Goal: Task Accomplishment & Management: Manage account settings

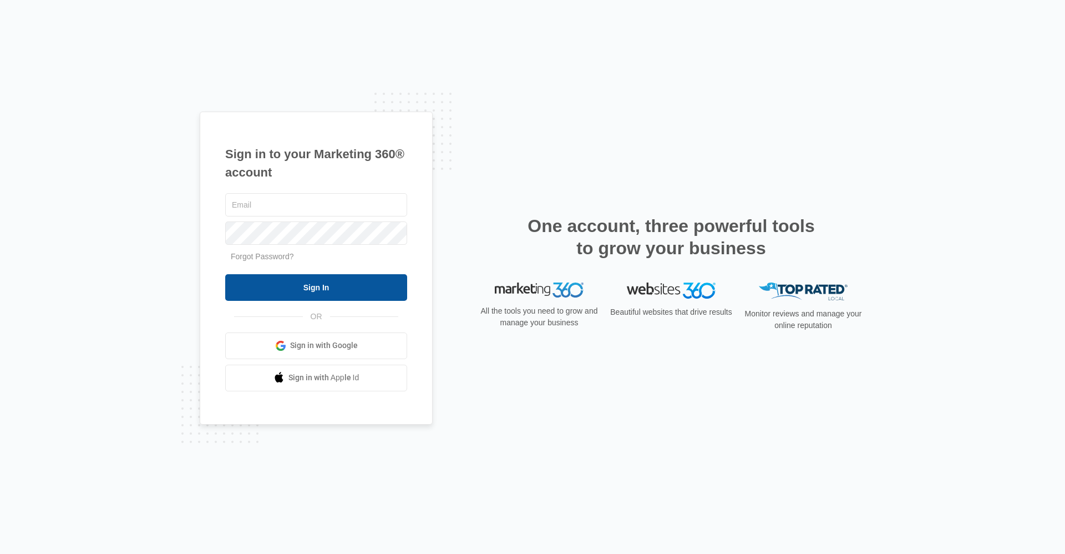
type input "[EMAIL_ADDRESS][DOMAIN_NAME]"
click at [305, 287] on input "Sign In" at bounding box center [316, 287] width 182 height 27
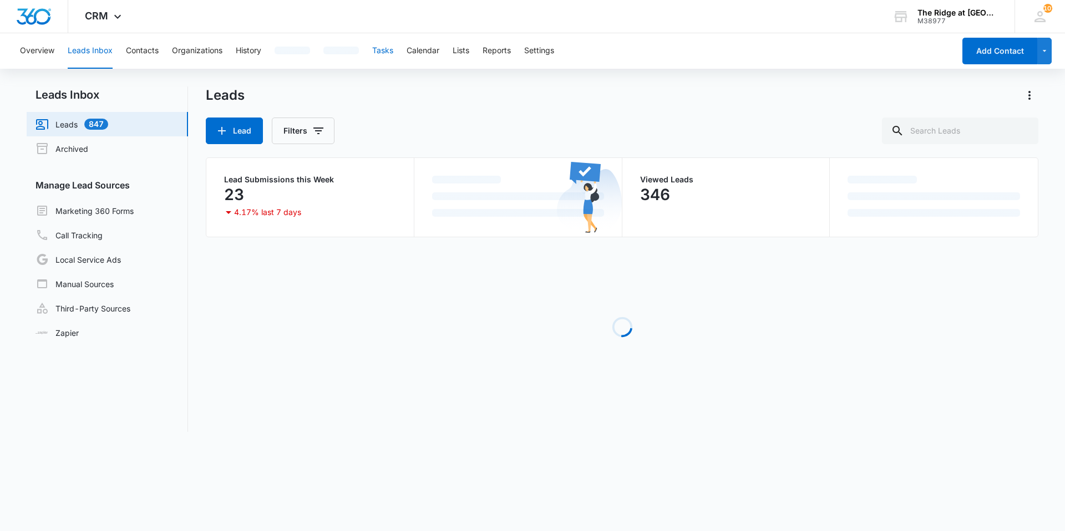
click at [384, 53] on button "Tasks" at bounding box center [382, 50] width 21 height 35
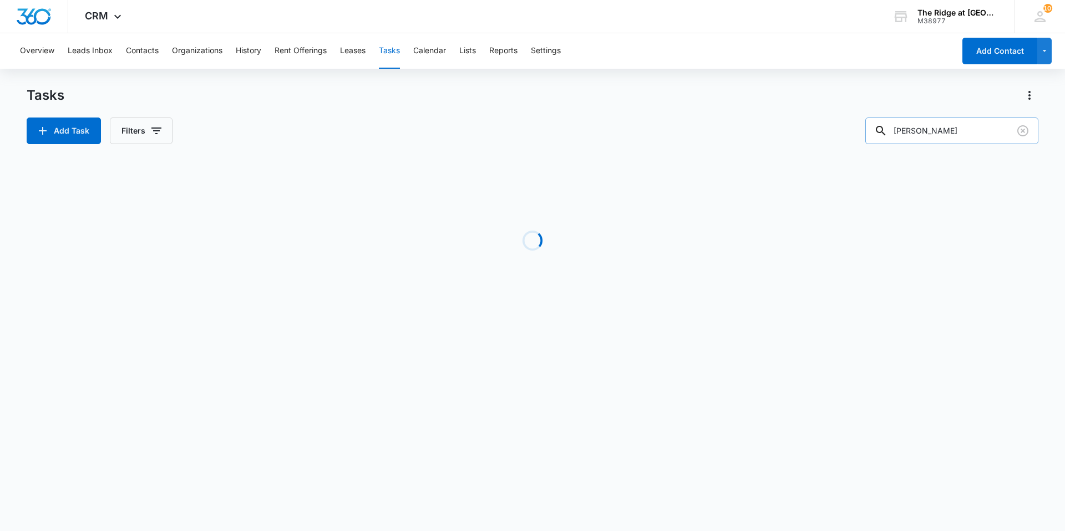
click at [938, 125] on input "[PERSON_NAME]" at bounding box center [951, 131] width 173 height 27
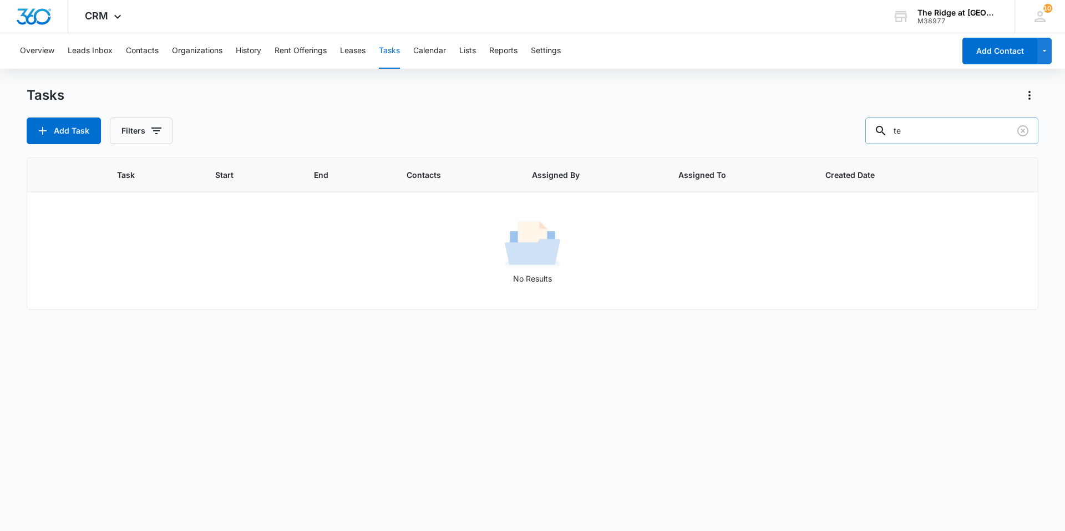
type input "t"
click at [141, 50] on button "Contacts" at bounding box center [142, 50] width 33 height 35
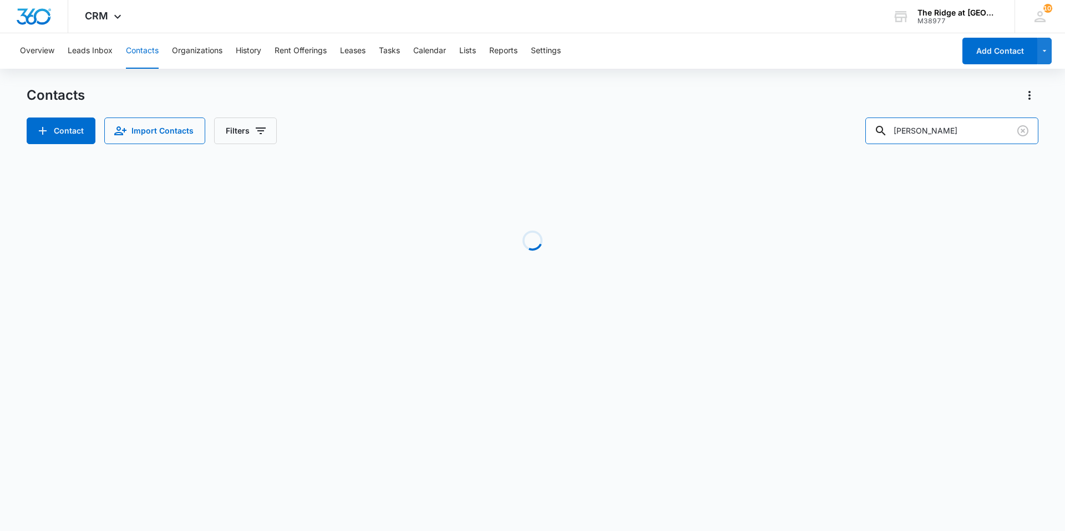
drag, startPoint x: 867, startPoint y: 134, endPoint x: 803, endPoint y: 145, distance: 65.3
click at [803, 145] on div "Contacts Contact Import Contacts Filters [PERSON_NAME] Loading No Results" at bounding box center [533, 212] width 1012 height 251
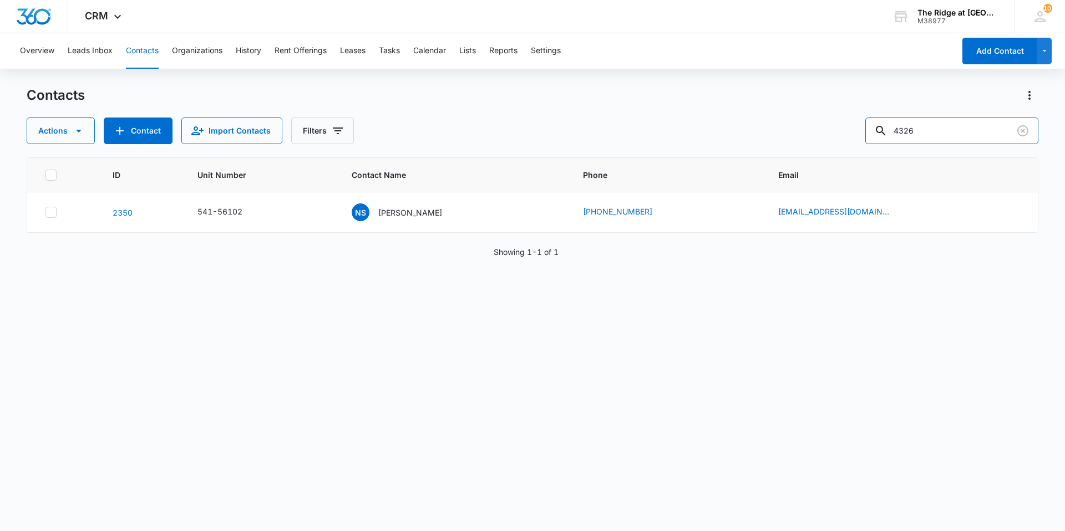
type input "4326"
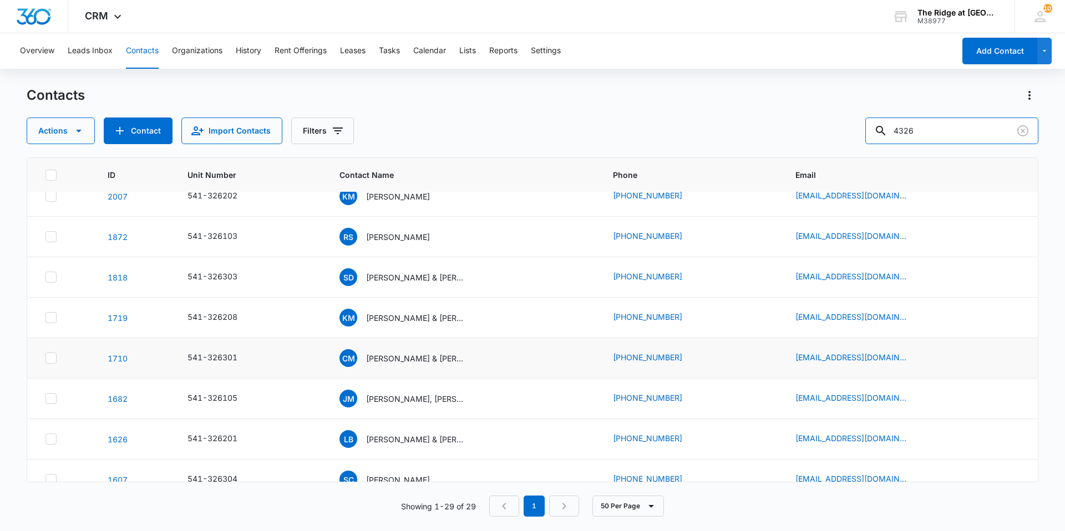
scroll to position [388, 0]
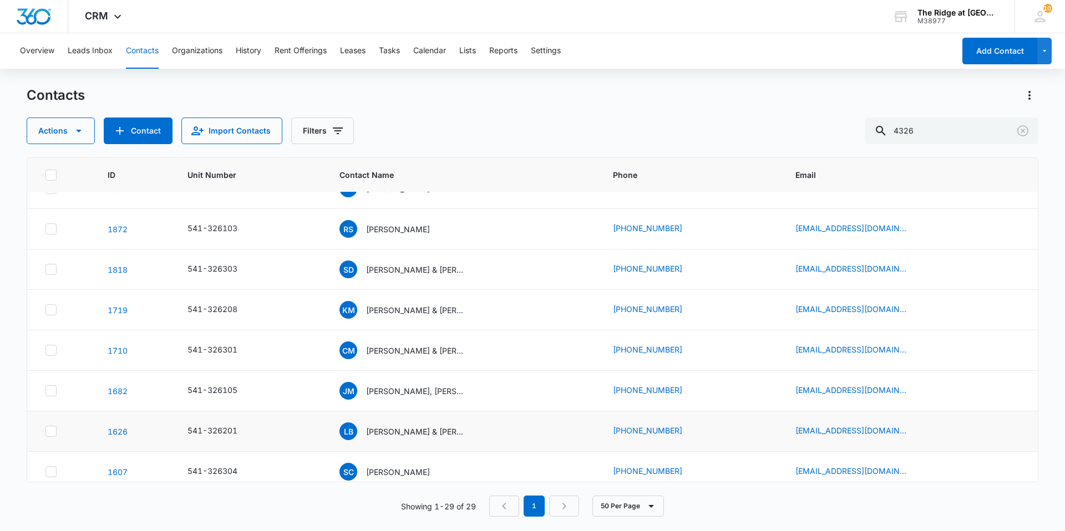
click at [421, 442] on td "[PERSON_NAME] & [PERSON_NAME]" at bounding box center [462, 432] width 273 height 40
click at [409, 432] on p "[PERSON_NAME] & [PERSON_NAME]" at bounding box center [416, 432] width 100 height 12
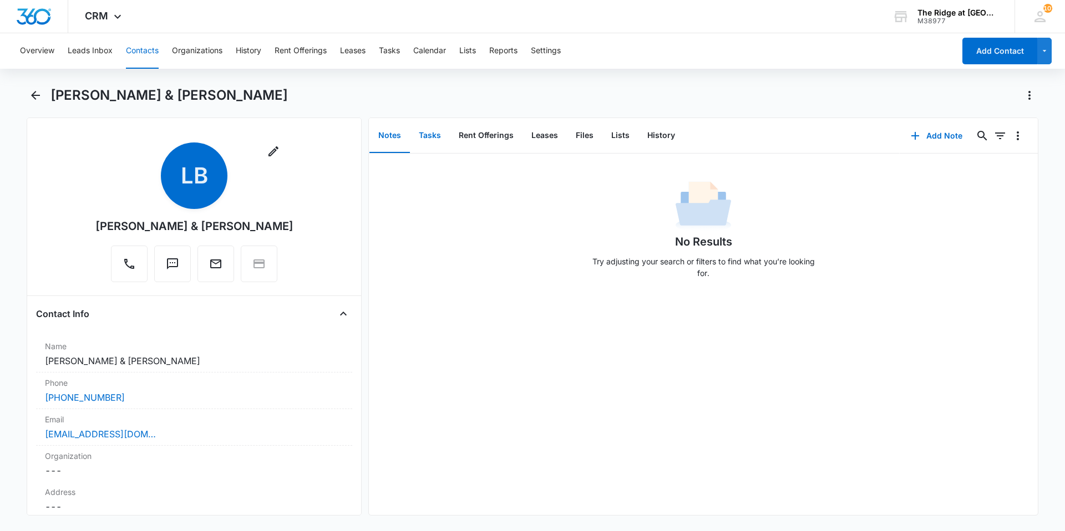
click at [433, 137] on button "Tasks" at bounding box center [430, 136] width 40 height 34
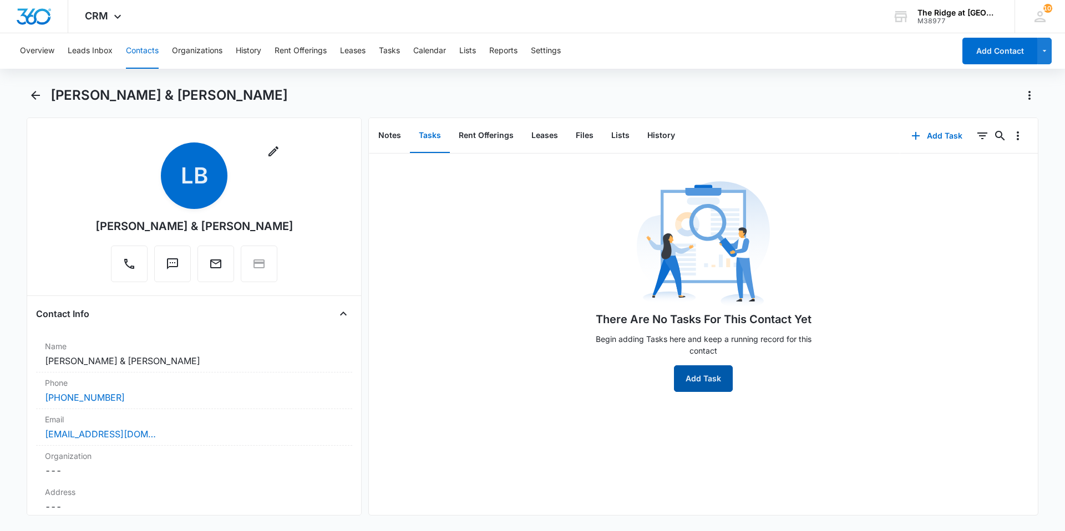
click at [689, 378] on button "Add Task" at bounding box center [703, 379] width 59 height 27
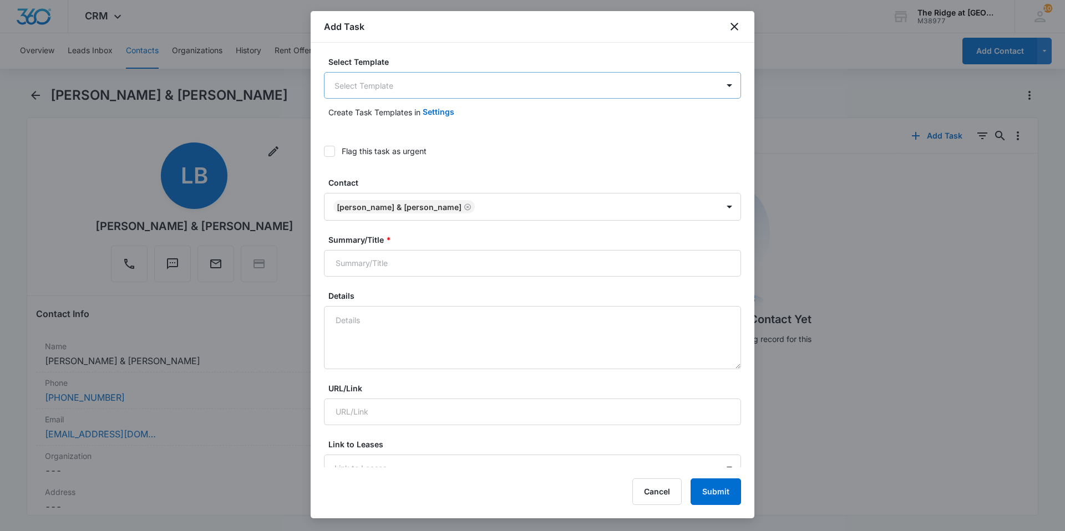
click at [377, 84] on body "CRM Apps Reputation Websites Forms CRM Email Social Content Intelligence Files …" at bounding box center [532, 265] width 1065 height 531
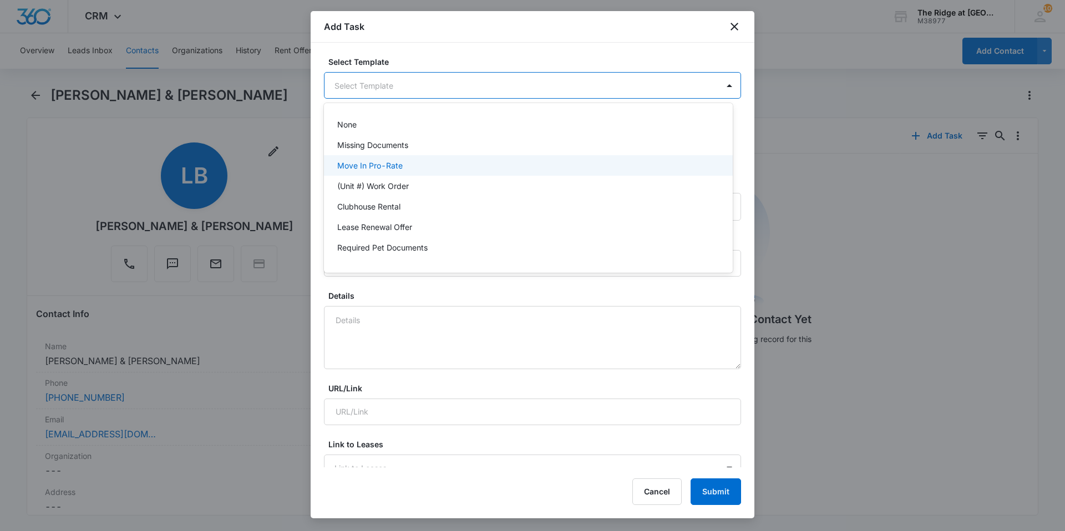
click at [362, 170] on p "Move In Pro-Rate" at bounding box center [369, 166] width 65 height 12
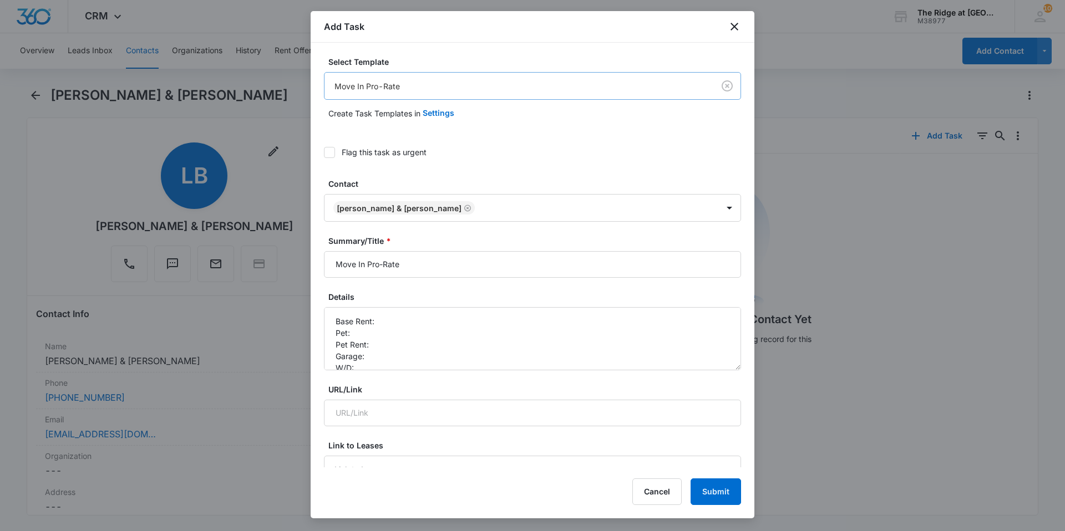
click at [415, 93] on body "CRM Apps Reputation Websites Forms CRM Email Social Content Intelligence Files …" at bounding box center [532, 265] width 1065 height 531
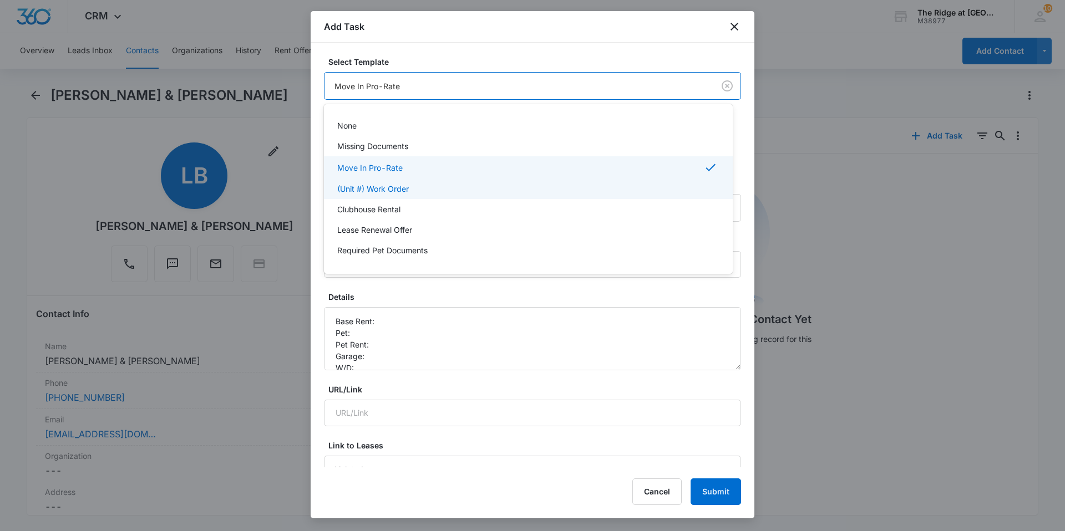
click at [388, 190] on p "(Unit #) Work Order" at bounding box center [373, 189] width 72 height 12
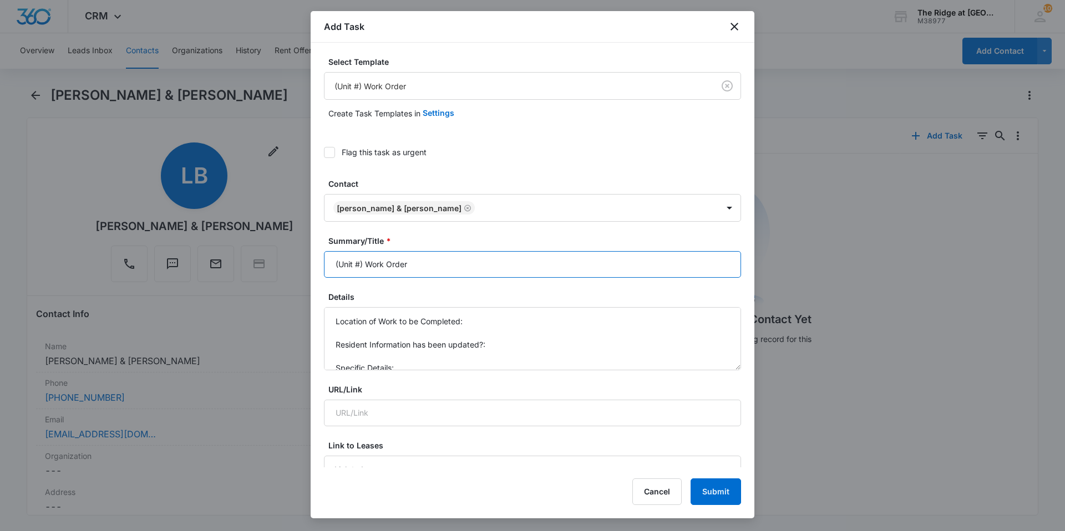
drag, startPoint x: 366, startPoint y: 261, endPoint x: 306, endPoint y: 261, distance: 59.3
click at [309, 263] on body "CRM Apps Reputation Websites Forms CRM Email Social Content Intelligence Files …" at bounding box center [532, 265] width 1065 height 531
type input "4326 Work Order"
click at [731, 29] on icon "close" at bounding box center [734, 26] width 13 height 13
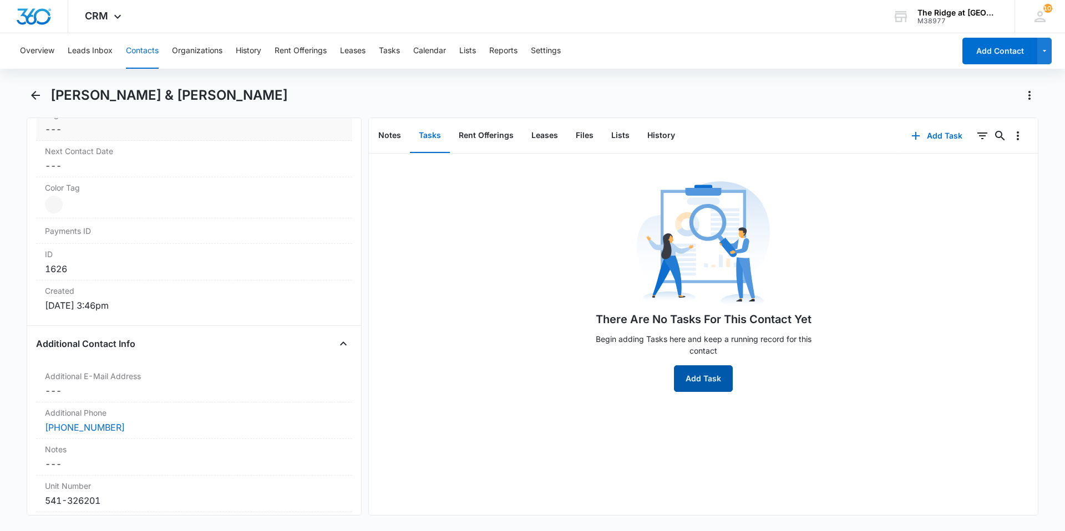
scroll to position [777, 0]
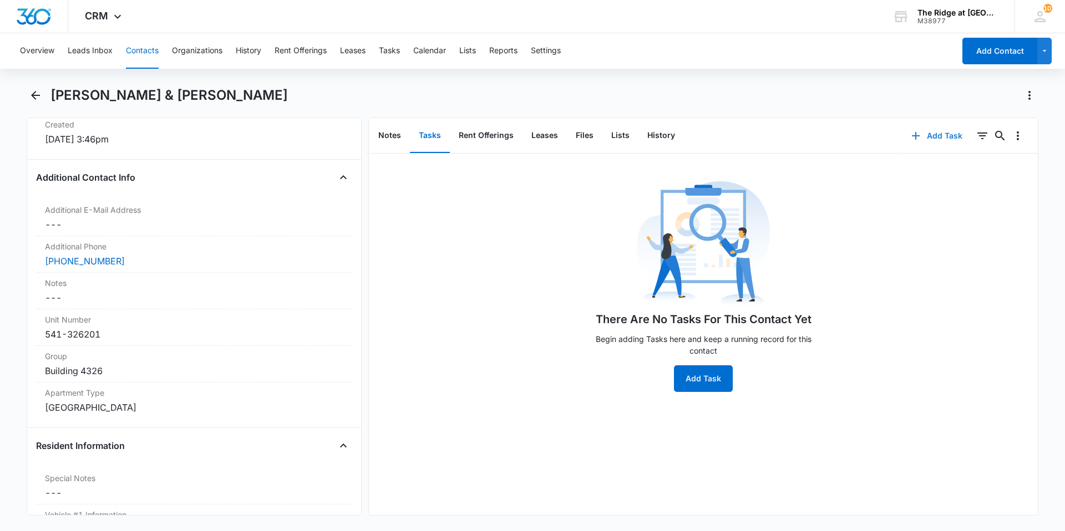
click at [918, 138] on button "Add Task" at bounding box center [936, 136] width 73 height 27
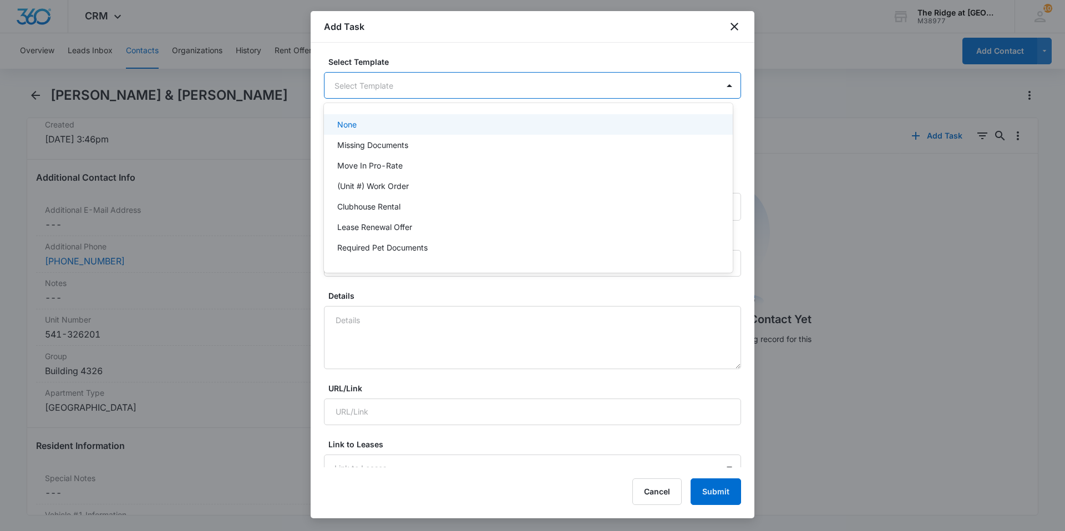
click at [387, 80] on body "CRM Apps Reputation Websites Forms CRM Email Social Content Intelligence Files …" at bounding box center [532, 265] width 1065 height 531
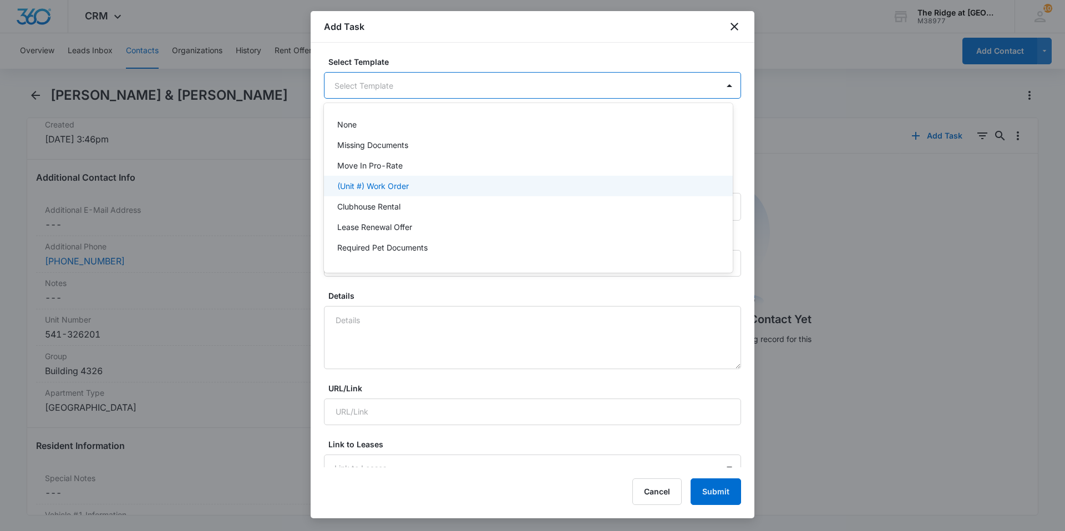
click at [370, 187] on p "(Unit #) Work Order" at bounding box center [373, 186] width 72 height 12
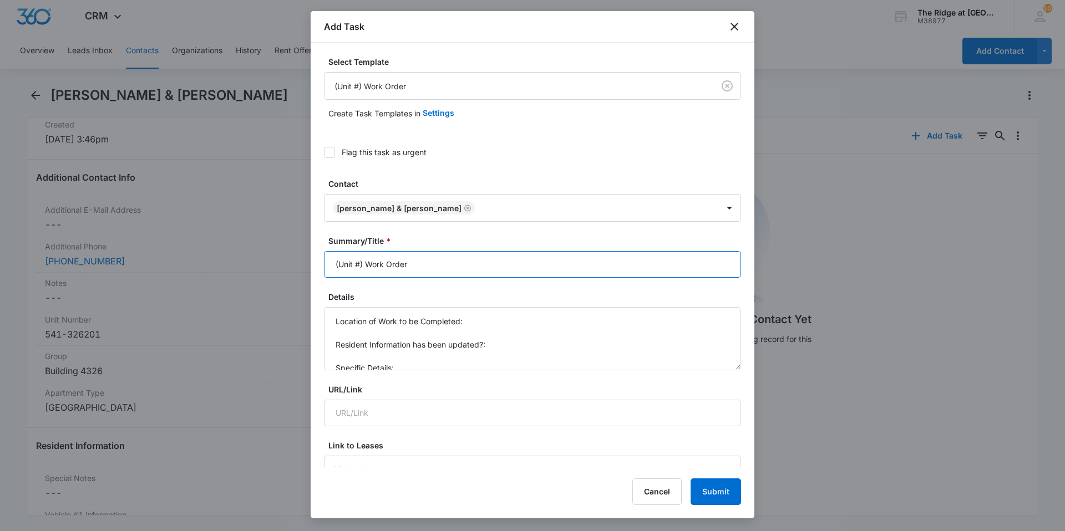
drag, startPoint x: 363, startPoint y: 265, endPoint x: 305, endPoint y: 263, distance: 58.8
click at [305, 263] on body "CRM Apps Reputation Websites Forms CRM Email Social Content Intelligence Files …" at bounding box center [532, 265] width 1065 height 531
type input "4326-201 Work Order"
drag, startPoint x: 414, startPoint y: 363, endPoint x: 337, endPoint y: 334, distance: 82.3
click at [303, 314] on body "CRM Apps Reputation Websites Forms CRM Email Social Content Intelligence Files …" at bounding box center [532, 265] width 1065 height 531
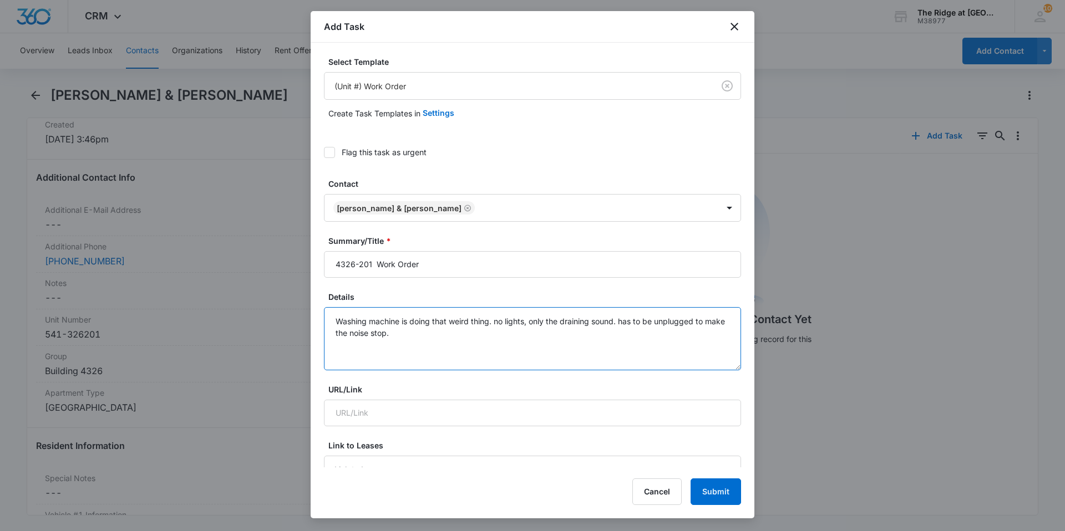
click at [447, 343] on textarea "Washing machine is doing that weird thing. no lights, only the draining sound. …" at bounding box center [532, 338] width 417 height 63
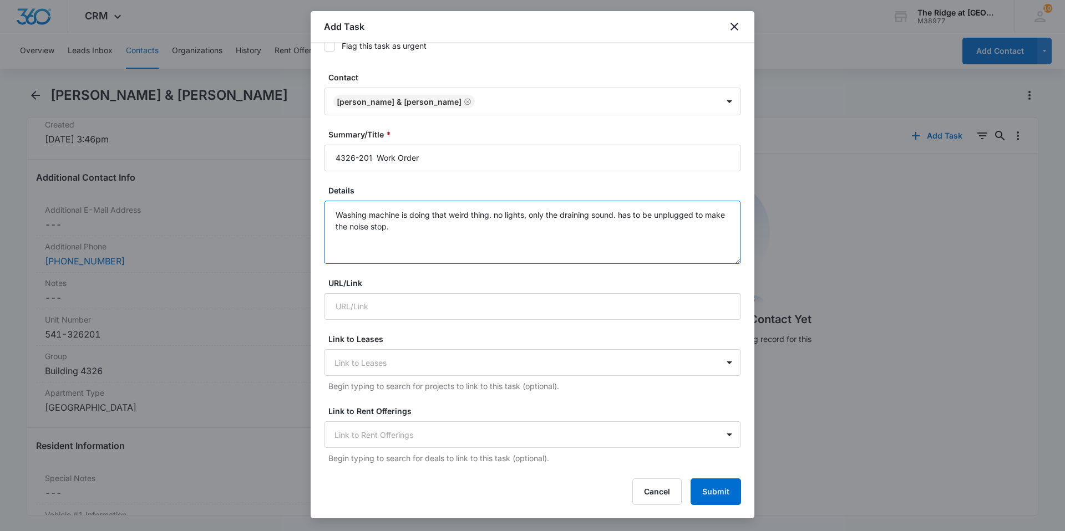
scroll to position [111, 0]
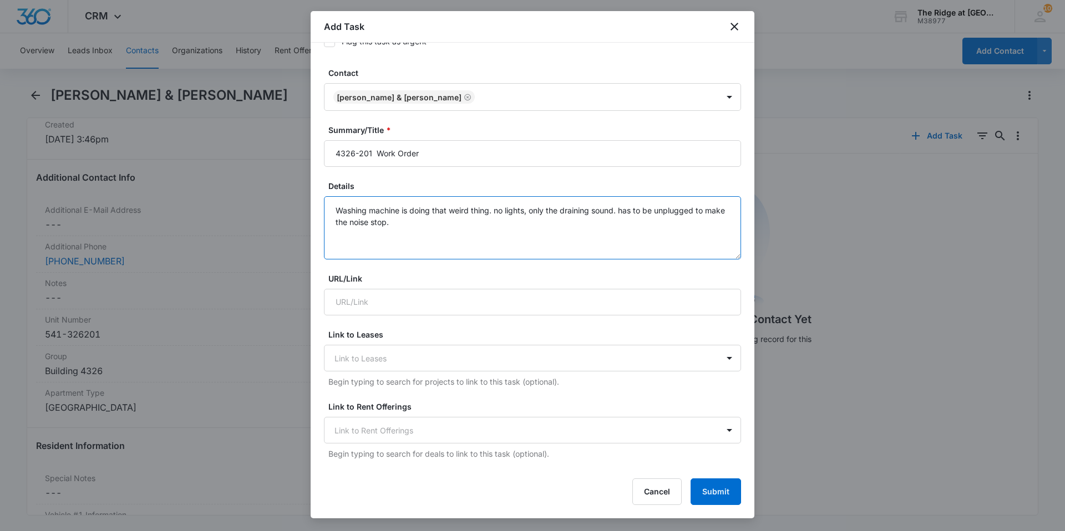
click at [508, 247] on textarea "Washing machine is doing that weird thing. no lights, only the draining sound. …" at bounding box center [532, 227] width 417 height 63
click at [449, 211] on textarea "Washing machine is doing that weird thing. no lights, only the draining sound. …" at bounding box center [532, 227] width 417 height 63
drag, startPoint x: 510, startPoint y: 208, endPoint x: 522, endPoint y: 250, distance: 43.4
click at [510, 209] on textarea "Washing machine is doing that same weird thing. no lights, only the draining so…" at bounding box center [532, 227] width 417 height 63
drag, startPoint x: 679, startPoint y: 210, endPoint x: 678, endPoint y: 221, distance: 11.1
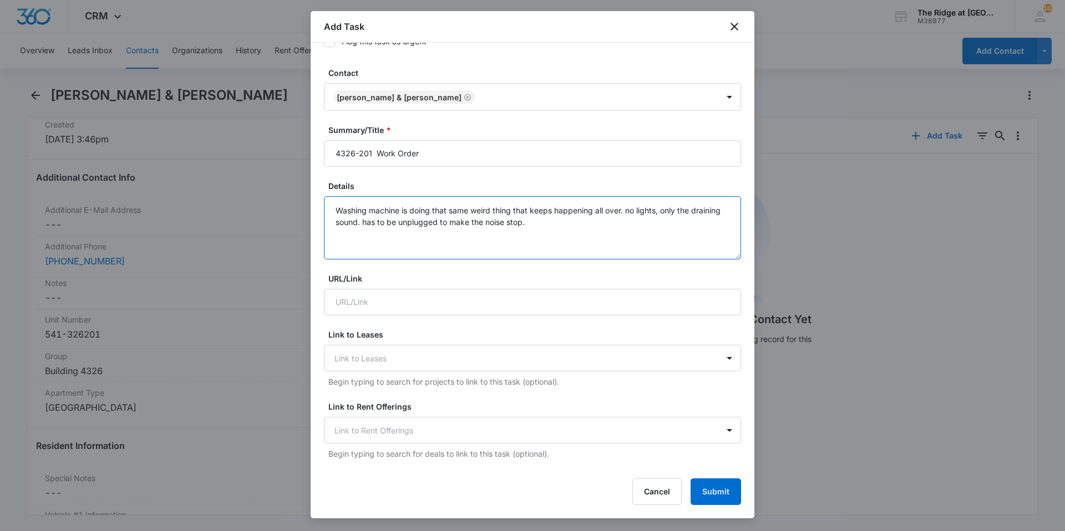
click at [679, 213] on textarea "Washing machine is doing that same weird thing that keeps happening all over. n…" at bounding box center [532, 227] width 417 height 63
drag, startPoint x: 366, startPoint y: 217, endPoint x: 408, endPoint y: 240, distance: 48.2
click at [372, 227] on textarea "Washing machine is doing that same weird thing that keeps happening all over. n…" at bounding box center [532, 227] width 417 height 63
click at [603, 237] on textarea "Washing machine is doing that same weird thing that keeps happening all over. n…" at bounding box center [532, 227] width 417 height 63
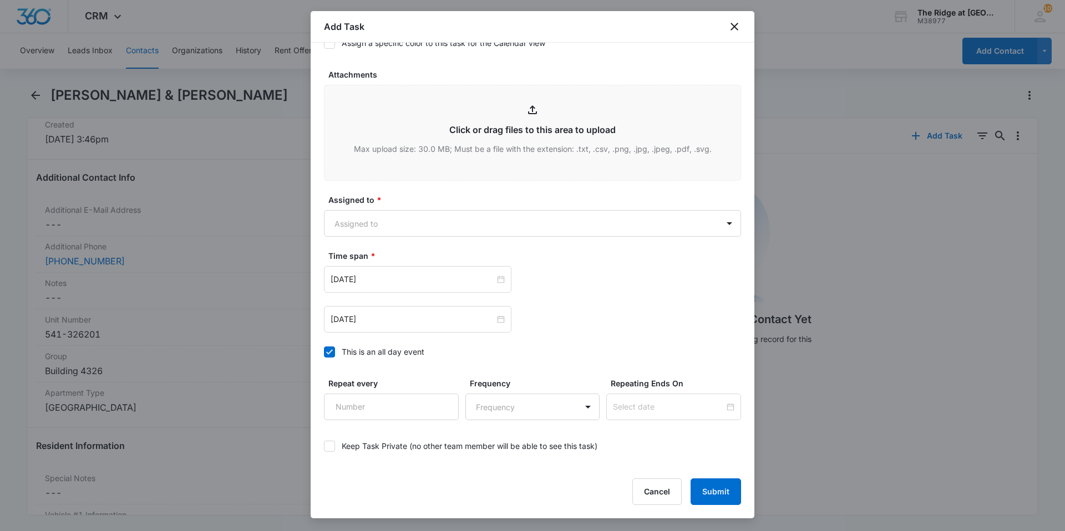
scroll to position [555, 0]
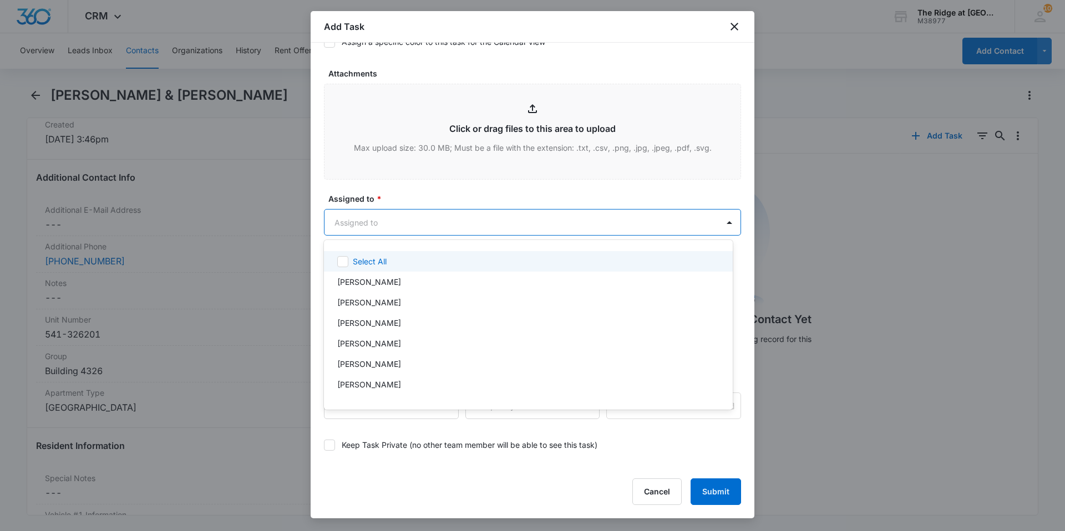
click at [427, 226] on body "CRM Apps Reputation Websites Forms CRM Email Social Content Intelligence Files …" at bounding box center [532, 265] width 1065 height 531
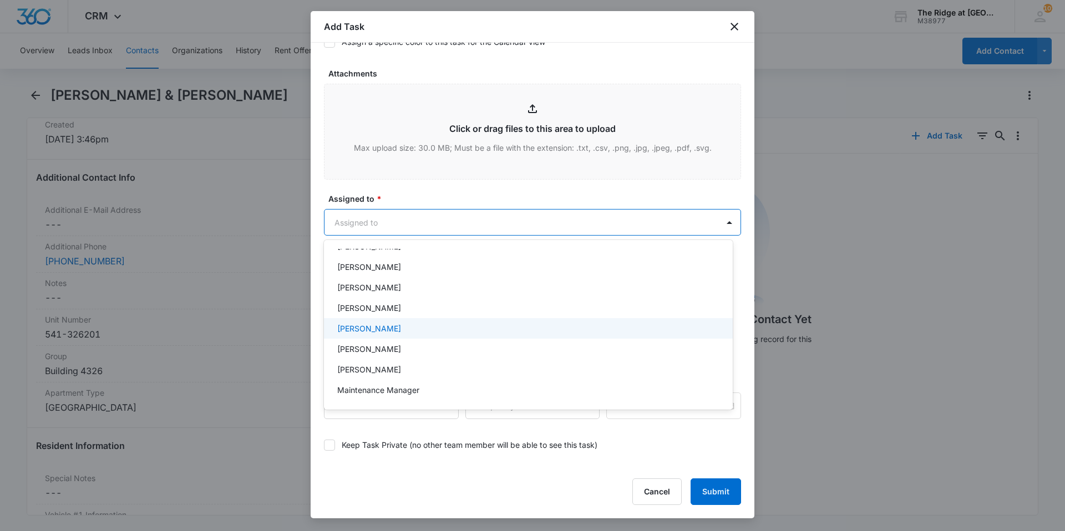
scroll to position [119, 0]
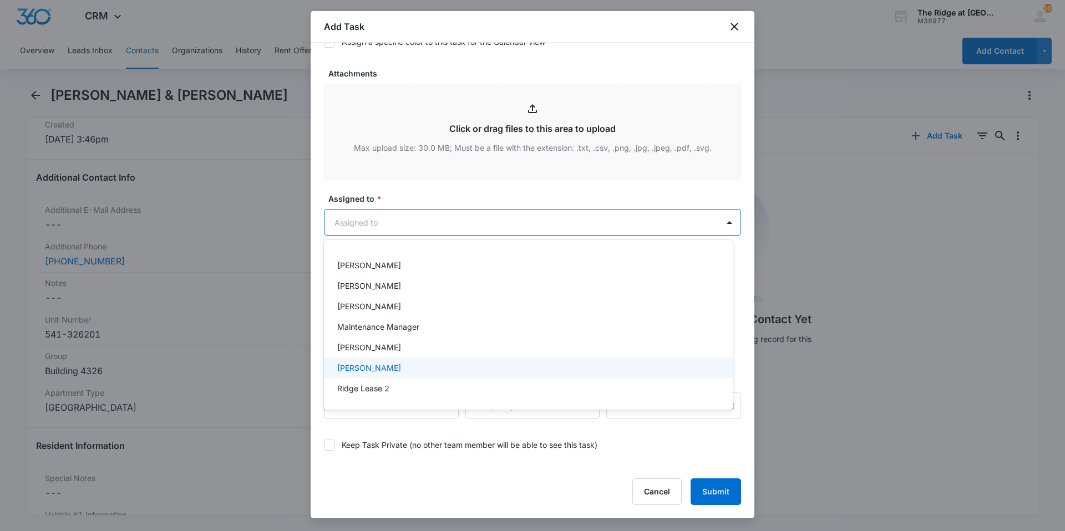
click at [391, 367] on div "[PERSON_NAME]" at bounding box center [527, 368] width 380 height 12
click at [580, 197] on div at bounding box center [532, 265] width 1065 height 531
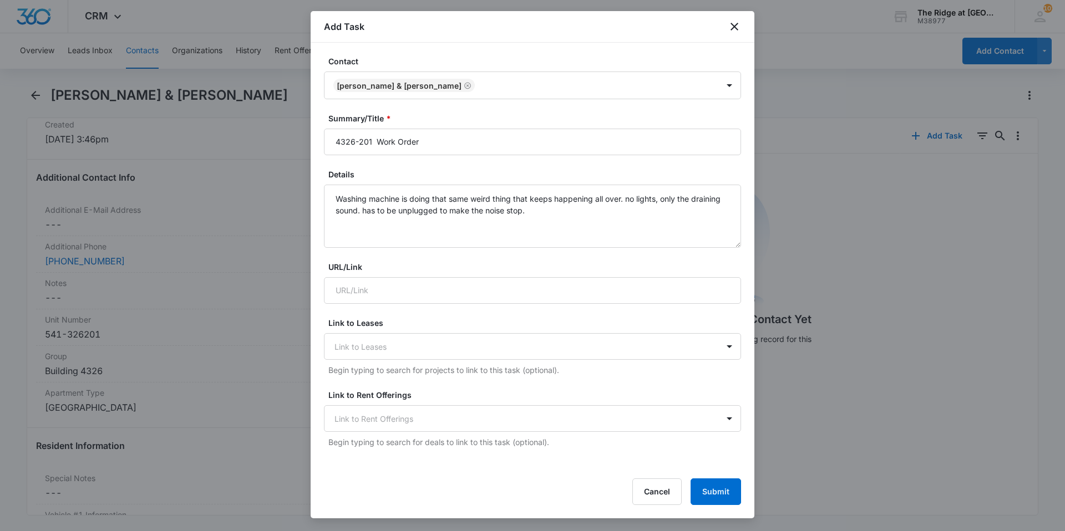
scroll to position [103, 0]
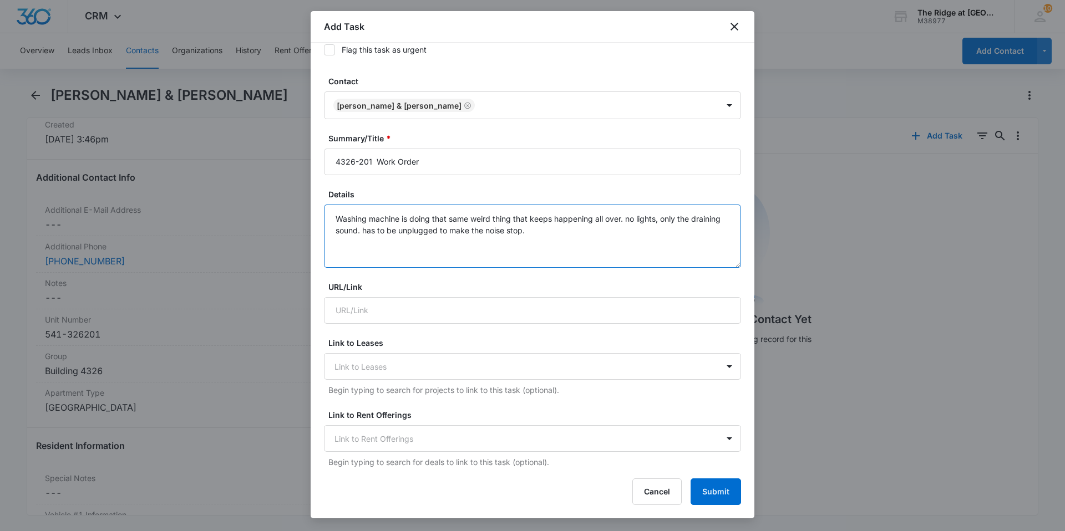
click at [568, 230] on textarea "Washing machine is doing that same weird thing that keeps happening all over. n…" at bounding box center [532, 236] width 417 height 63
drag, startPoint x: 545, startPoint y: 244, endPoint x: 687, endPoint y: 231, distance: 143.2
click at [687, 231] on textarea "Washing machine is doing that same weird thing that keeps happening all over. n…" at bounding box center [532, 236] width 417 height 63
click at [577, 233] on textarea "Washing machine is doing that same weird thing that keeps happening all over. n…" at bounding box center [532, 236] width 417 height 63
click at [458, 242] on textarea "Washing machine is doing that same weird thing that keeps happening all over. n…" at bounding box center [532, 236] width 417 height 63
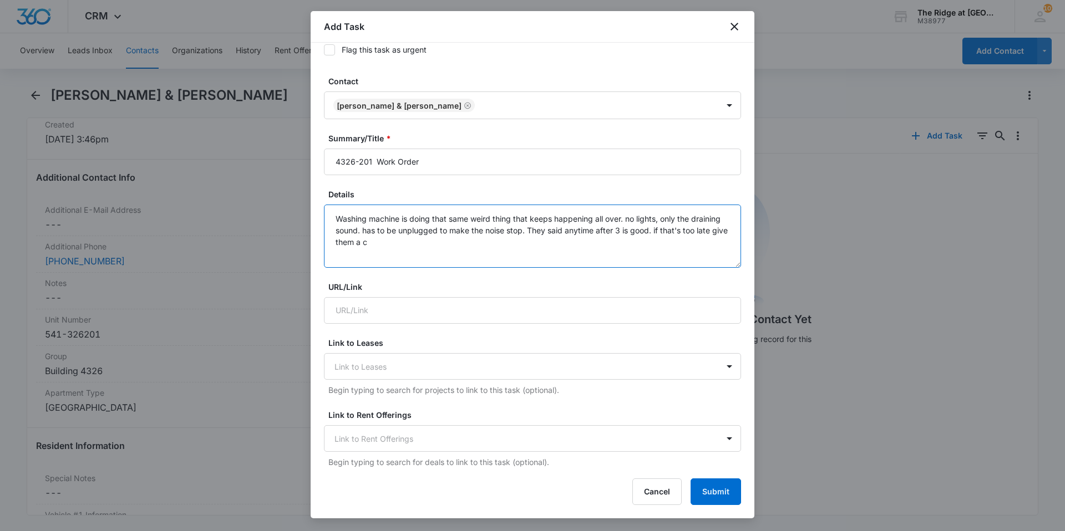
click at [448, 248] on textarea "Washing machine is doing that same weird thing that keeps happening all over. n…" at bounding box center [532, 236] width 417 height 63
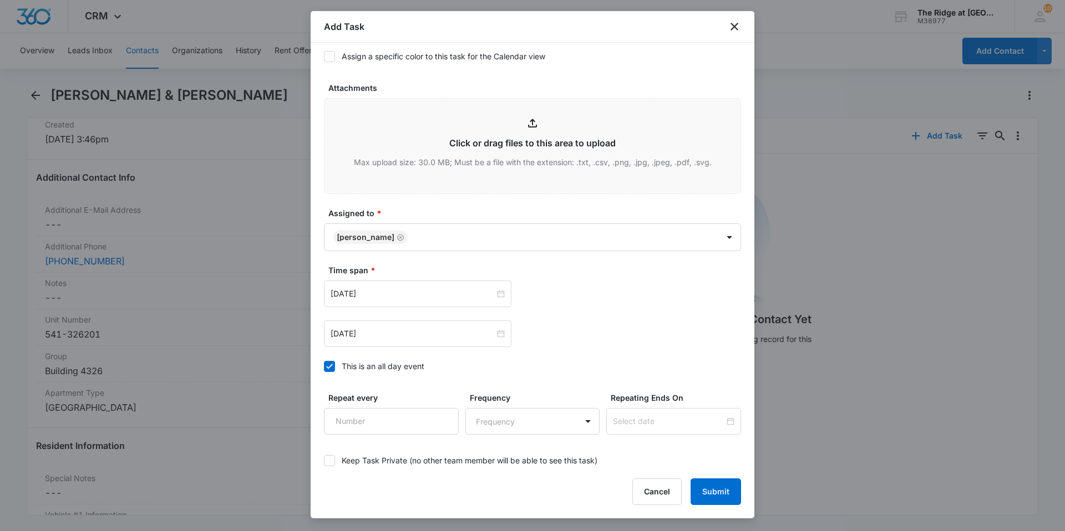
scroll to position [602, 0]
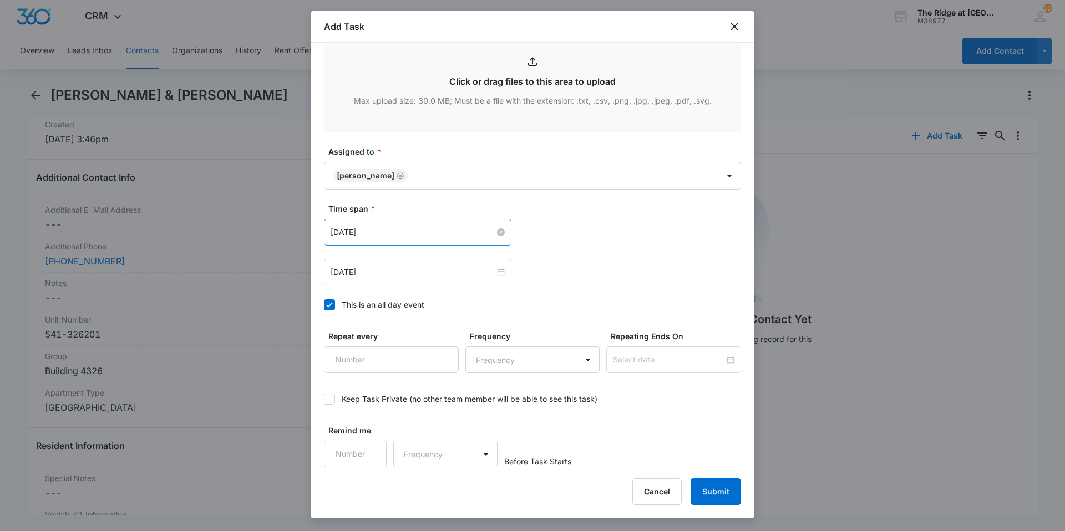
type textarea "Washing machine is doing that same weird thing that keeps happening all over. n…"
click at [436, 233] on input "[DATE]" at bounding box center [413, 232] width 164 height 12
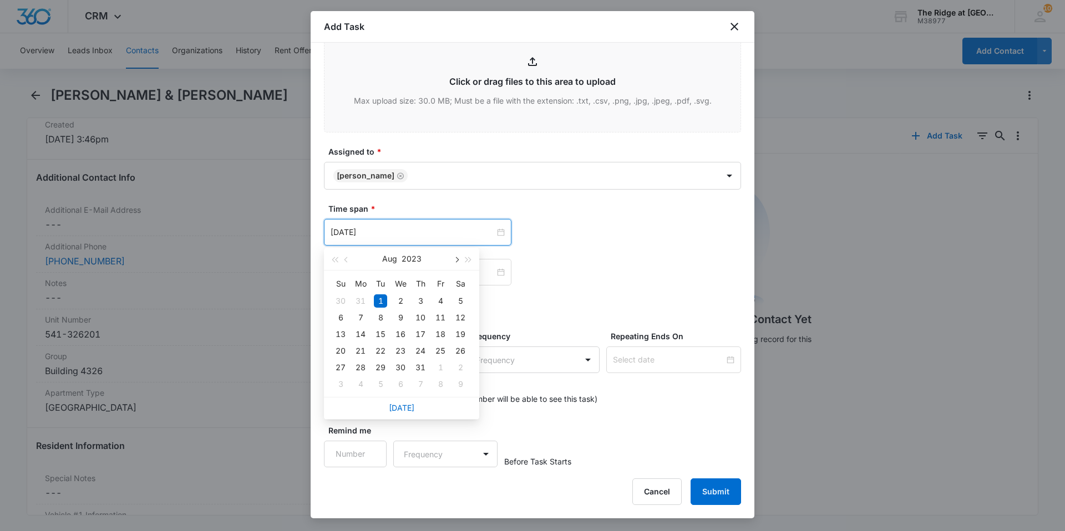
click at [454, 261] on button "button" at bounding box center [456, 259] width 12 height 22
click at [455, 260] on span "button" at bounding box center [456, 260] width 6 height 6
click at [466, 261] on span "button" at bounding box center [469, 260] width 6 height 6
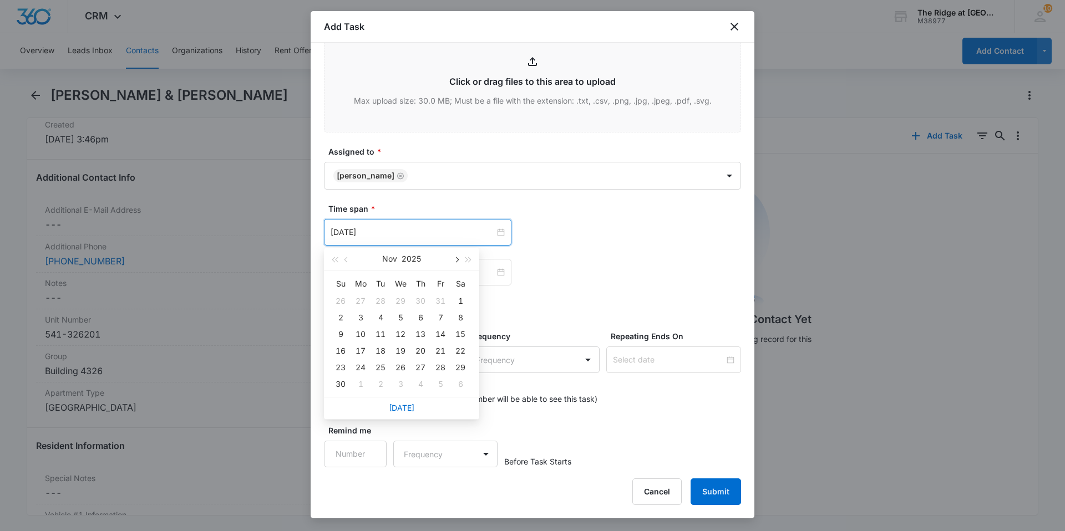
click at [455, 261] on span "button" at bounding box center [456, 260] width 6 height 6
click at [349, 259] on span "button" at bounding box center [347, 260] width 6 height 6
type input "[DATE]"
click at [357, 332] on div "13" at bounding box center [360, 334] width 13 height 13
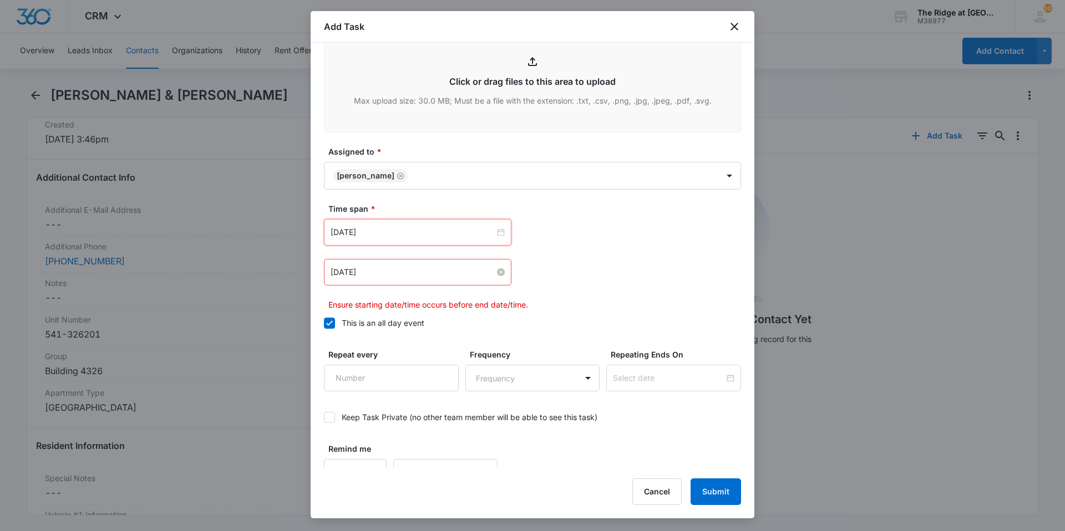
click at [438, 269] on input "[DATE]" at bounding box center [413, 272] width 164 height 12
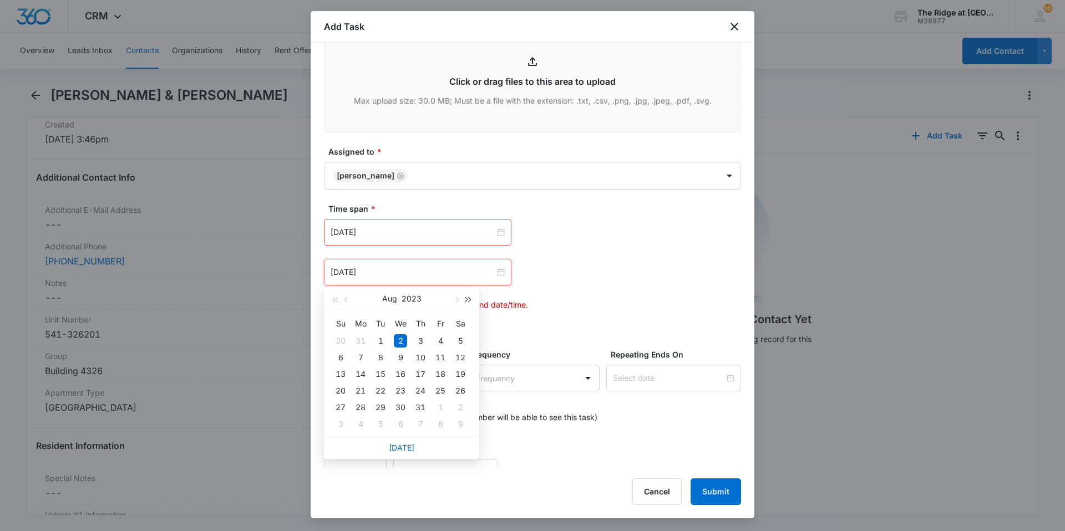
click at [473, 306] on button "button" at bounding box center [469, 299] width 12 height 22
click at [470, 303] on button "button" at bounding box center [469, 299] width 12 height 22
click at [455, 297] on button "button" at bounding box center [456, 299] width 12 height 22
click at [455, 297] on span "button" at bounding box center [456, 300] width 6 height 6
type input "[DATE]"
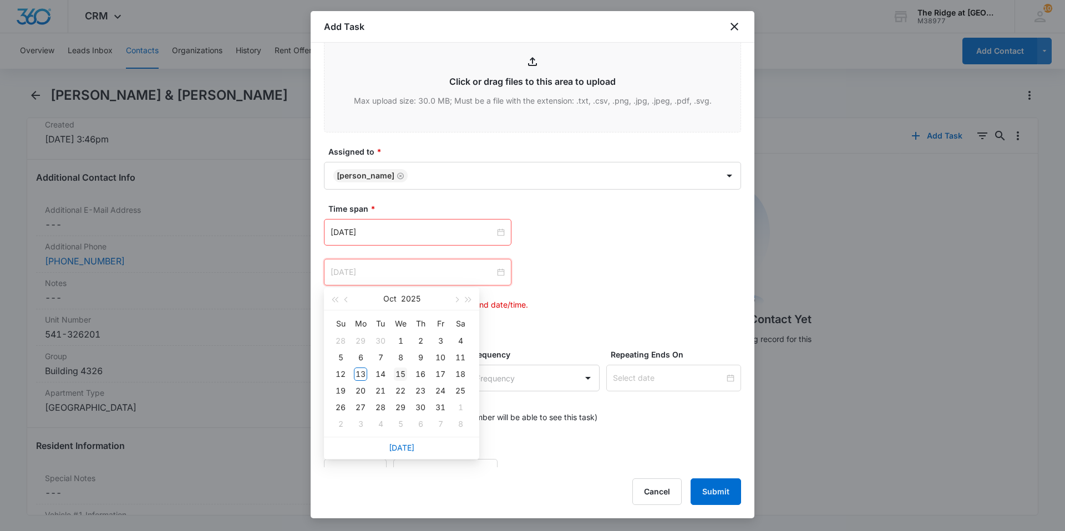
drag, startPoint x: 407, startPoint y: 373, endPoint x: 395, endPoint y: 377, distance: 13.0
click at [408, 373] on td "15" at bounding box center [400, 374] width 20 height 17
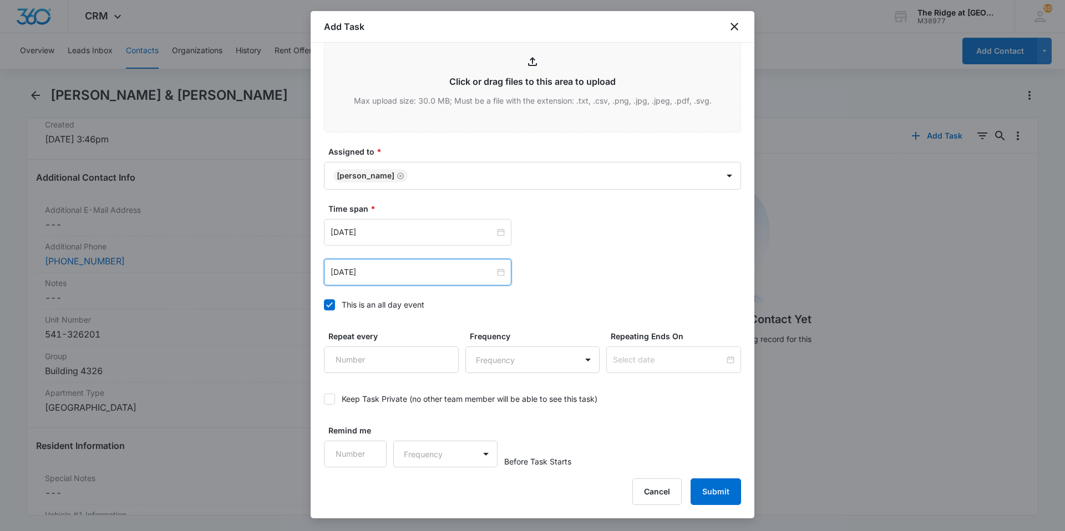
click at [670, 274] on div "[DATE] [DATE] Su Mo Tu We Th Fr Sa 28 29 30 1 2 3 4 5 6 7 8 9 10 11 12 13 14 15…" at bounding box center [532, 272] width 417 height 27
click at [699, 487] on button "Submit" at bounding box center [716, 492] width 50 height 27
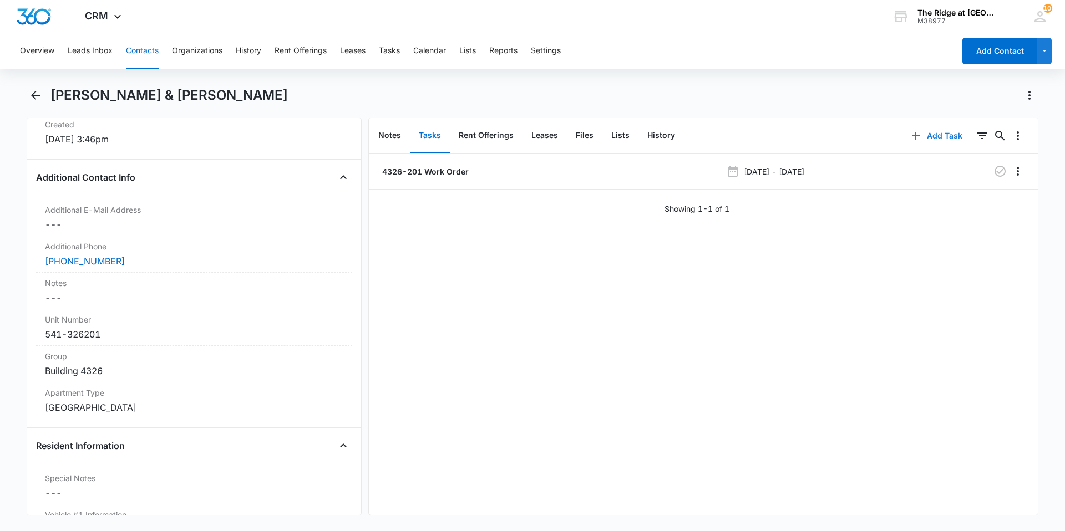
scroll to position [0, 0]
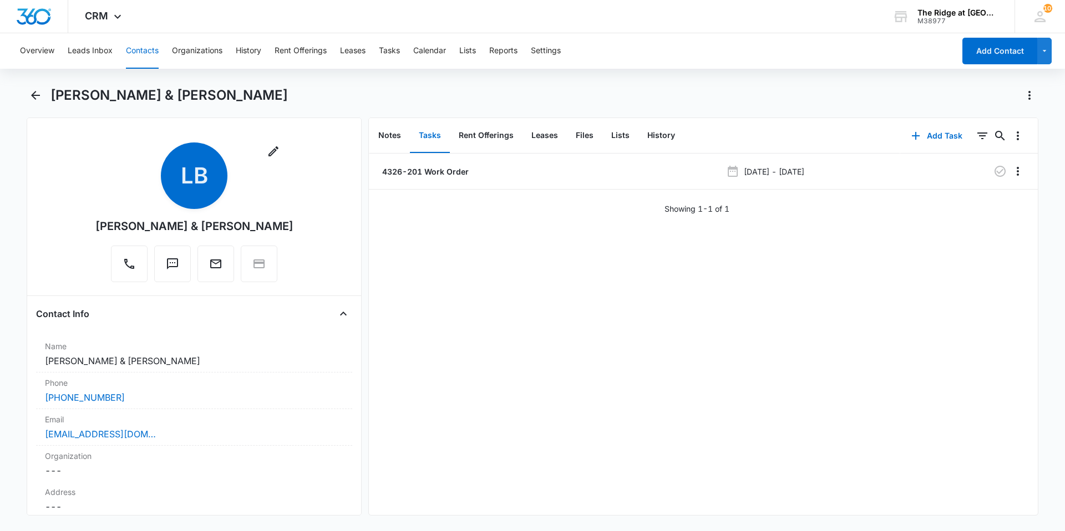
click at [134, 43] on button "Contacts" at bounding box center [142, 50] width 33 height 35
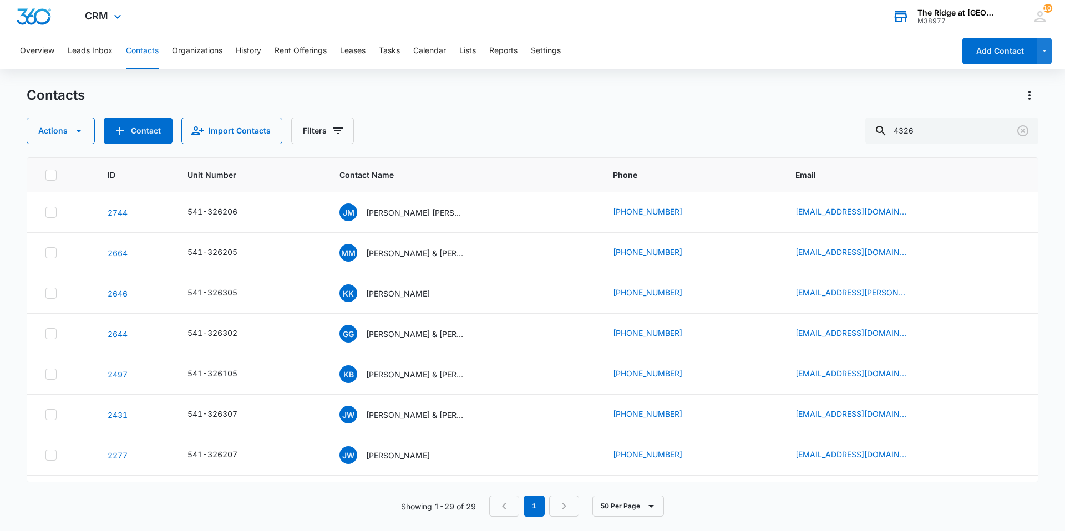
scroll to position [388, 0]
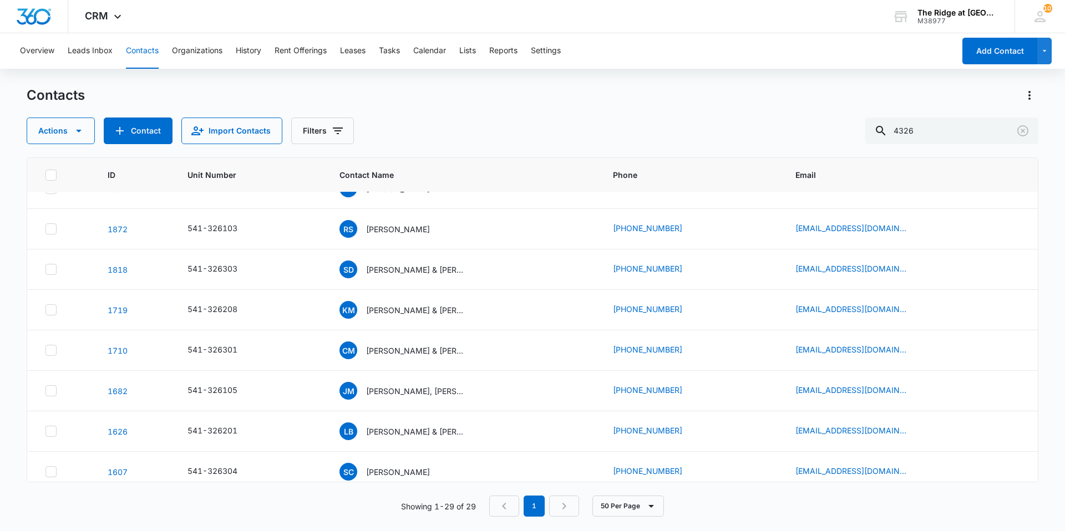
click at [155, 55] on button "Contacts" at bounding box center [142, 50] width 33 height 35
click at [138, 49] on button "Contacts" at bounding box center [142, 50] width 33 height 35
drag, startPoint x: 951, startPoint y: 137, endPoint x: 859, endPoint y: 159, distance: 95.1
click at [873, 163] on div "Contacts Actions Contact Import Contacts Filters 4326 ID Unit Number Contact Na…" at bounding box center [533, 309] width 1012 height 444
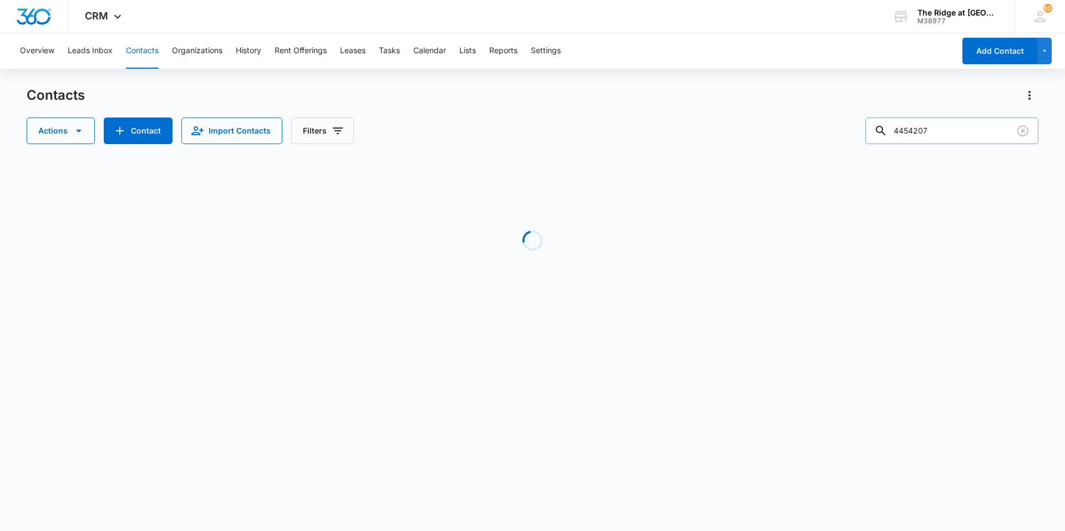
scroll to position [0, 0]
click at [923, 127] on input "4454207" at bounding box center [951, 131] width 173 height 27
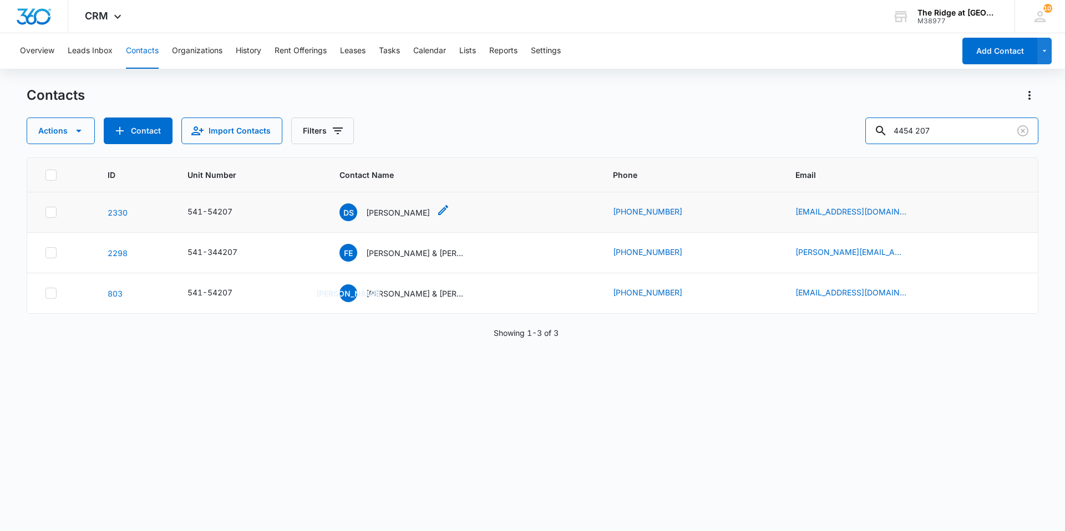
type input "4454 207"
click at [409, 213] on p "[PERSON_NAME]" at bounding box center [398, 213] width 64 height 12
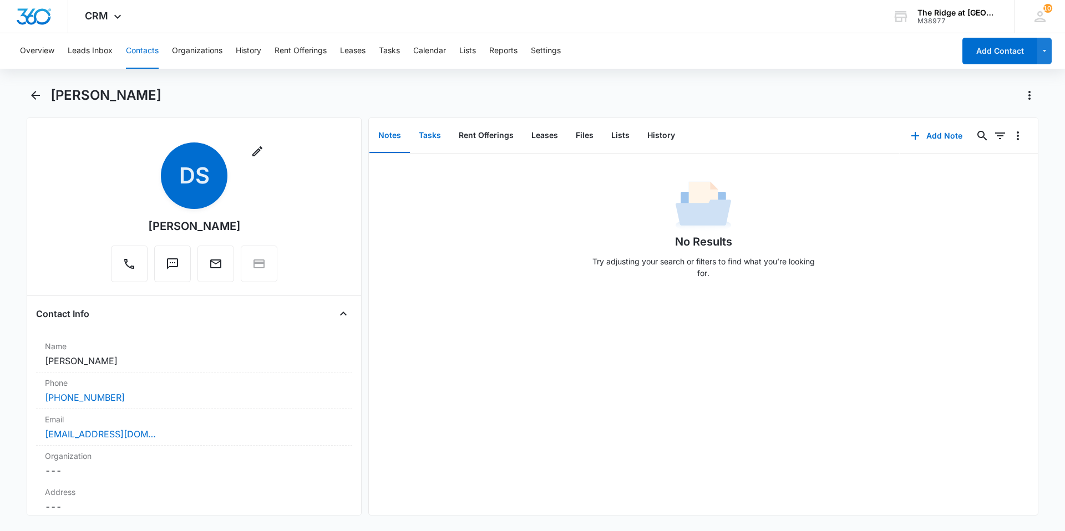
click at [428, 134] on button "Tasks" at bounding box center [430, 136] width 40 height 34
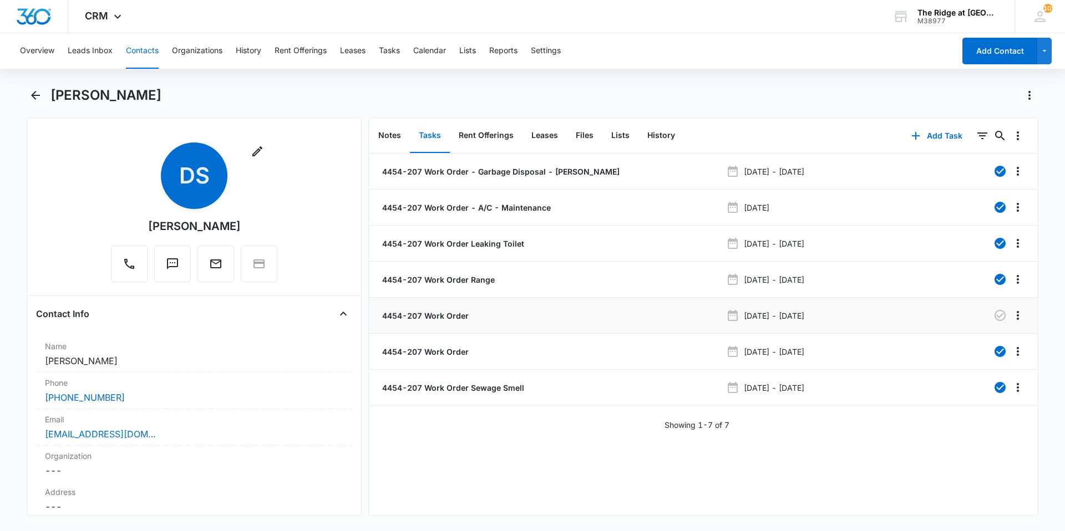
click at [478, 317] on div "4454-207 Work Order" at bounding box center [551, 316] width 342 height 12
click at [441, 318] on p "4454-207 Work Order" at bounding box center [424, 316] width 89 height 12
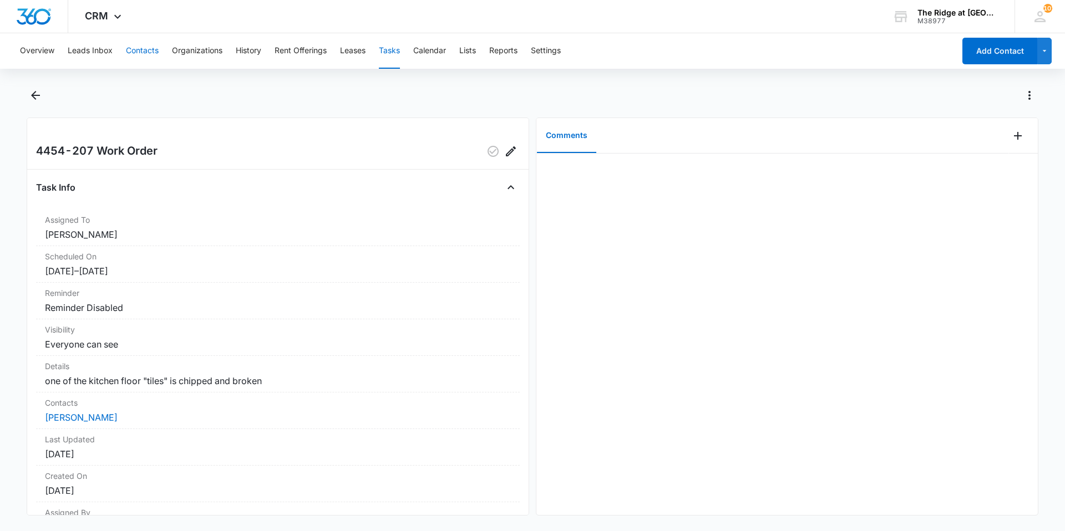
drag, startPoint x: 137, startPoint y: 52, endPoint x: 138, endPoint y: 45, distance: 6.2
click at [138, 52] on button "Contacts" at bounding box center [142, 50] width 33 height 35
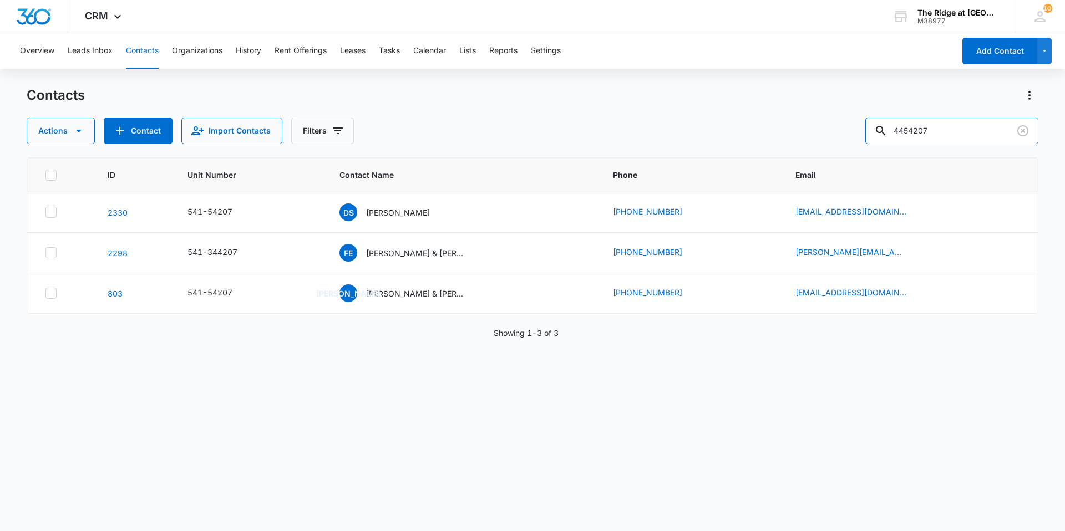
drag, startPoint x: 980, startPoint y: 137, endPoint x: 850, endPoint y: 151, distance: 130.5
click at [860, 144] on div "Contacts Actions Contact Import Contacts Filters 4454207 ID Unit Number Contact…" at bounding box center [533, 309] width 1012 height 444
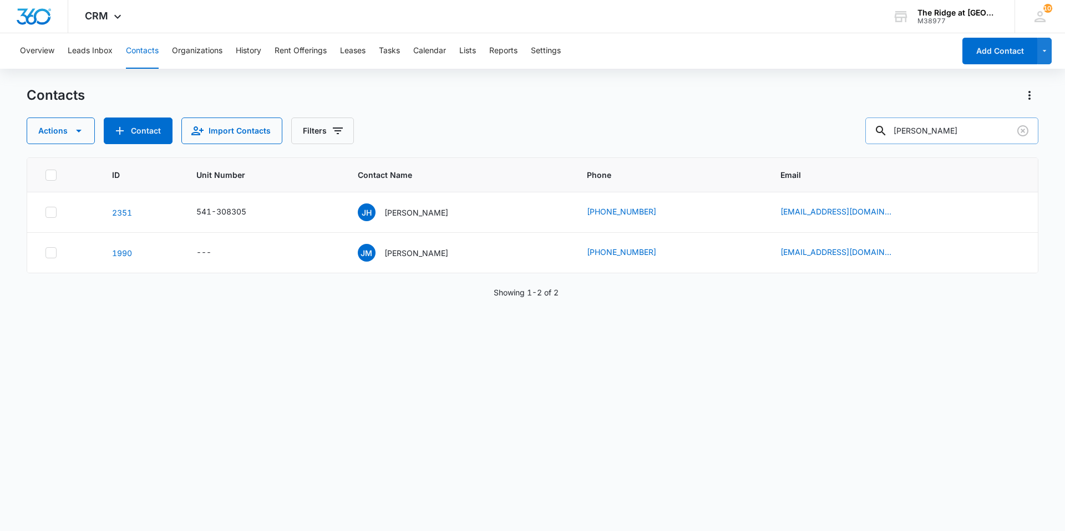
type input "[PERSON_NAME]"
click at [148, 126] on button "Contact" at bounding box center [138, 131] width 69 height 27
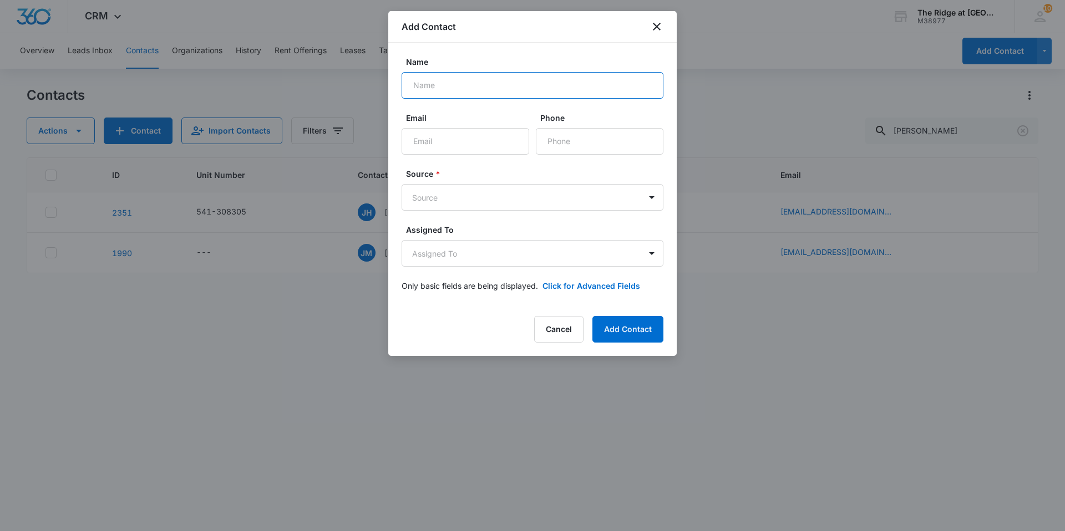
drag, startPoint x: 471, startPoint y: 82, endPoint x: 466, endPoint y: 88, distance: 8.0
click at [471, 82] on input "Name" at bounding box center [533, 85] width 262 height 27
type input "[PERSON_NAME]"
type input "[EMAIL_ADDRESS][DOMAIN_NAME]"
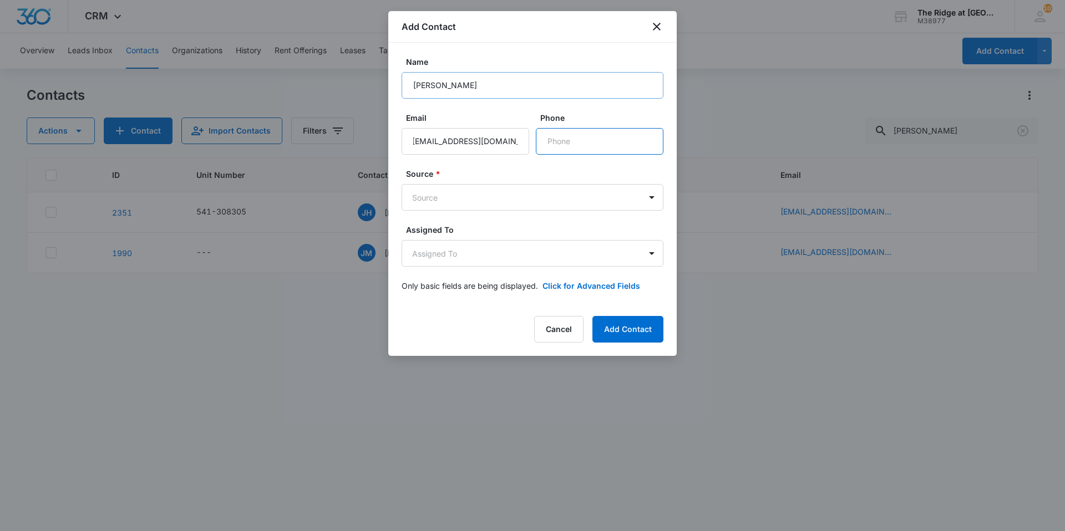
scroll to position [0, 0]
type input "[PHONE_NUMBER]"
click at [486, 199] on body "CRM Apps Reputation Websites Forms CRM Email Social Content Intelligence Files …" at bounding box center [532, 265] width 1065 height 531
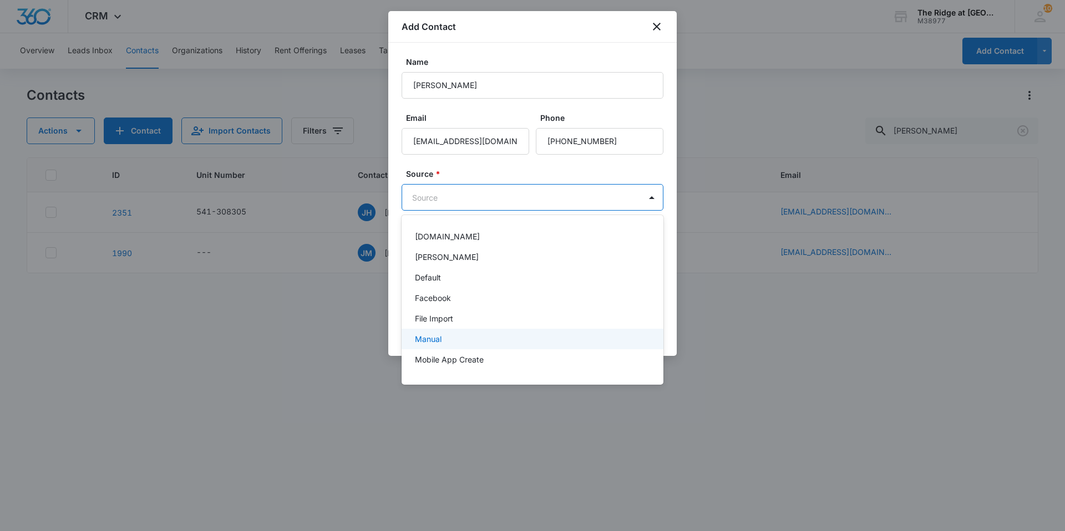
click at [432, 338] on p "Manual" at bounding box center [428, 339] width 27 height 12
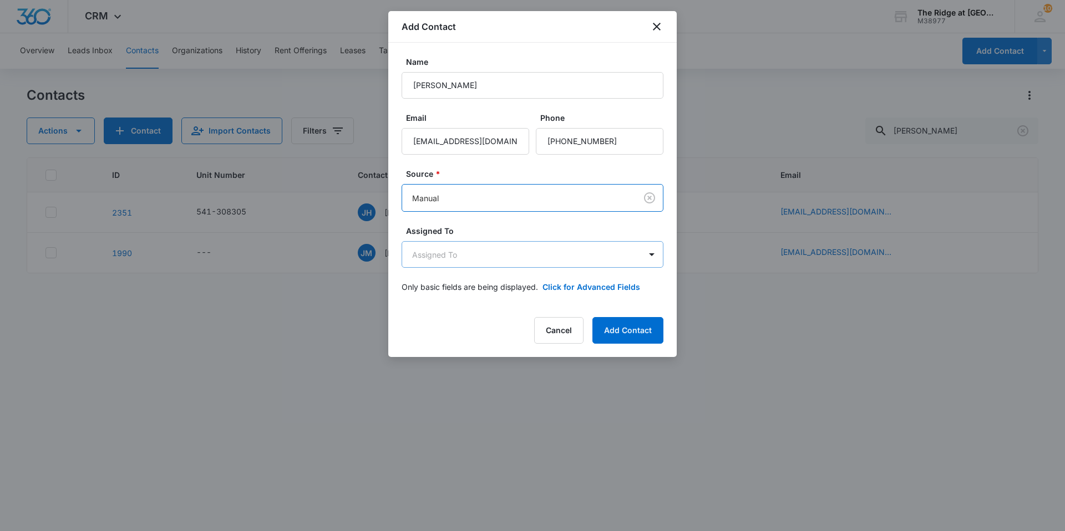
click at [479, 253] on body "CRM Apps Reputation Websites Forms CRM Email Social Content Intelligence Files …" at bounding box center [532, 265] width 1065 height 531
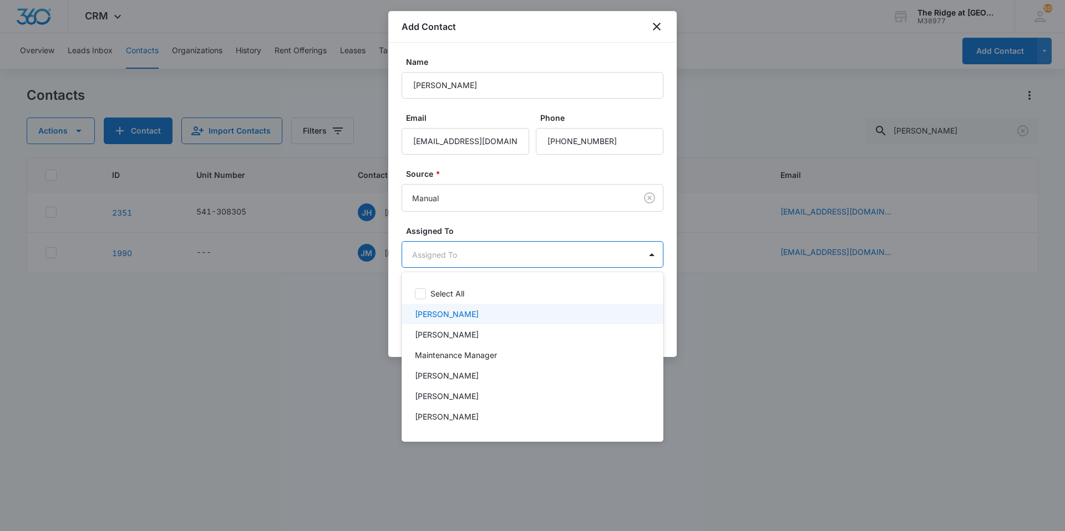
click at [456, 310] on p "[PERSON_NAME]" at bounding box center [447, 314] width 64 height 12
drag, startPoint x: 504, startPoint y: 231, endPoint x: 499, endPoint y: 224, distance: 9.1
click at [505, 231] on div at bounding box center [532, 265] width 1065 height 531
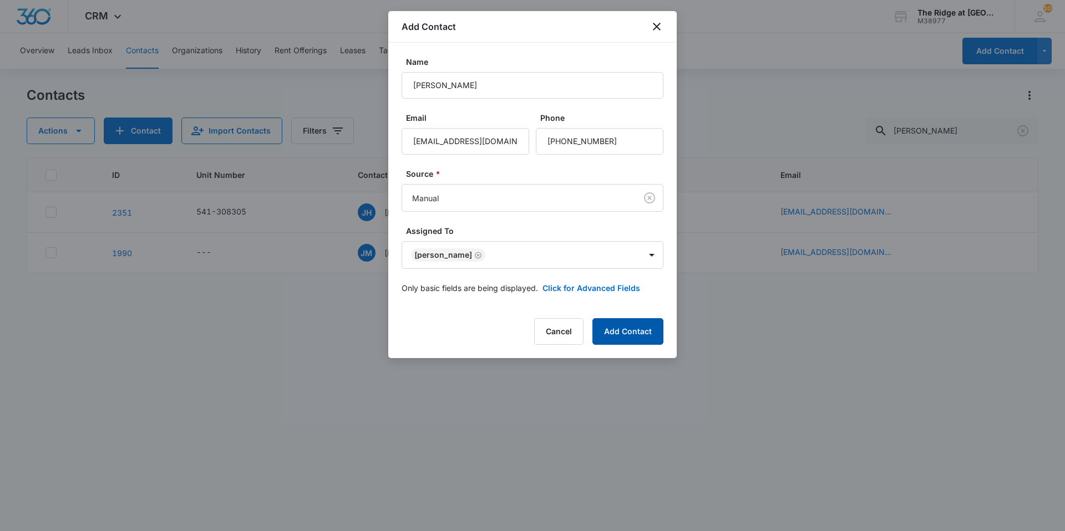
click at [633, 332] on button "Add Contact" at bounding box center [627, 331] width 71 height 27
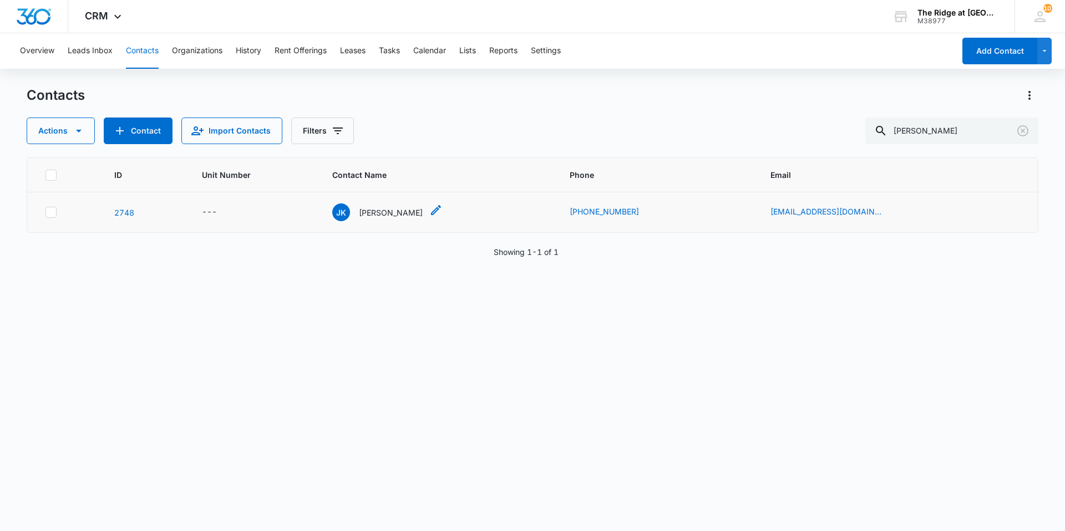
click at [394, 214] on p "[PERSON_NAME]" at bounding box center [391, 213] width 64 height 12
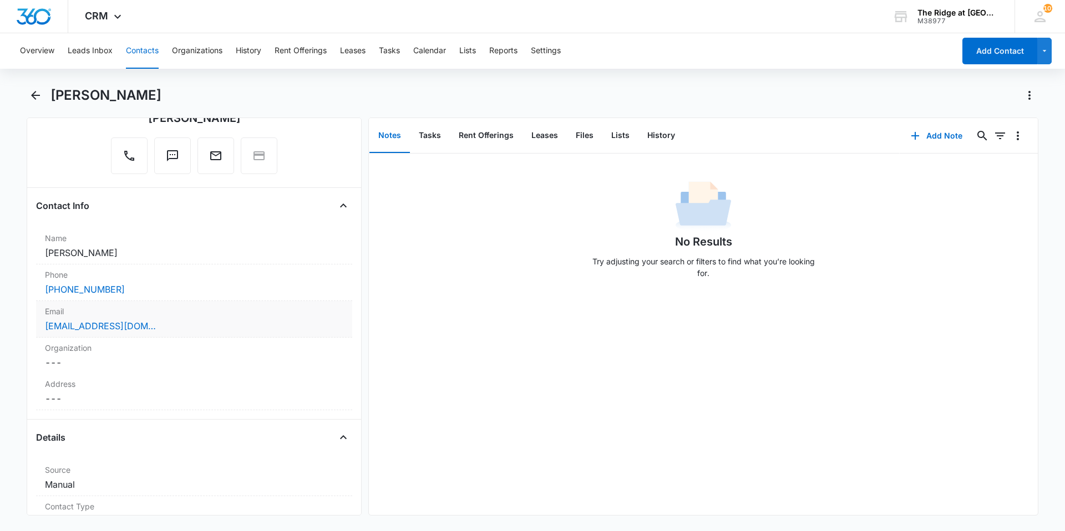
scroll to position [111, 0]
click at [130, 243] on dd "Cancel Save Changes [PERSON_NAME]" at bounding box center [194, 249] width 298 height 13
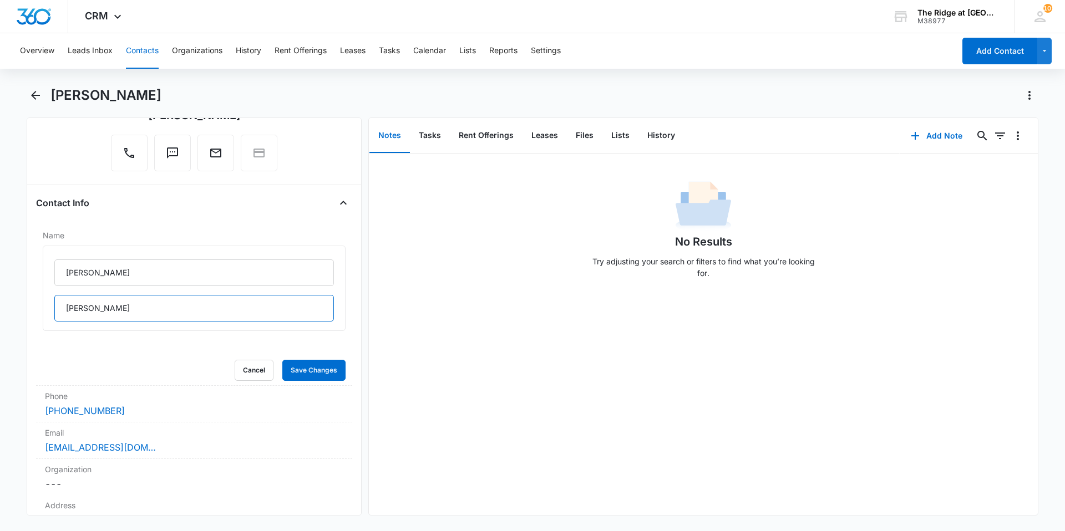
drag, startPoint x: 101, startPoint y: 311, endPoint x: 4, endPoint y: 308, distance: 96.5
click at [4, 308] on main "[PERSON_NAME] Remove [PERSON_NAME] [PERSON_NAME] Contact Info Name [PERSON_NAME…" at bounding box center [532, 308] width 1065 height 443
click at [102, 274] on input "[PERSON_NAME]" at bounding box center [194, 273] width 280 height 27
paste input "[PERSON_NAME]"
drag, startPoint x: 129, startPoint y: 275, endPoint x: 90, endPoint y: 274, distance: 38.8
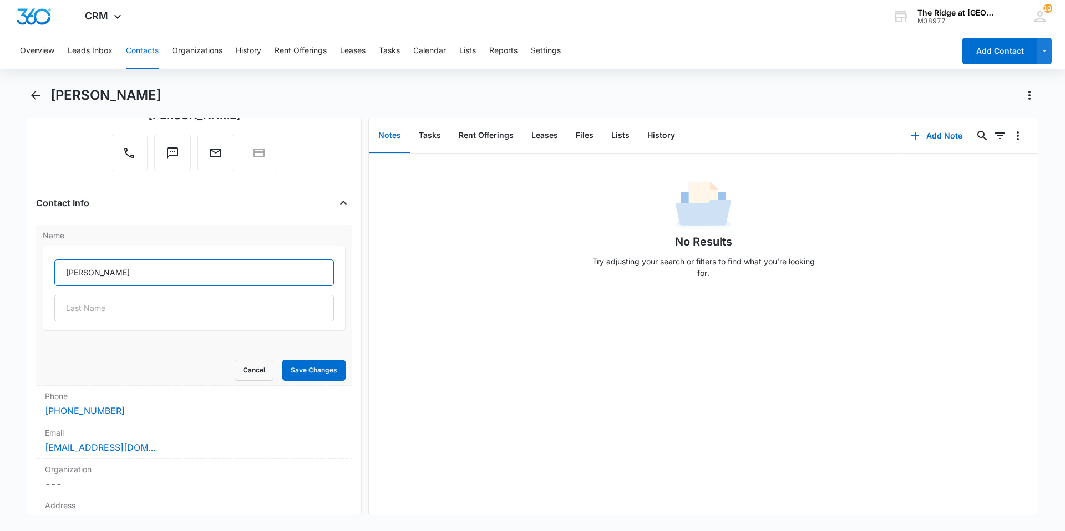
click at [90, 274] on input "[PERSON_NAME]" at bounding box center [194, 273] width 280 height 27
type input "[PERSON_NAME]"
click at [74, 313] on input "text" at bounding box center [194, 308] width 280 height 27
paste input "[PERSON_NAME]"
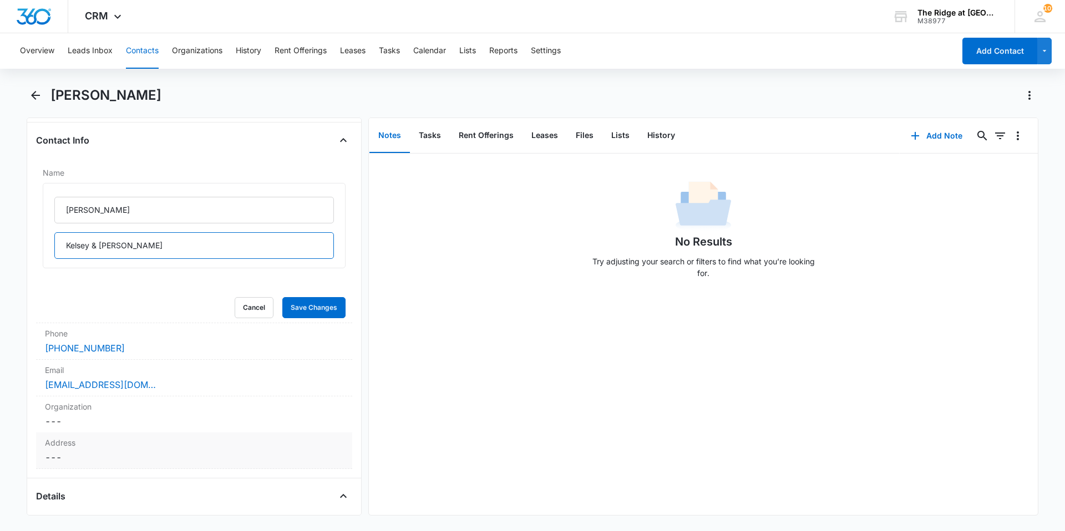
scroll to position [222, 0]
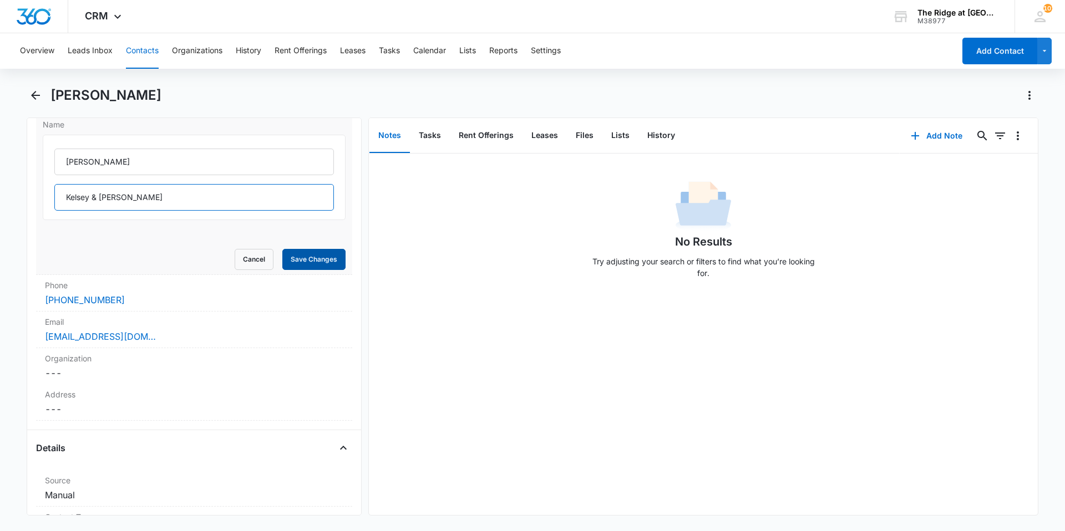
type input "Kelsey & [PERSON_NAME]"
click at [306, 261] on button "Save Changes" at bounding box center [313, 259] width 63 height 21
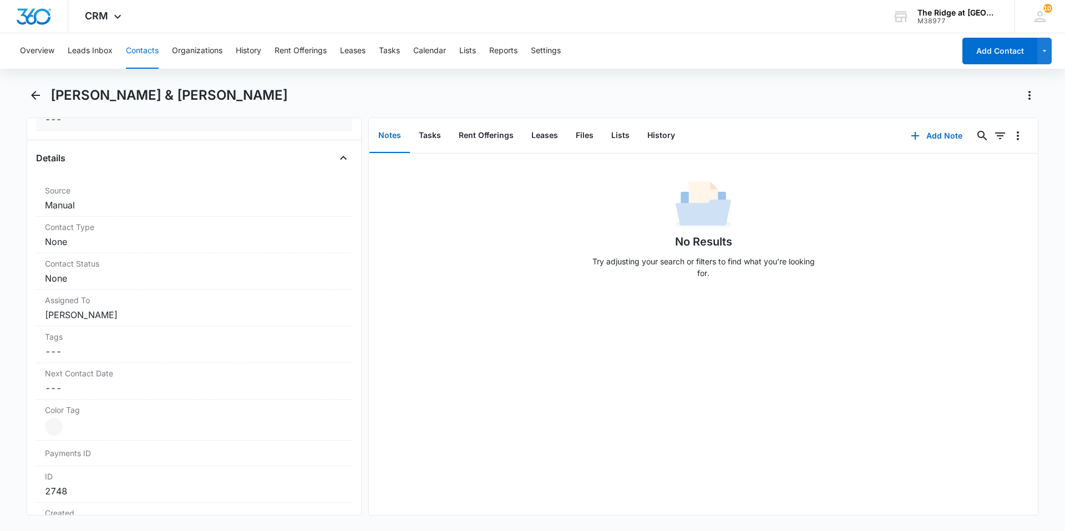
scroll to position [388, 0]
click at [89, 240] on dd "Cancel Save Changes None" at bounding box center [194, 241] width 298 height 13
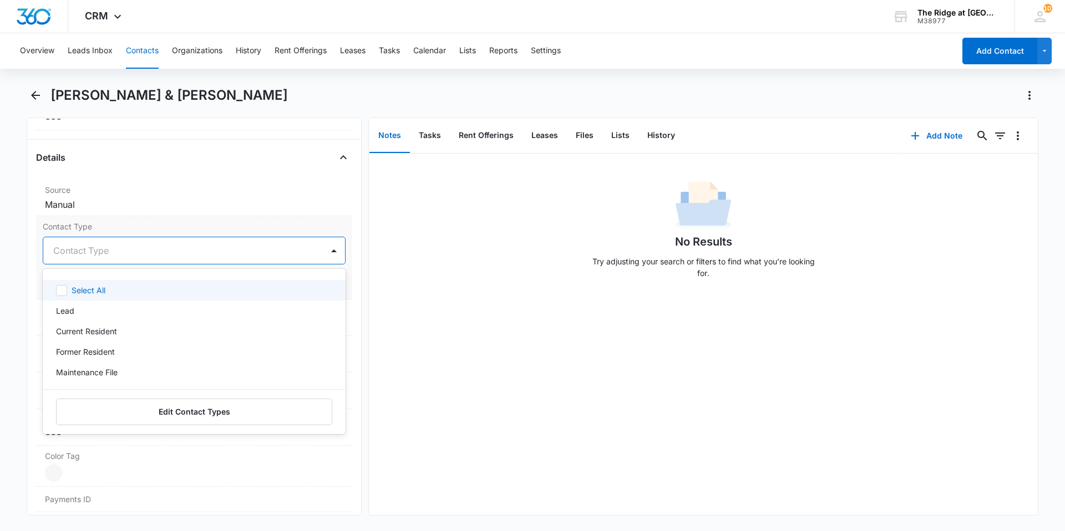
click at [111, 252] on div at bounding box center [180, 251] width 255 height 16
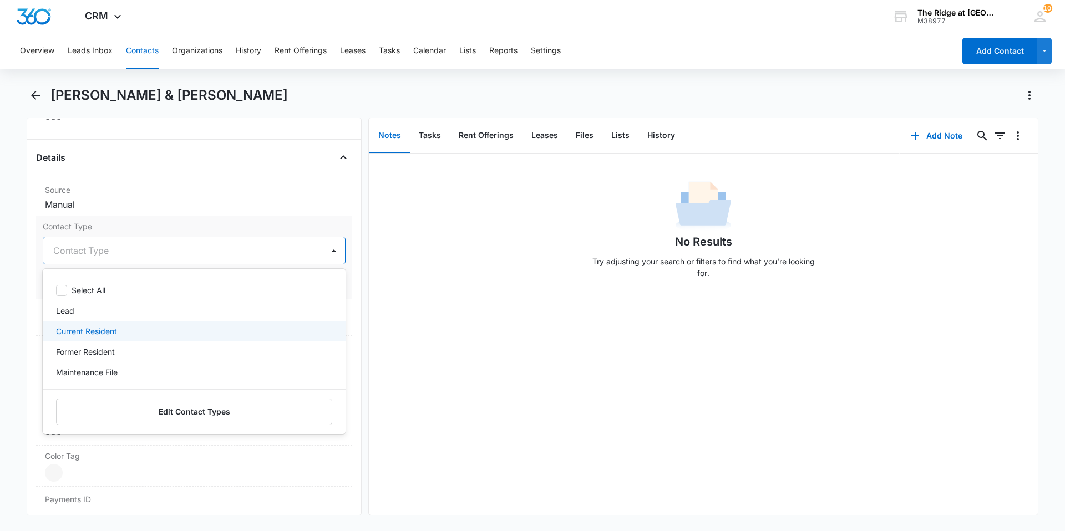
click at [93, 336] on p "Current Resident" at bounding box center [86, 332] width 61 height 12
click at [382, 252] on div "No Results Try adjusting your search or filters to find what you’re looking for." at bounding box center [703, 233] width 669 height 110
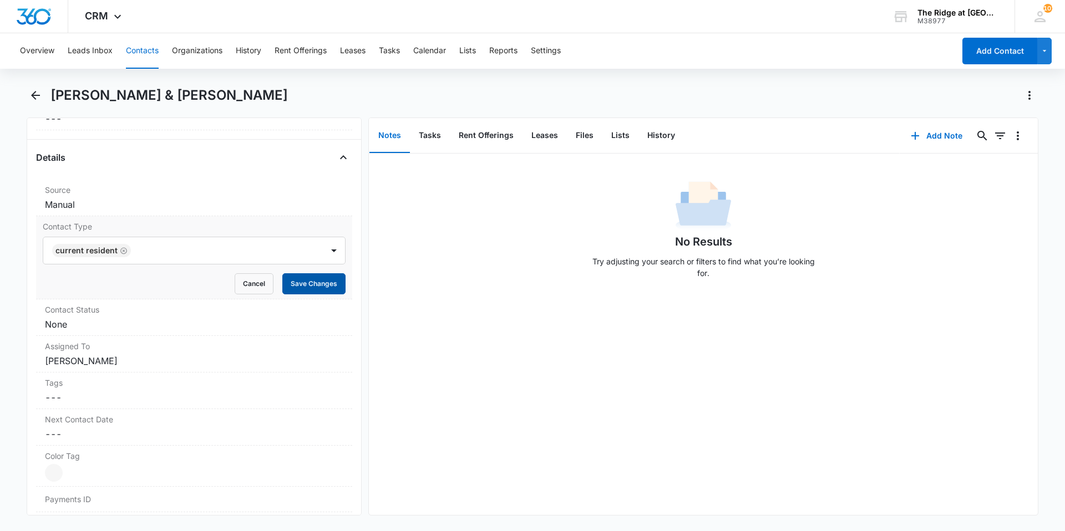
click at [314, 285] on button "Save Changes" at bounding box center [313, 283] width 63 height 21
click at [123, 326] on dd "Cancel Save Changes None" at bounding box center [194, 324] width 298 height 13
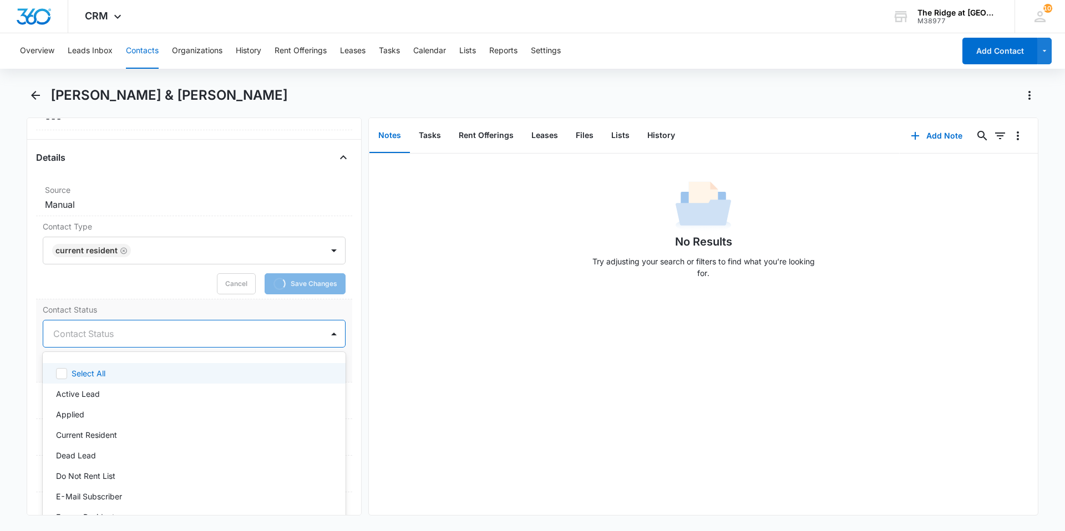
click at [138, 334] on div at bounding box center [180, 334] width 255 height 16
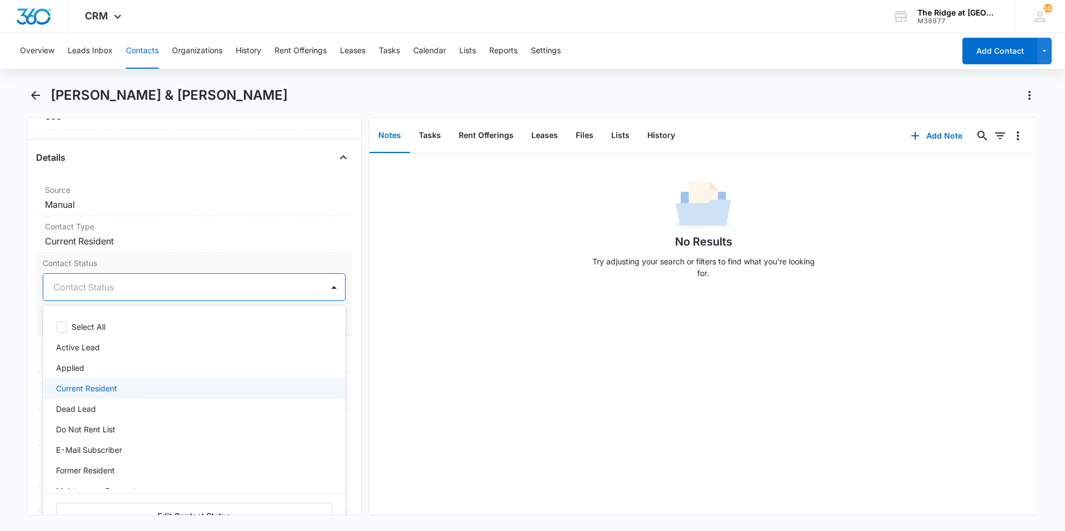
click at [109, 386] on p "Current Resident" at bounding box center [86, 389] width 61 height 12
click at [420, 280] on div "No Results Try adjusting your search or filters to find what you’re looking for." at bounding box center [703, 233] width 669 height 110
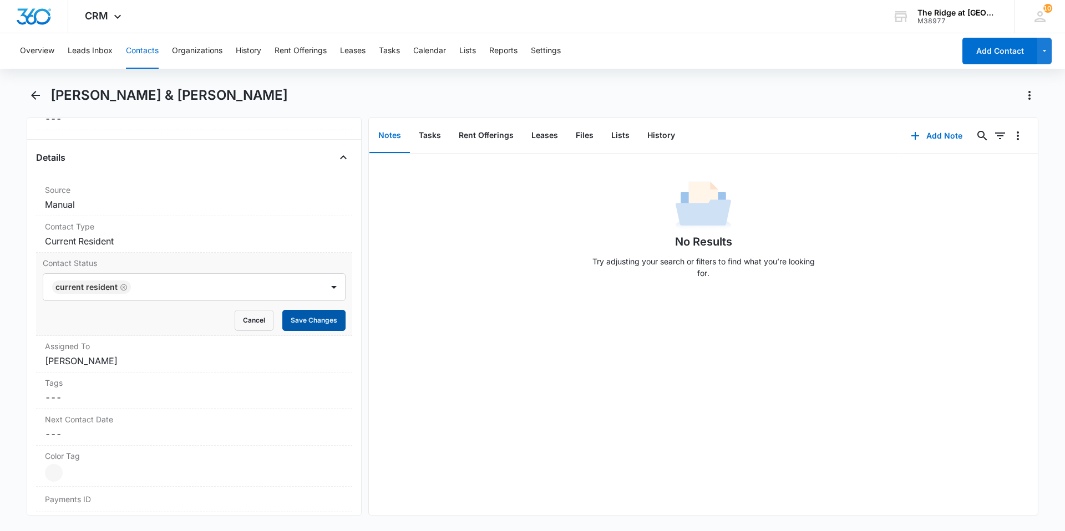
click at [322, 317] on button "Save Changes" at bounding box center [313, 320] width 63 height 21
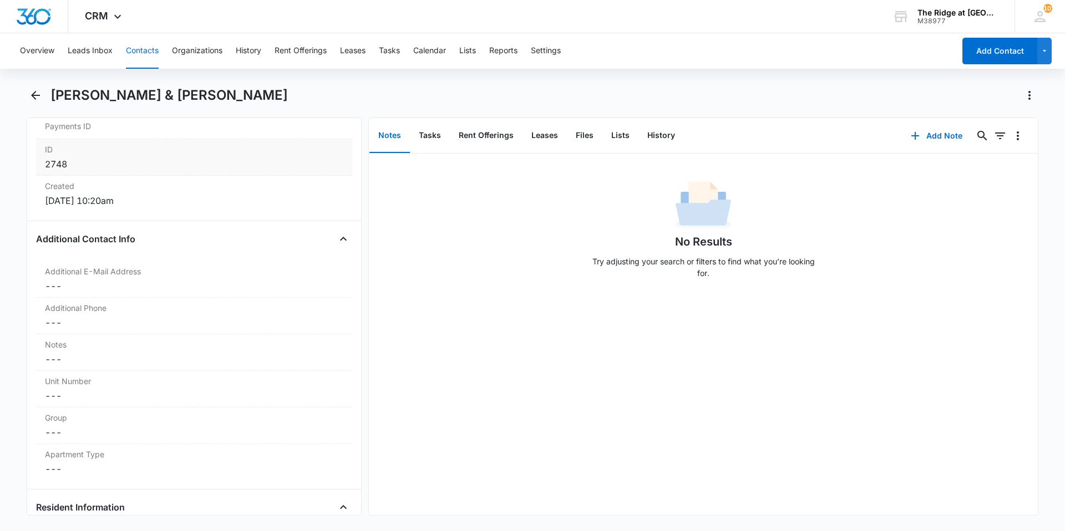
scroll to position [721, 0]
click at [136, 283] on dd "Cancel Save Changes ---" at bounding box center [194, 279] width 298 height 13
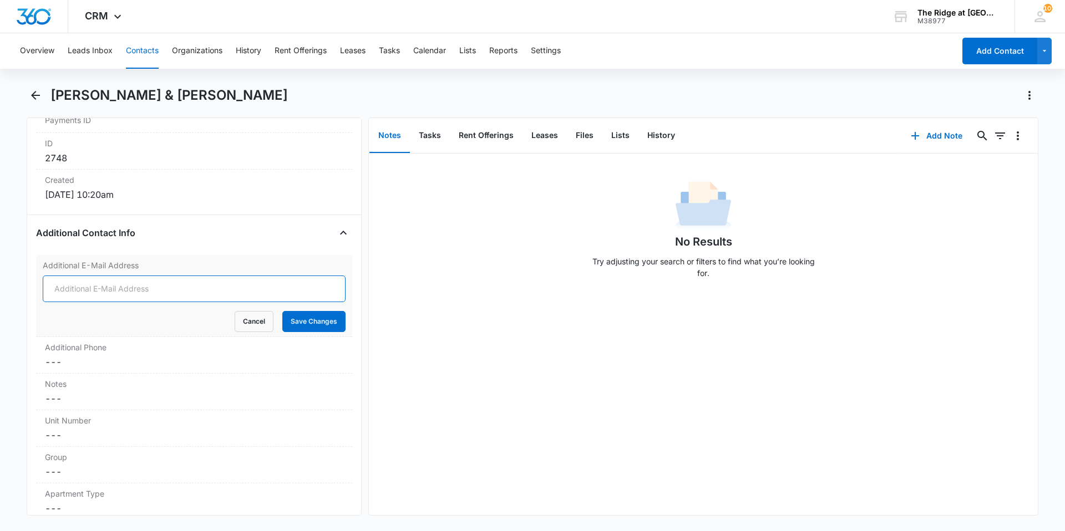
click at [131, 286] on input "Additional E-Mail Address" at bounding box center [194, 289] width 303 height 27
type input "[EMAIL_ADDRESS][DOMAIN_NAME]"
click at [314, 323] on button "Save Changes" at bounding box center [313, 321] width 63 height 21
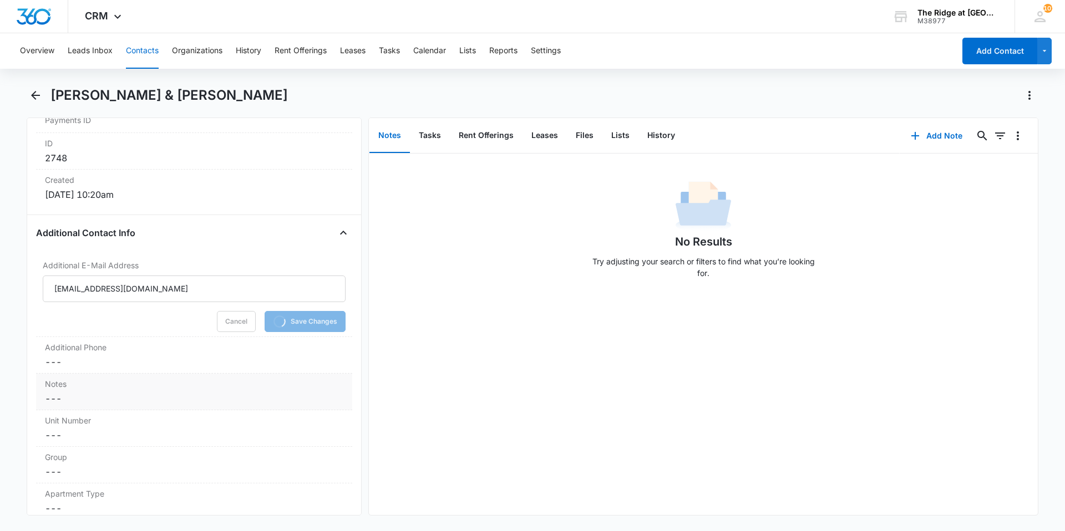
click at [136, 367] on dd "Cancel Save Changes ---" at bounding box center [194, 362] width 298 height 13
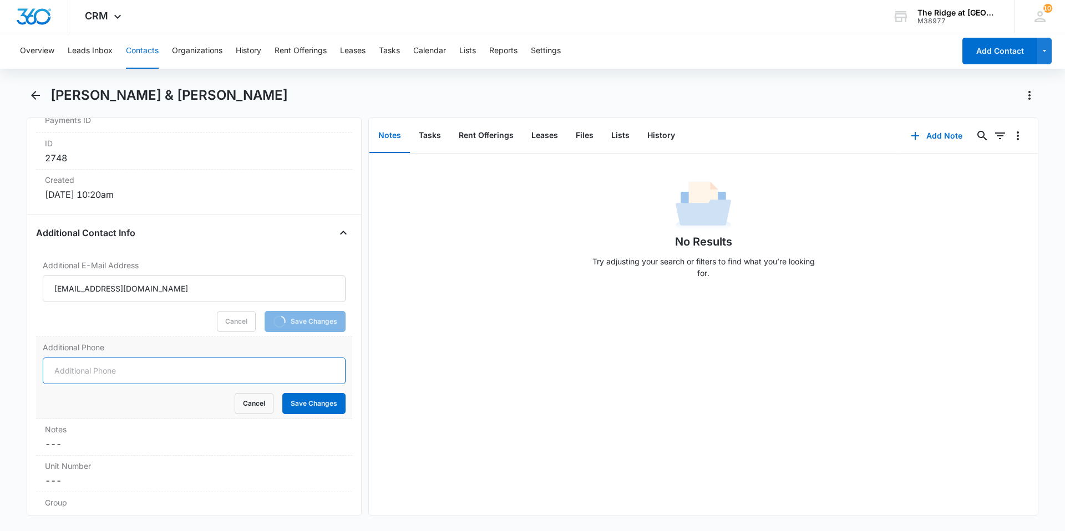
click at [94, 372] on input "Additional Phone" at bounding box center [194, 371] width 303 height 27
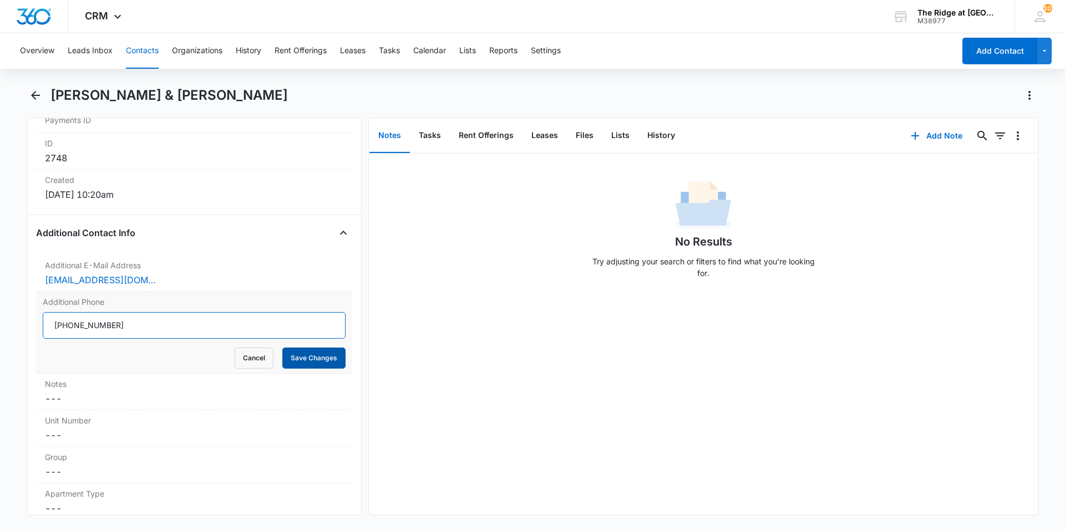
type input "[PHONE_NUMBER]"
click at [295, 351] on button "Save Changes" at bounding box center [313, 358] width 63 height 21
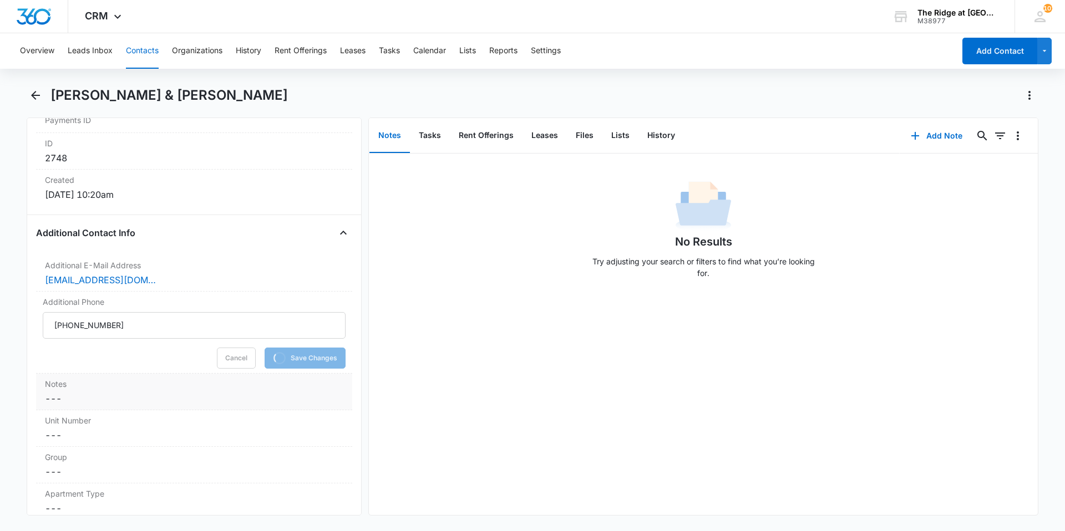
click at [134, 392] on dd "Cancel Save Changes ---" at bounding box center [194, 398] width 298 height 13
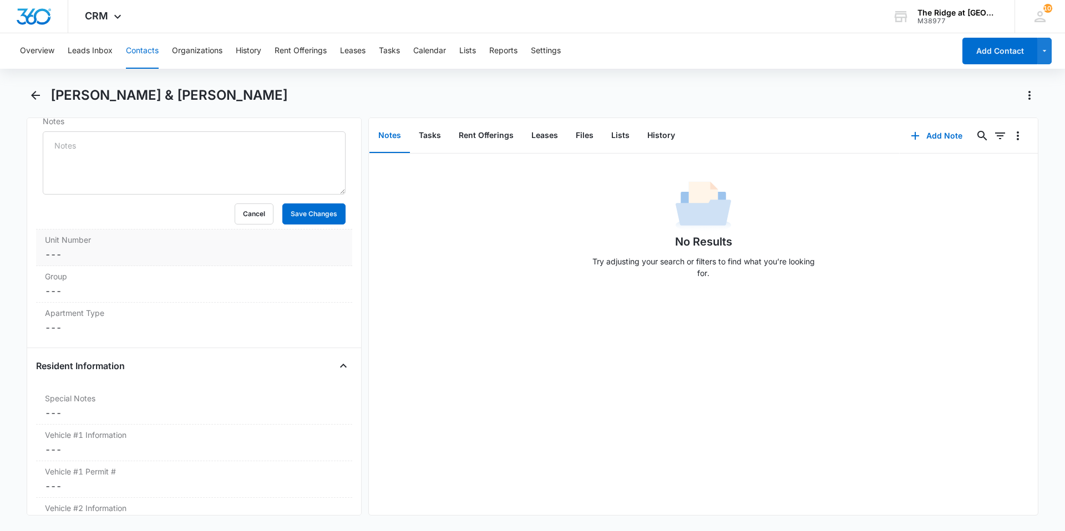
scroll to position [943, 0]
click at [99, 247] on dd "Cancel Save Changes ---" at bounding box center [194, 249] width 298 height 13
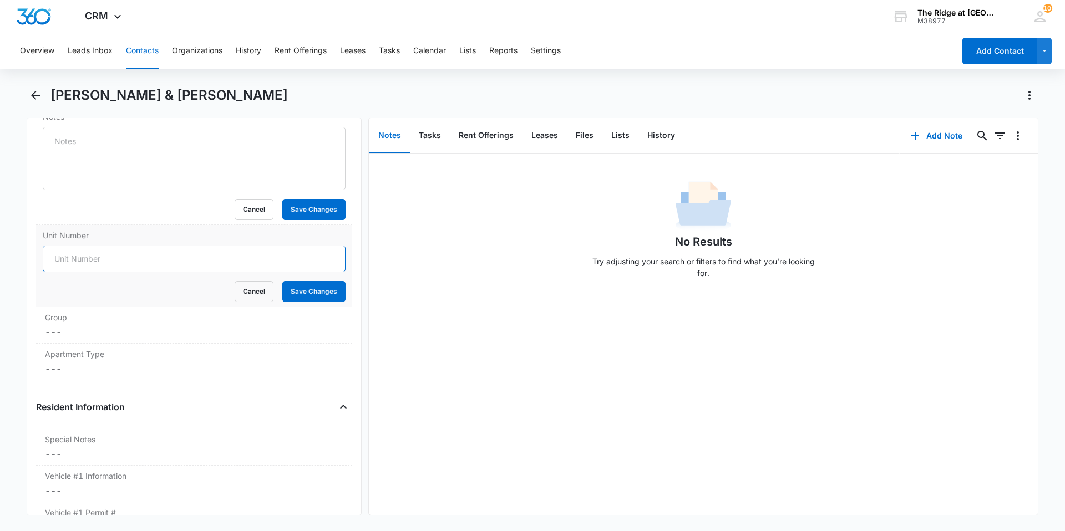
click at [86, 259] on input "Unit Number" at bounding box center [194, 259] width 303 height 27
click at [75, 253] on input "541-454207" at bounding box center [194, 259] width 303 height 27
type input "541-54207"
click at [103, 322] on label "Group" at bounding box center [194, 318] width 298 height 12
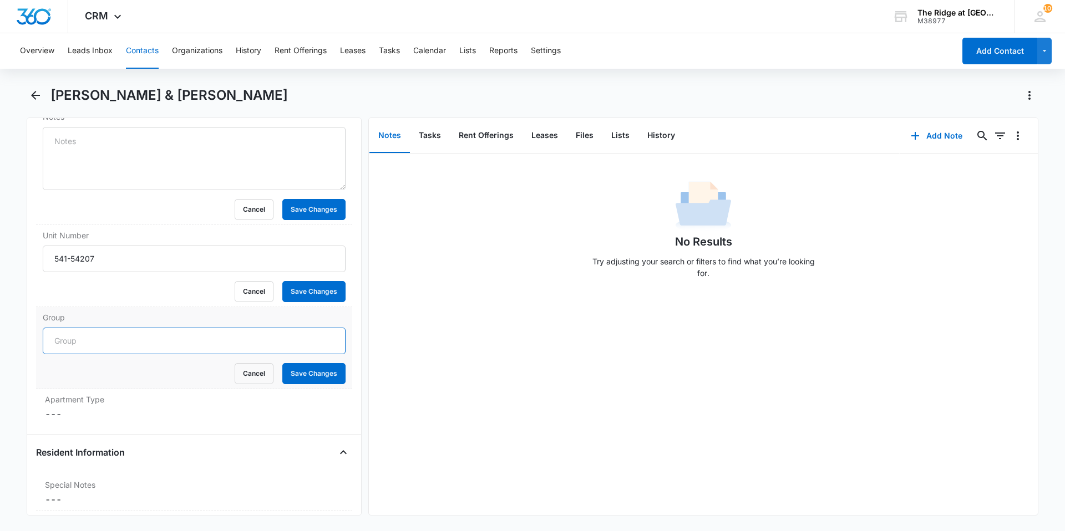
click at [79, 344] on input "Group" at bounding box center [194, 341] width 303 height 27
type input "Building 4454"
click at [138, 318] on label "Group" at bounding box center [194, 318] width 303 height 12
click at [138, 328] on input "Building 4454" at bounding box center [194, 341] width 303 height 27
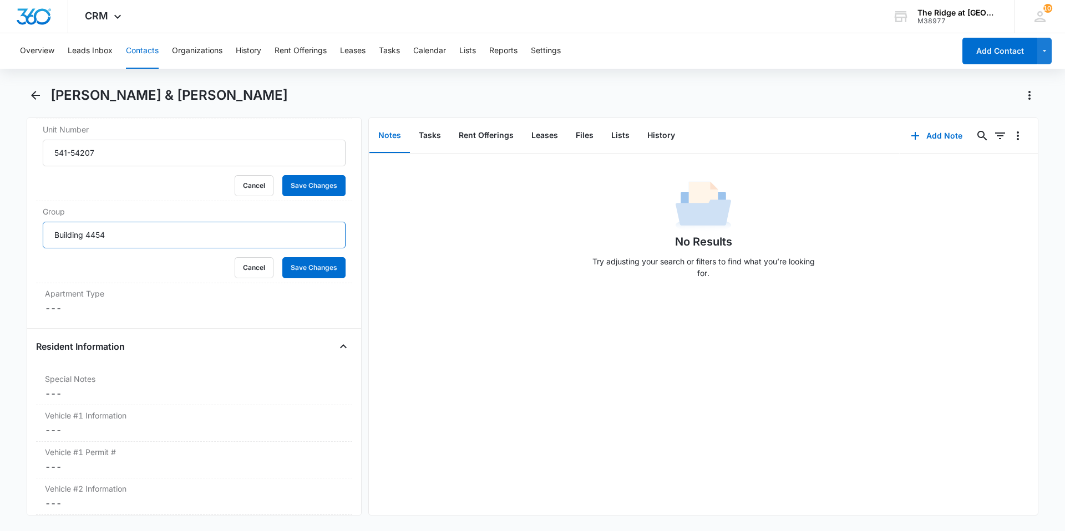
scroll to position [1054, 0]
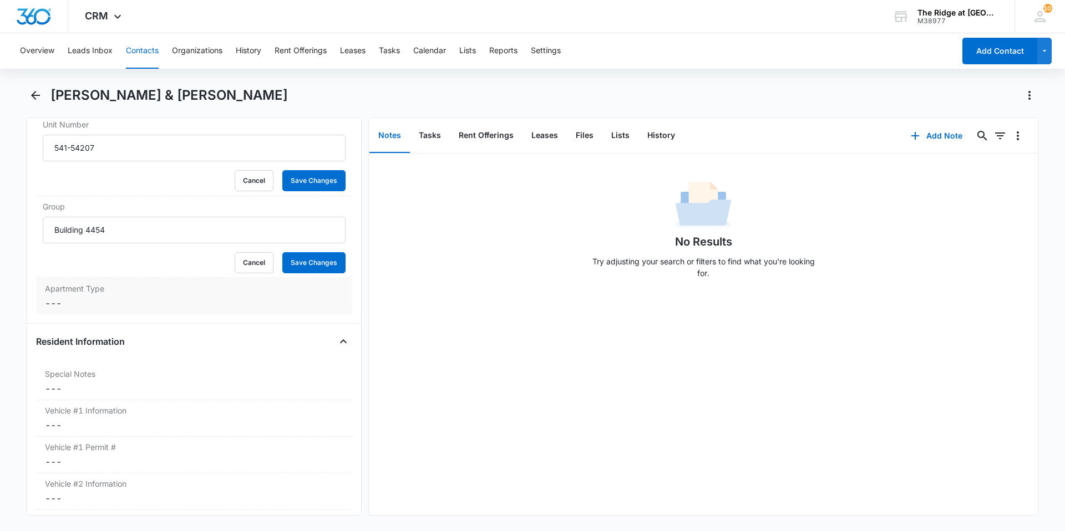
click at [141, 310] on div "Apartment Type Cancel Save Changes ---" at bounding box center [194, 296] width 316 height 36
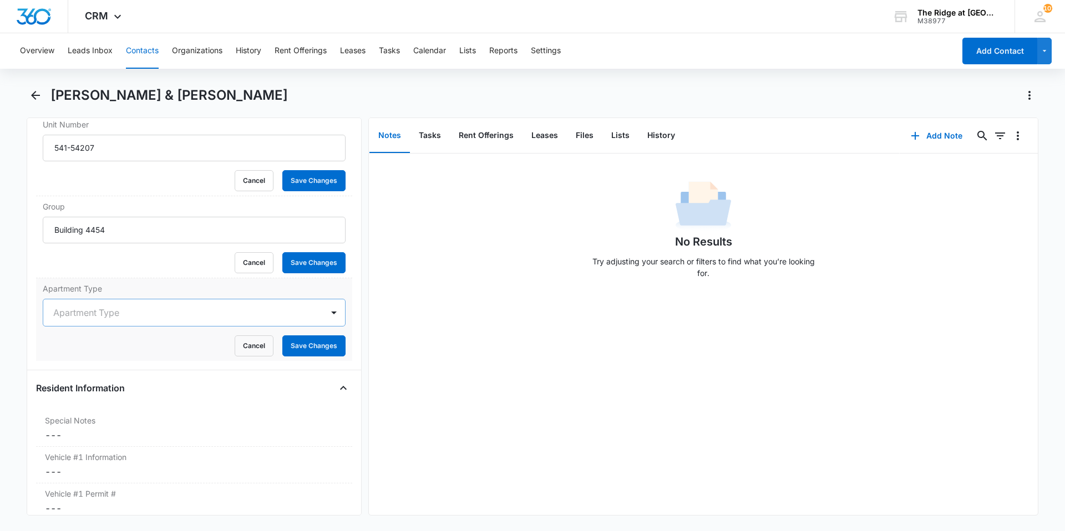
click at [83, 313] on div at bounding box center [180, 313] width 255 height 16
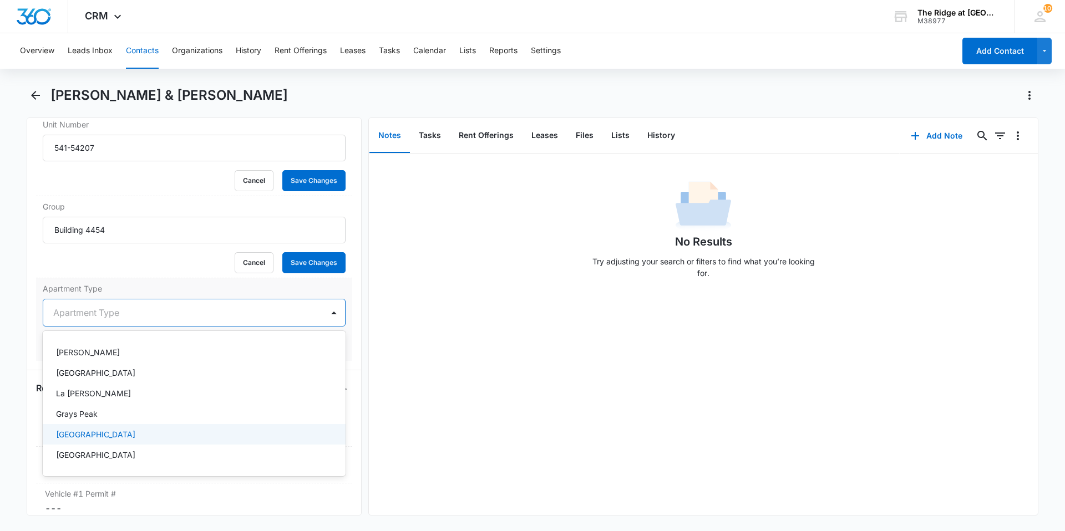
click at [64, 431] on p "[GEOGRAPHIC_DATA]" at bounding box center [95, 435] width 79 height 12
click at [170, 319] on div at bounding box center [178, 313] width 251 height 16
click at [110, 428] on div "[GEOGRAPHIC_DATA]" at bounding box center [194, 435] width 303 height 22
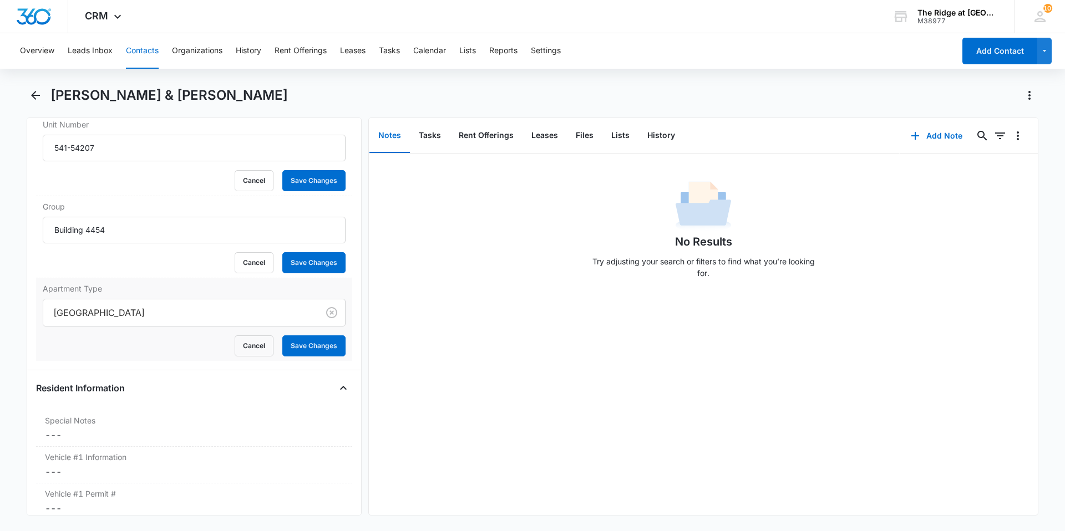
click at [109, 329] on form "Longs Peak Cancel Save Changes" at bounding box center [194, 328] width 303 height 58
click at [107, 316] on div at bounding box center [178, 313] width 251 height 16
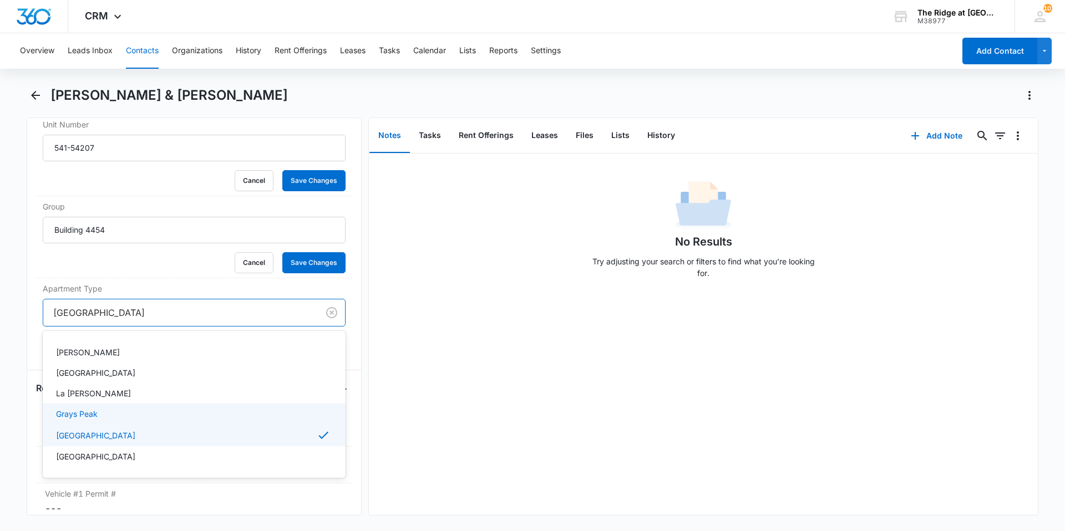
click at [88, 412] on p "Grays Peak" at bounding box center [77, 414] width 42 height 12
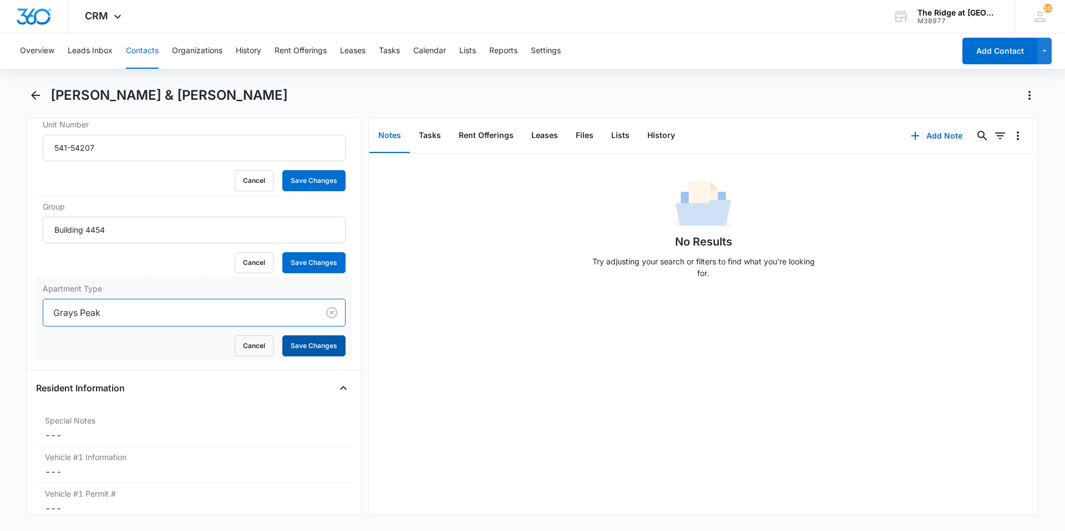
click at [303, 349] on button "Save Changes" at bounding box center [313, 346] width 63 height 21
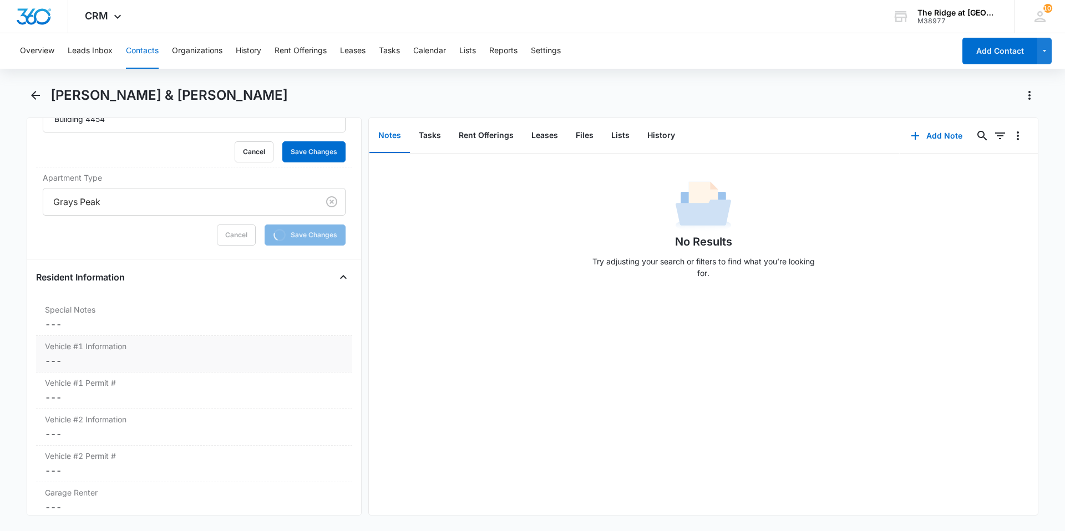
scroll to position [1220, 0]
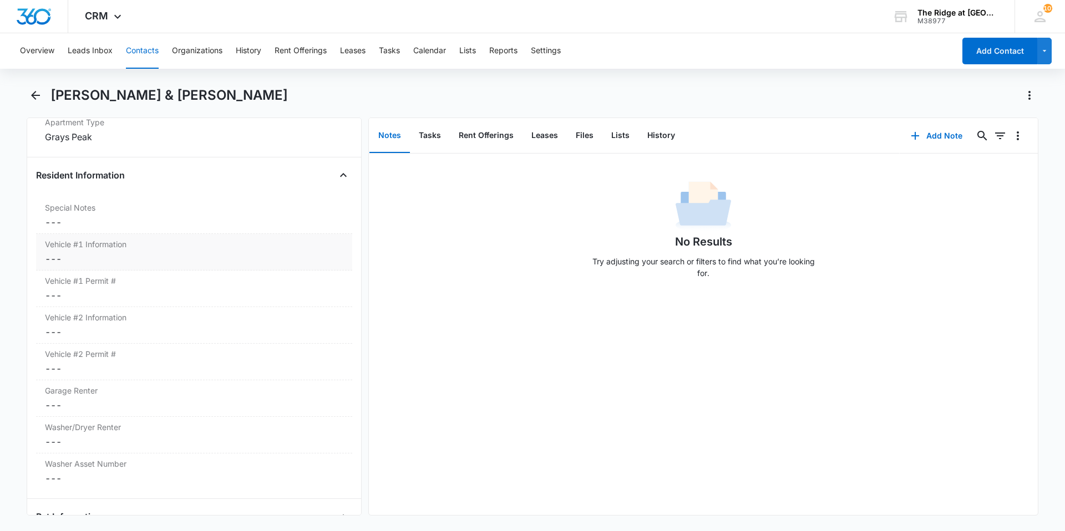
click at [156, 264] on dd "Cancel Save Changes ---" at bounding box center [194, 258] width 298 height 13
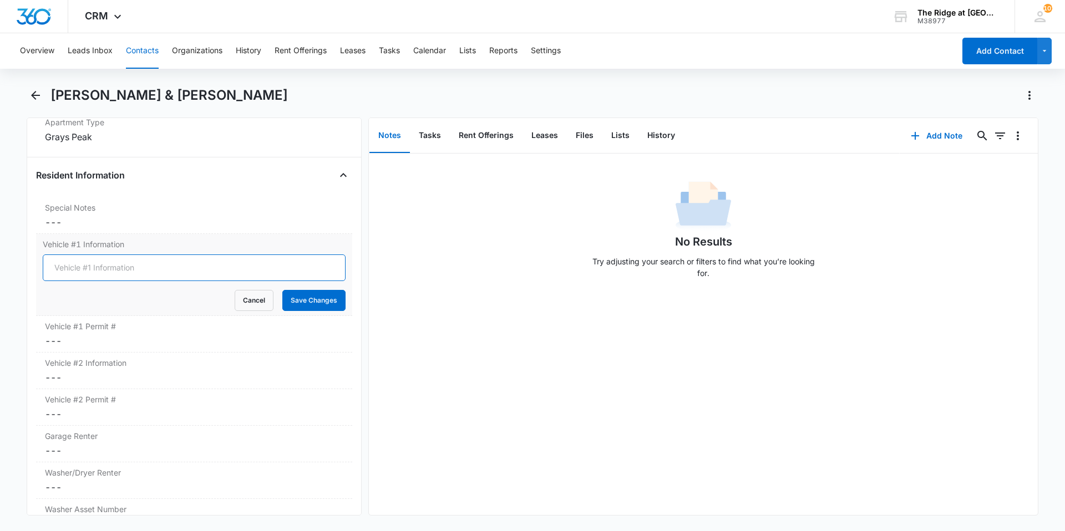
click at [118, 263] on input "Vehicle #1 Information" at bounding box center [194, 268] width 303 height 27
click at [115, 267] on input "Vehicle #1 Information" at bounding box center [194, 268] width 303 height 27
click at [177, 267] on input "White MitsubishiEc" at bounding box center [194, 268] width 303 height 27
type input "2023 White Mitsubishi Eclipse Cross"
click at [221, 266] on input "2023 White Mitsubishi Eclipse Cross" at bounding box center [194, 268] width 303 height 27
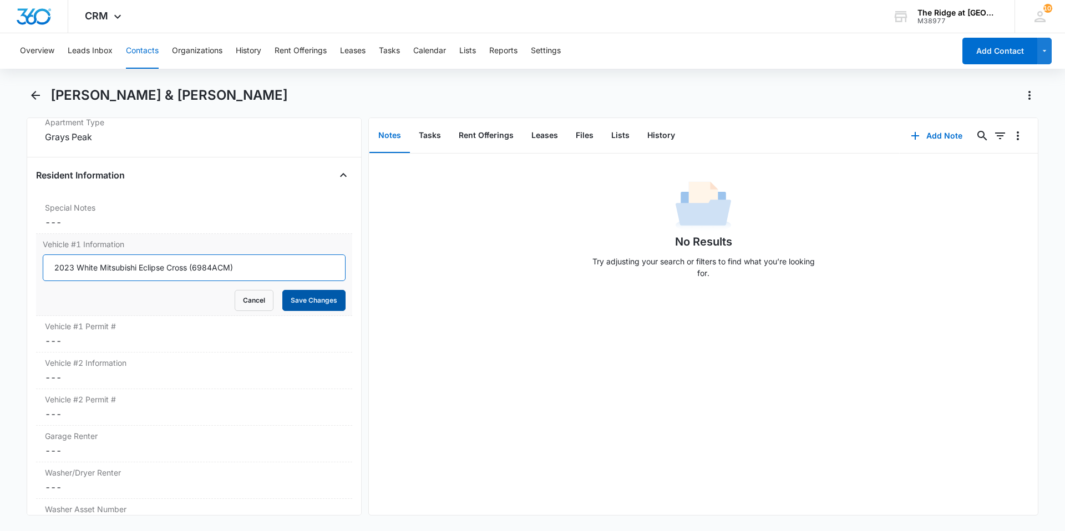
type input "2023 White Mitsubishi Eclipse Cross (6984ACM)"
click at [290, 307] on button "Save Changes" at bounding box center [313, 300] width 63 height 21
click at [118, 347] on dd "Cancel Save Changes ---" at bounding box center [194, 340] width 298 height 13
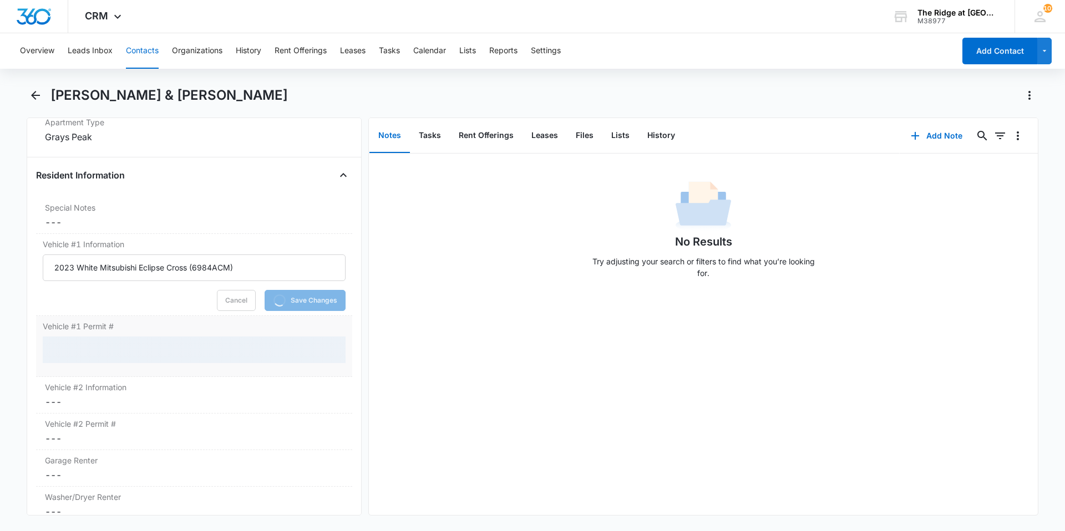
click at [67, 351] on div at bounding box center [194, 350] width 303 height 27
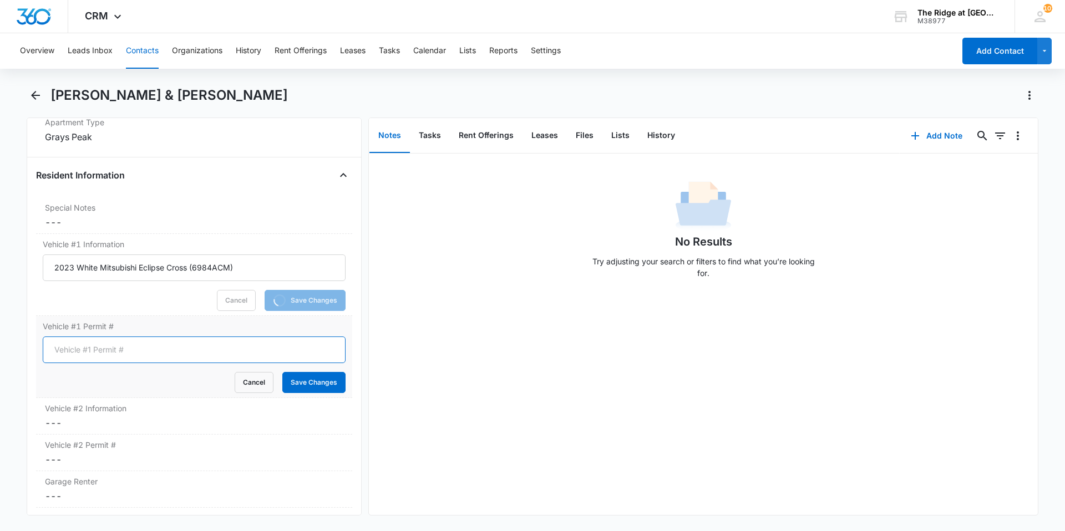
click at [69, 350] on input "Vehicle #1 Permit #" at bounding box center [194, 350] width 303 height 27
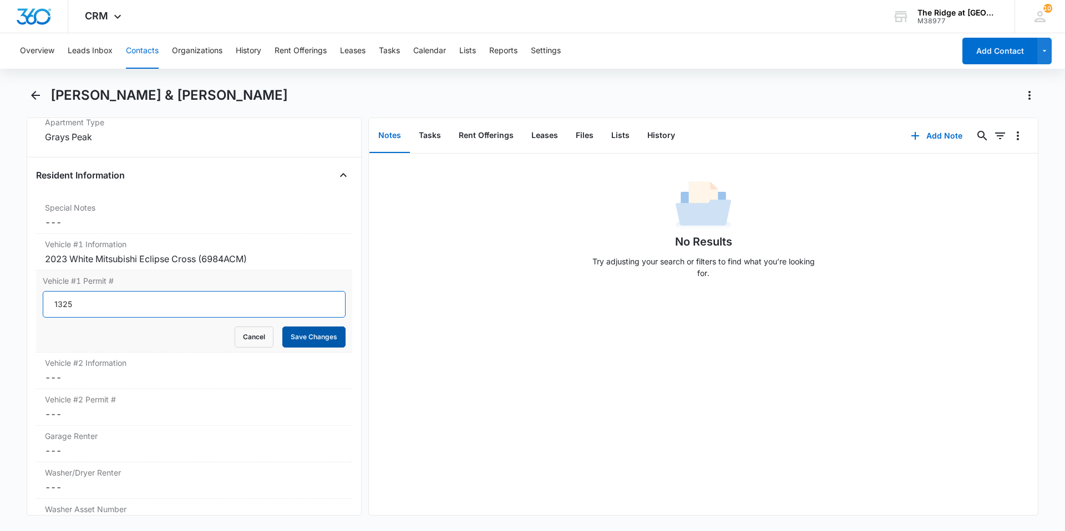
type input "1325"
click at [303, 340] on button "Save Changes" at bounding box center [313, 337] width 63 height 21
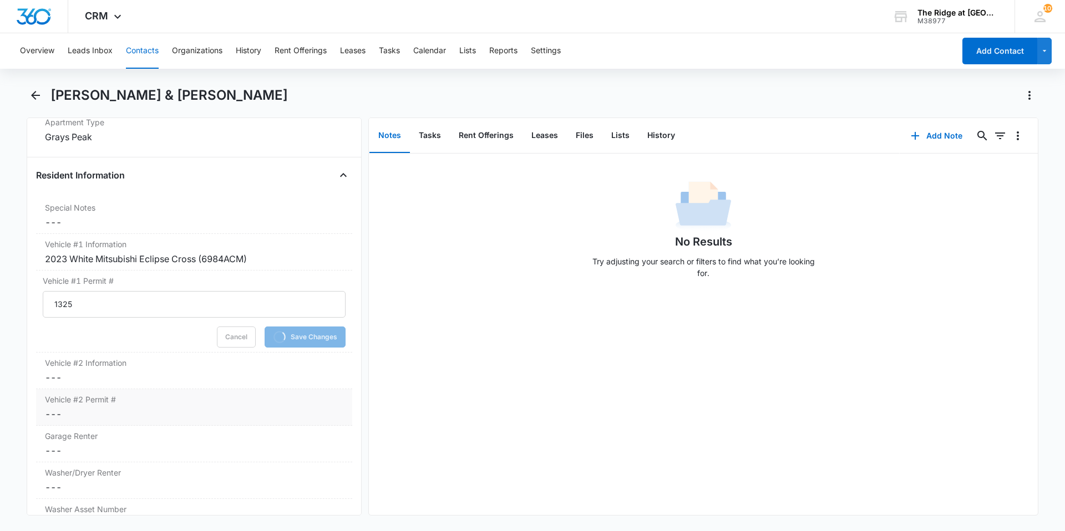
click at [84, 396] on label "Vehicle #2 Permit #" at bounding box center [194, 400] width 298 height 12
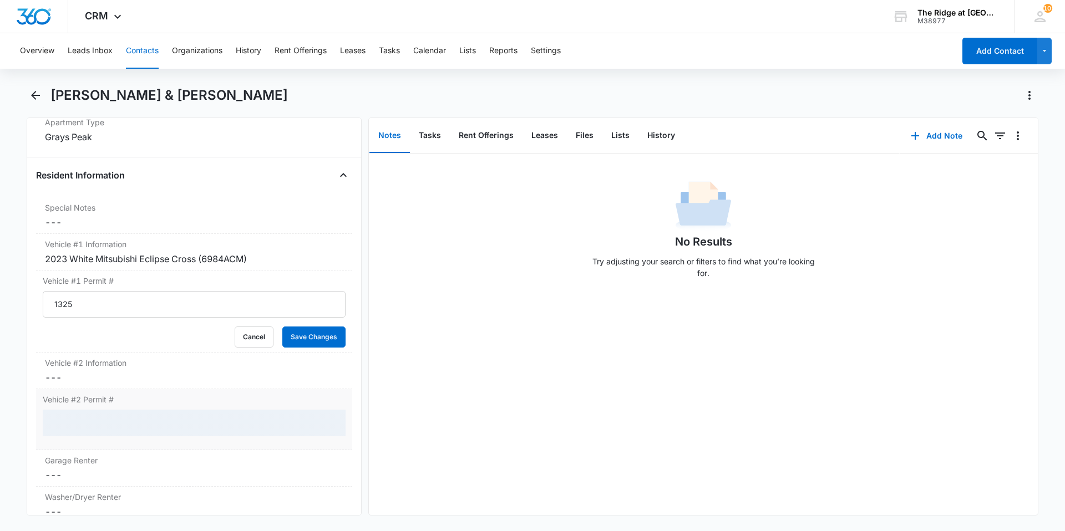
click at [83, 411] on div at bounding box center [194, 423] width 303 height 27
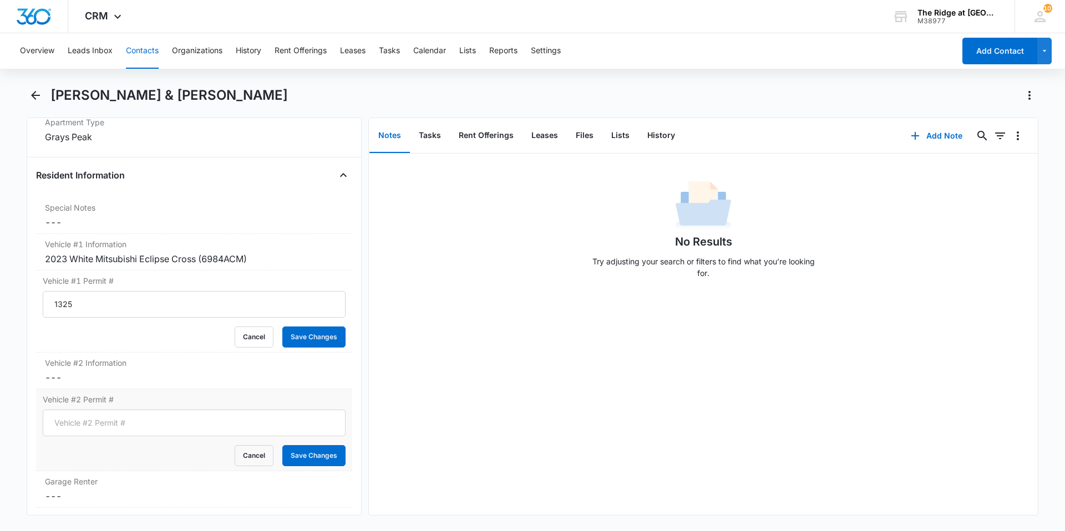
click at [80, 425] on input "Vehicle #2 Permit #" at bounding box center [194, 423] width 303 height 27
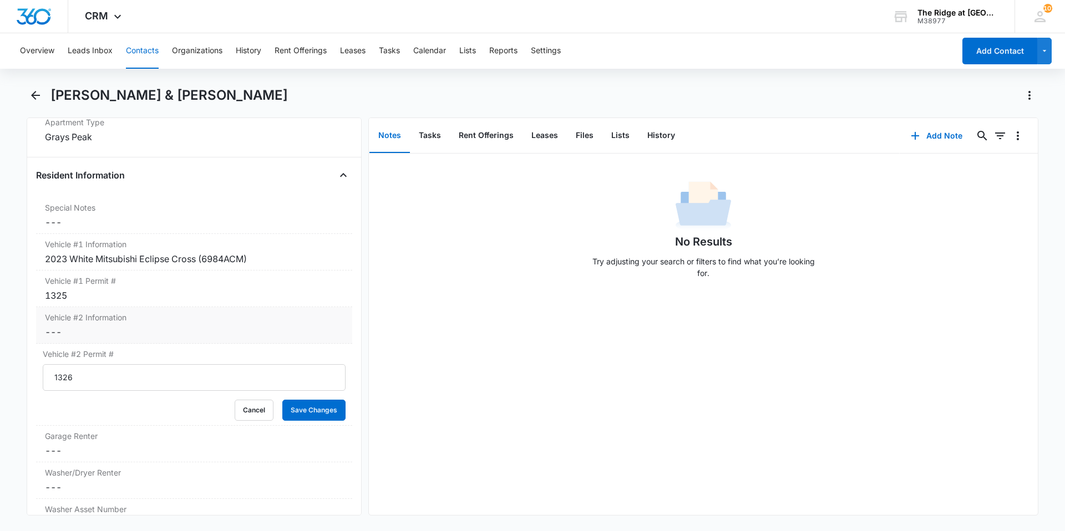
type input "1326"
click at [87, 325] on div "Vehicle #2 Information Cancel Save Changes ---" at bounding box center [194, 325] width 316 height 37
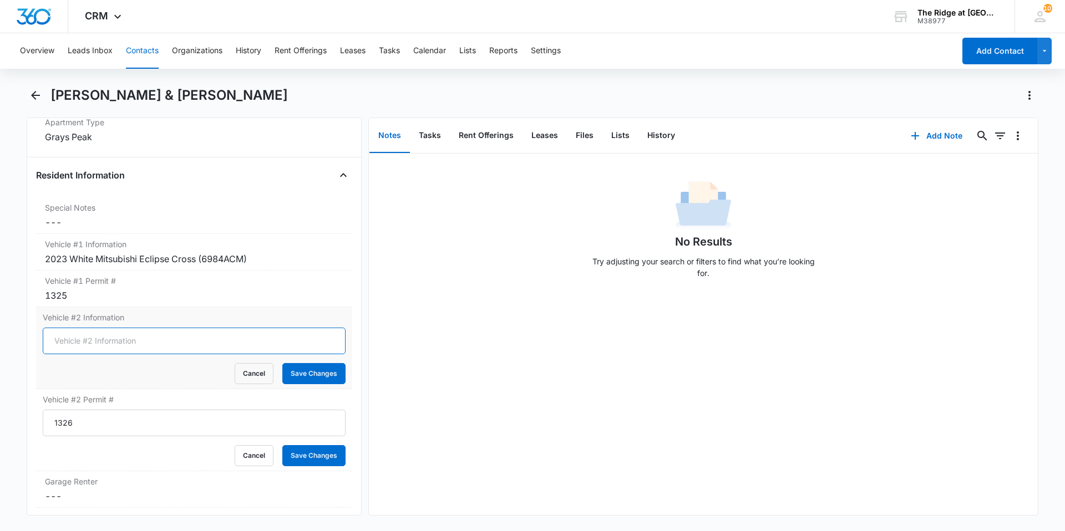
drag, startPoint x: 94, startPoint y: 343, endPoint x: 95, endPoint y: 336, distance: 7.3
click at [95, 343] on input "Vehicle #2 Information" at bounding box center [194, 341] width 303 height 27
type input "2000 Blue Jeep Cherokee (4436-424)"
click at [296, 368] on button "Save Changes" at bounding box center [313, 373] width 63 height 21
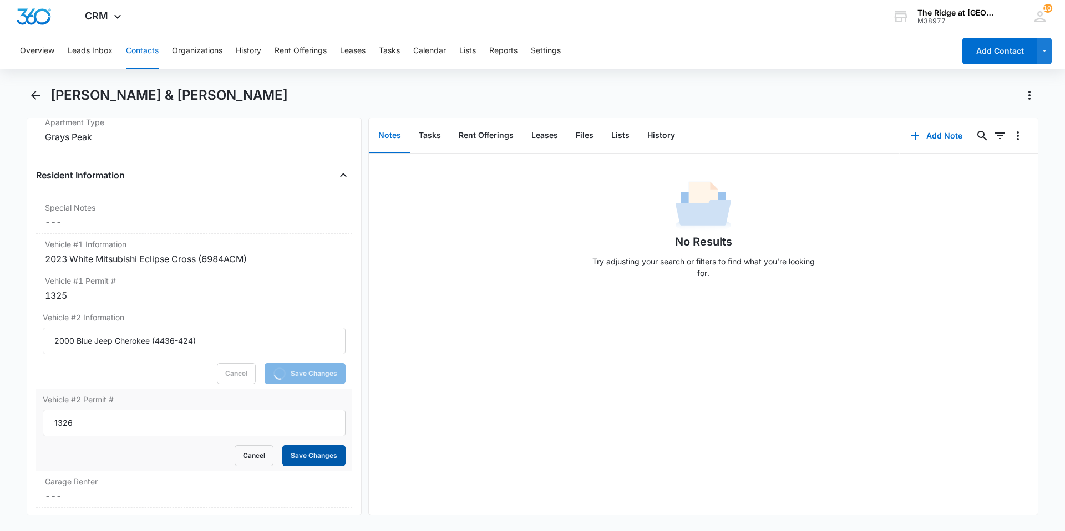
click at [312, 456] on button "Save Changes" at bounding box center [313, 455] width 63 height 21
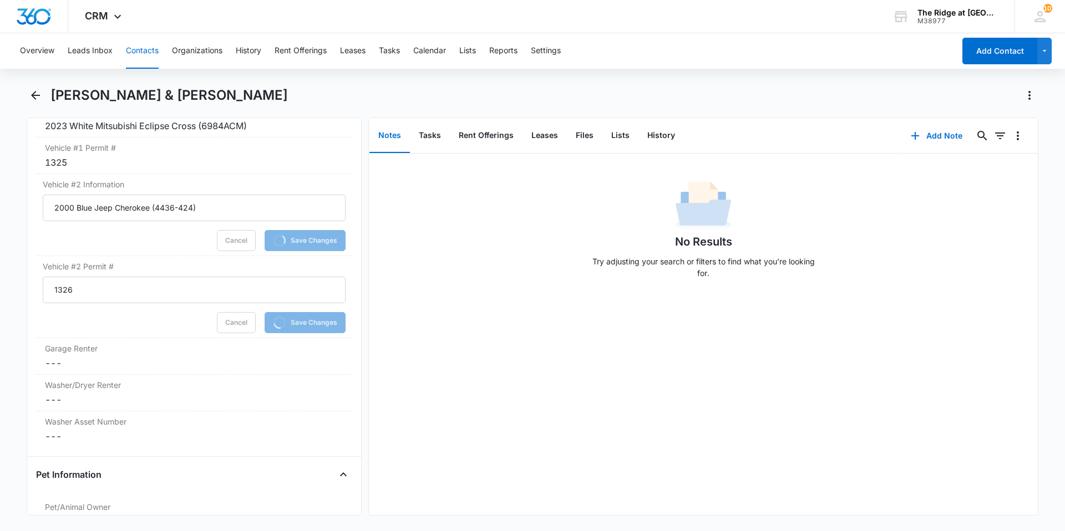
scroll to position [1442, 0]
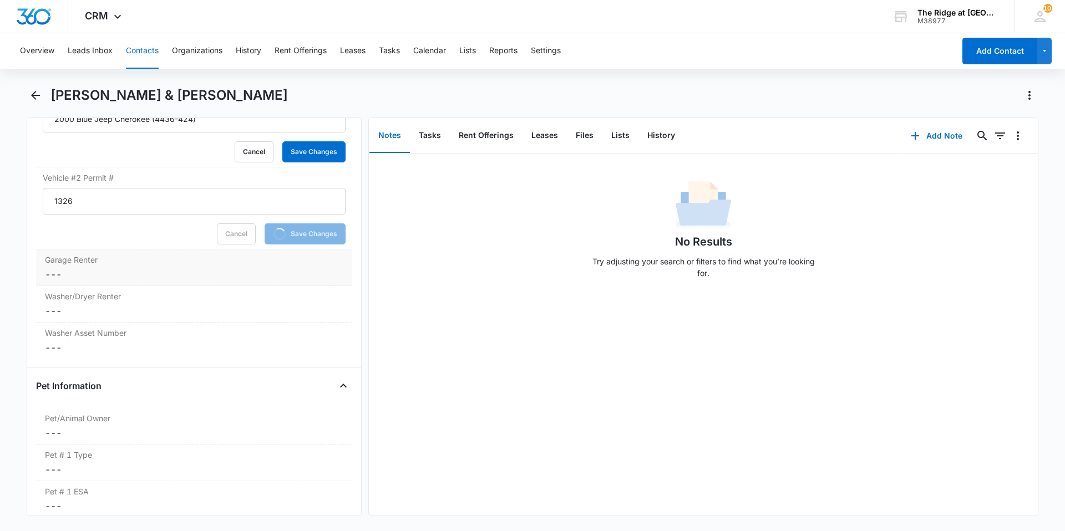
click at [87, 275] on dd "Cancel Save Changes ---" at bounding box center [194, 274] width 298 height 13
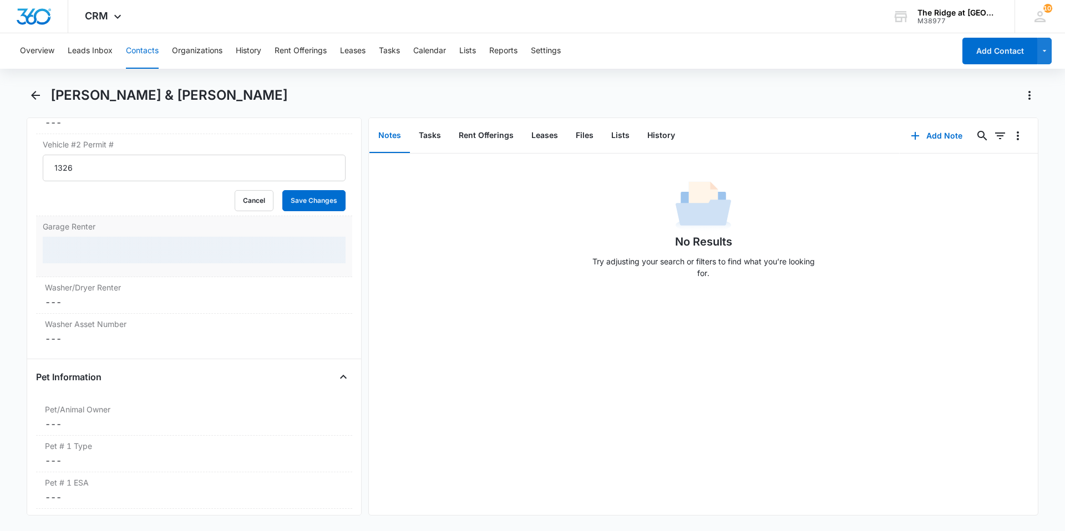
scroll to position [1430, 0]
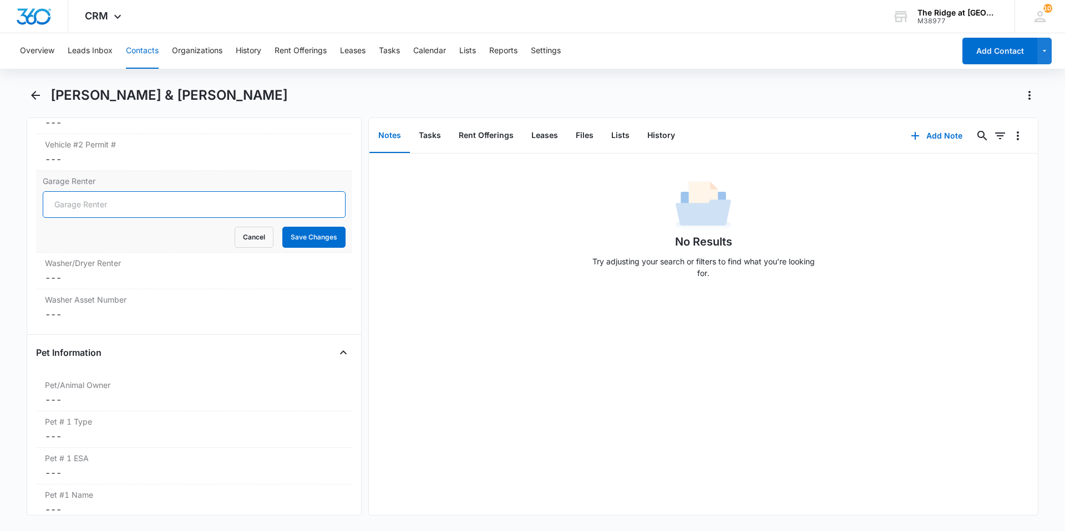
click at [103, 206] on input "Garage Renter" at bounding box center [194, 204] width 303 height 27
type input "NO"
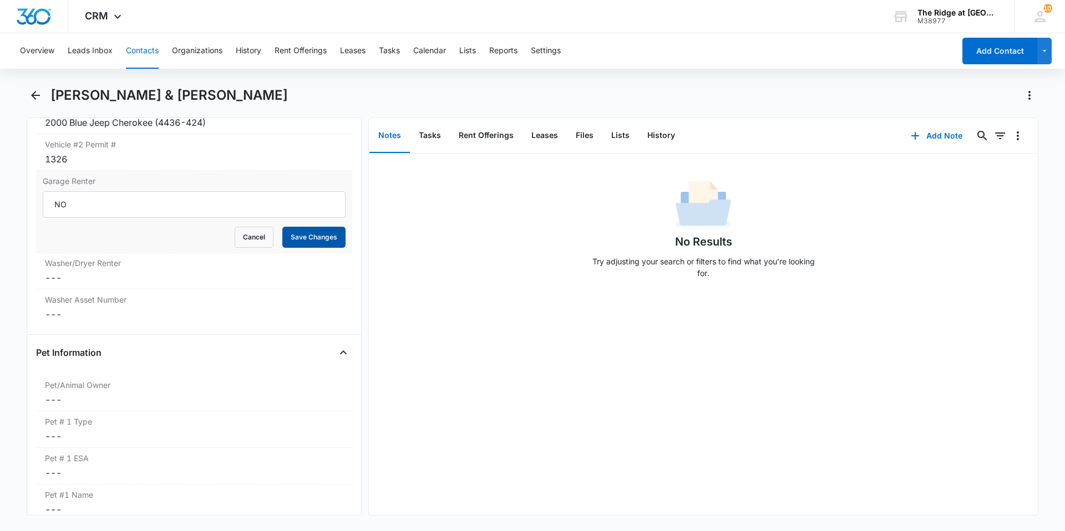
click at [296, 234] on button "Save Changes" at bounding box center [313, 237] width 63 height 21
click at [100, 272] on dd "Cancel Save Changes ---" at bounding box center [194, 277] width 298 height 13
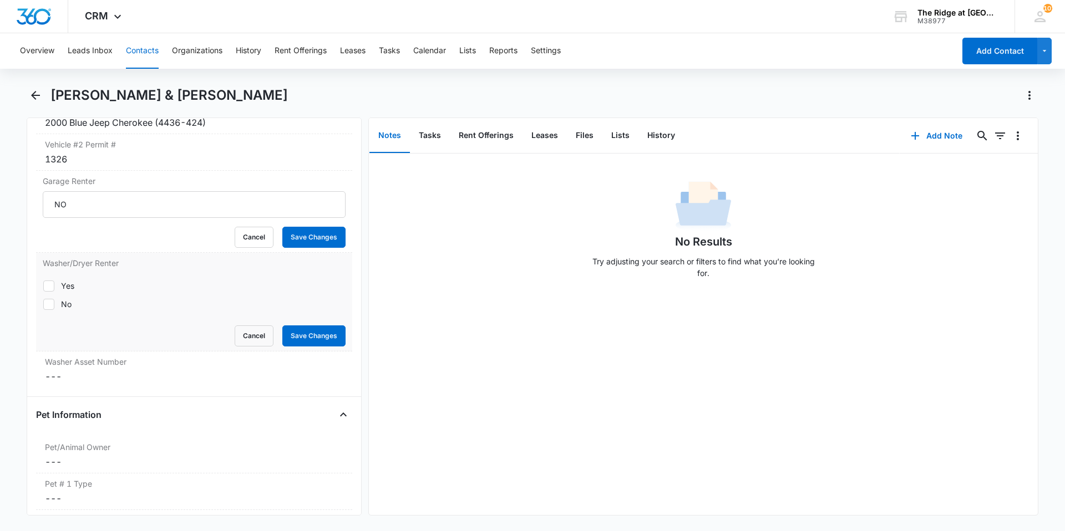
click at [88, 286] on label "Yes" at bounding box center [194, 286] width 303 height 12
click at [43, 286] on input "Yes" at bounding box center [43, 286] width 1 height 1
checkbox input "true"
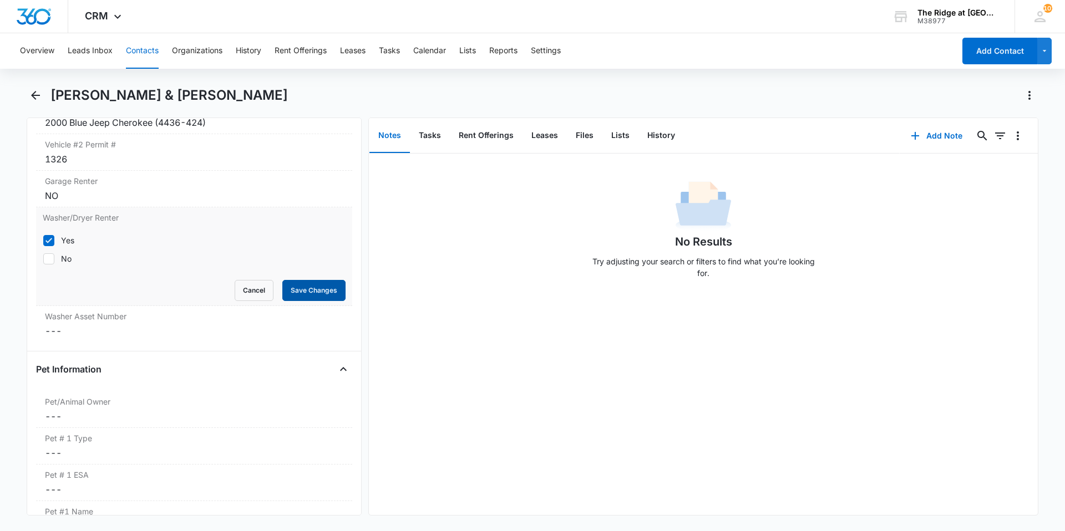
click at [303, 292] on button "Save Changes" at bounding box center [313, 290] width 63 height 21
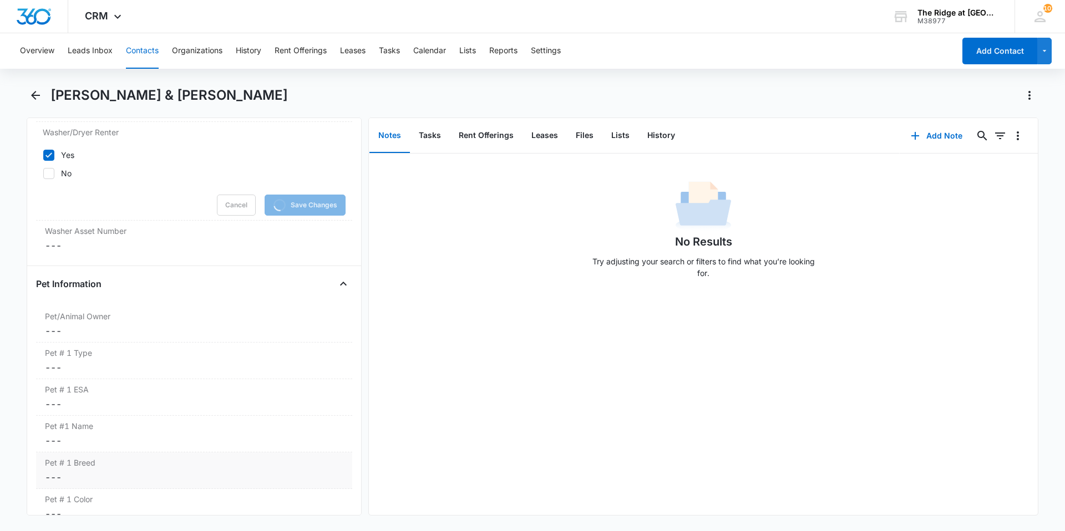
scroll to position [1652, 0]
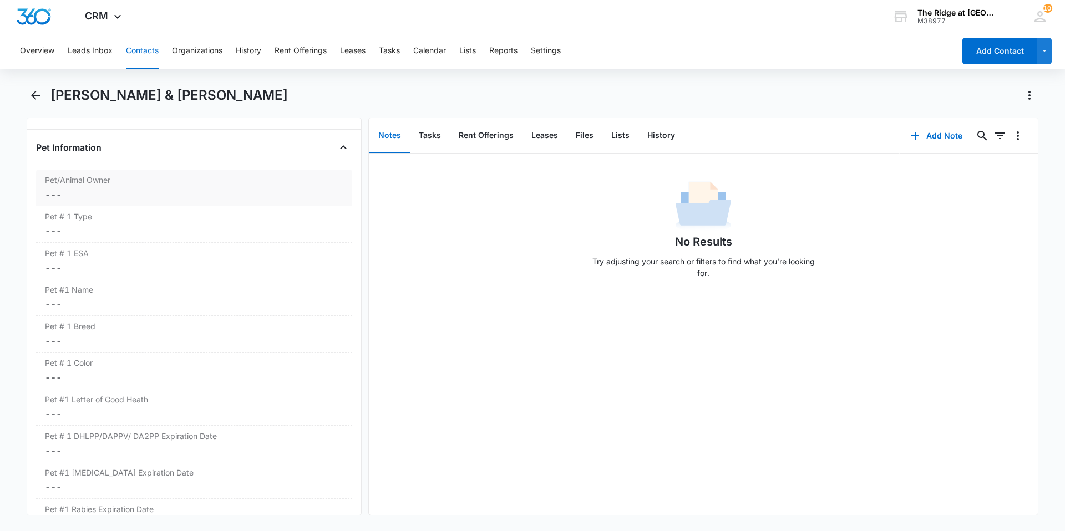
click at [100, 187] on div "Pet/Animal Owner Cancel Save Changes ---" at bounding box center [194, 188] width 316 height 37
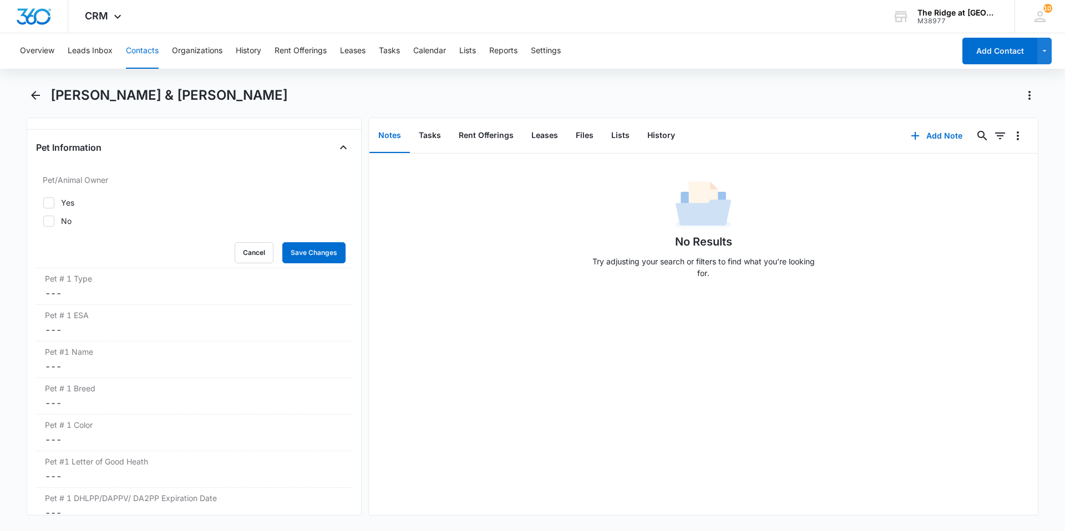
click at [70, 205] on div "Yes" at bounding box center [67, 203] width 13 height 12
click at [43, 203] on input "Yes" at bounding box center [43, 202] width 1 height 1
checkbox input "true"
click at [60, 221] on label "No" at bounding box center [194, 221] width 303 height 12
click at [43, 221] on input "No" at bounding box center [43, 221] width 1 height 1
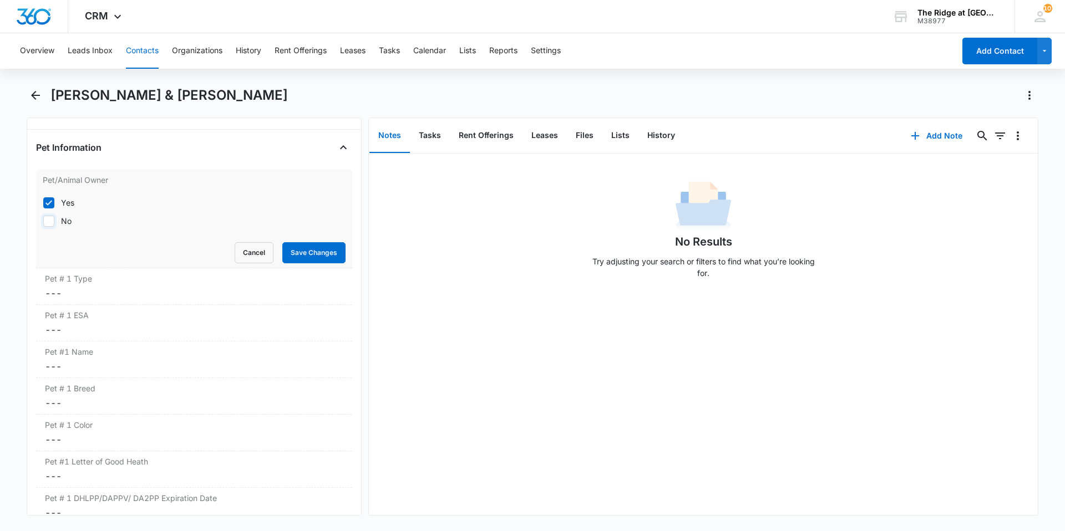
checkbox input "true"
click at [62, 196] on div "Yes" at bounding box center [67, 202] width 13 height 12
click at [43, 202] on input "Yes" at bounding box center [43, 202] width 1 height 1
checkbox input "false"
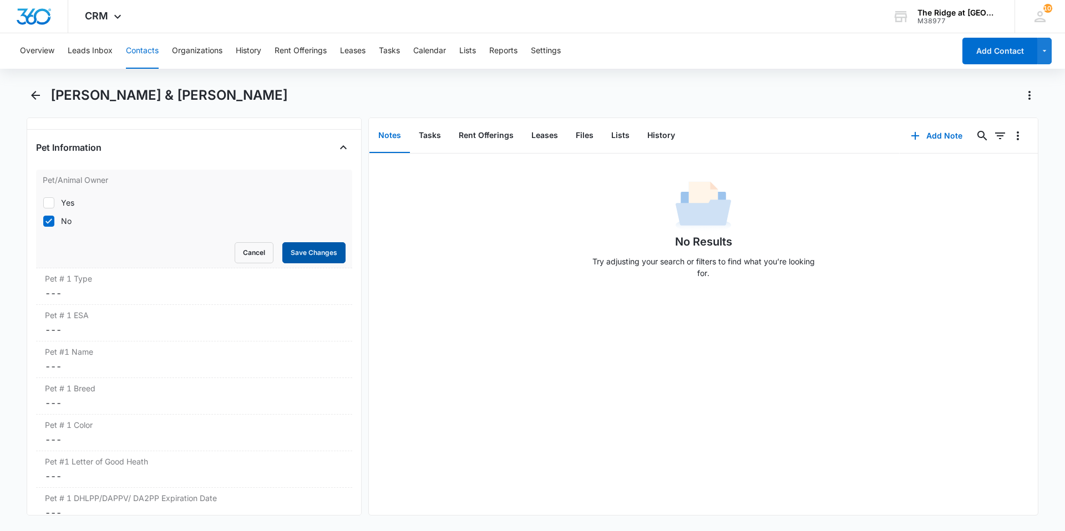
click at [302, 248] on button "Save Changes" at bounding box center [313, 252] width 63 height 21
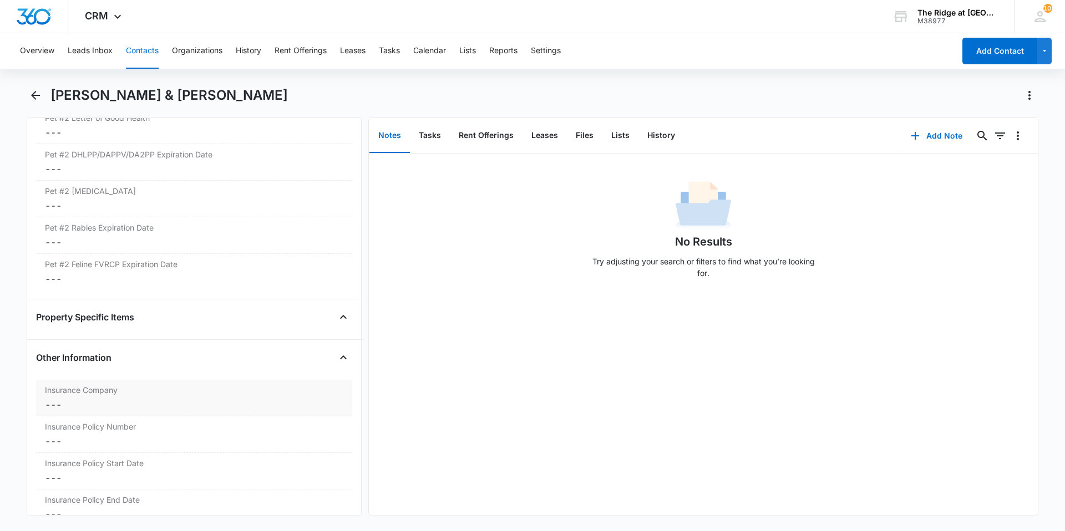
scroll to position [2422, 0]
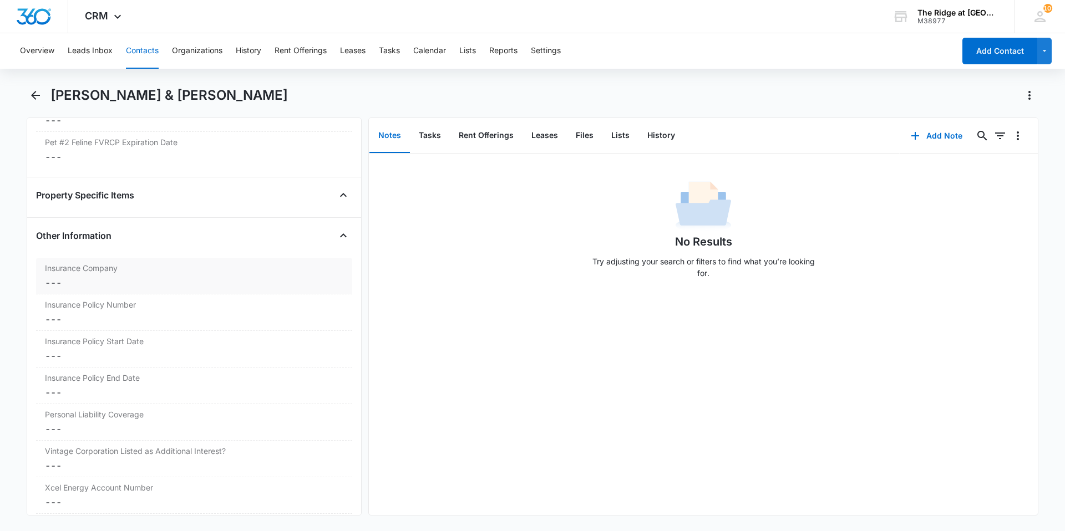
click at [133, 277] on dd "Cancel Save Changes ---" at bounding box center [194, 282] width 298 height 13
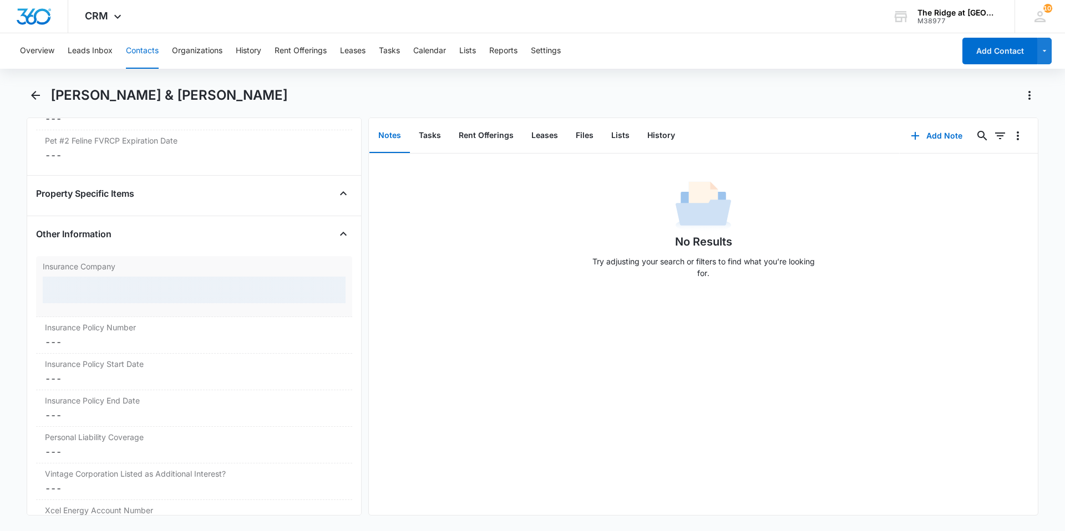
scroll to position [2359, 0]
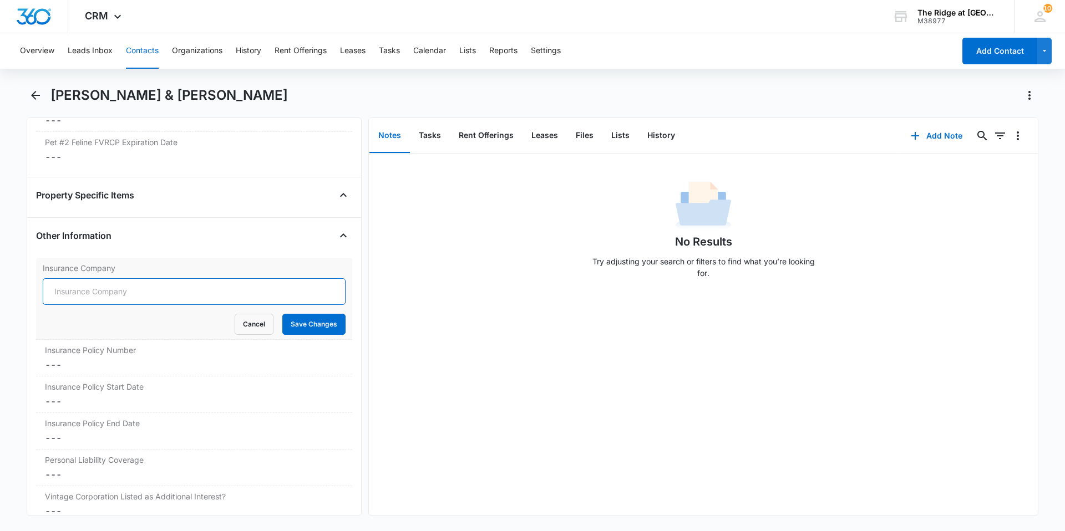
drag, startPoint x: 119, startPoint y: 291, endPoint x: 124, endPoint y: 283, distance: 9.1
click at [119, 291] on input "Insurance Company" at bounding box center [194, 291] width 303 height 27
type input "Geico"
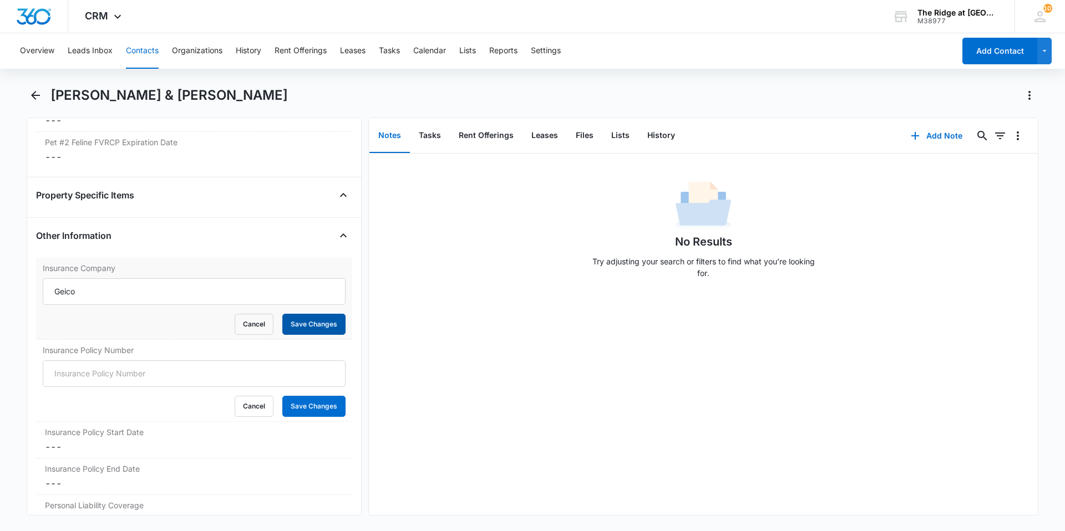
click at [290, 323] on button "Save Changes" at bounding box center [313, 324] width 63 height 21
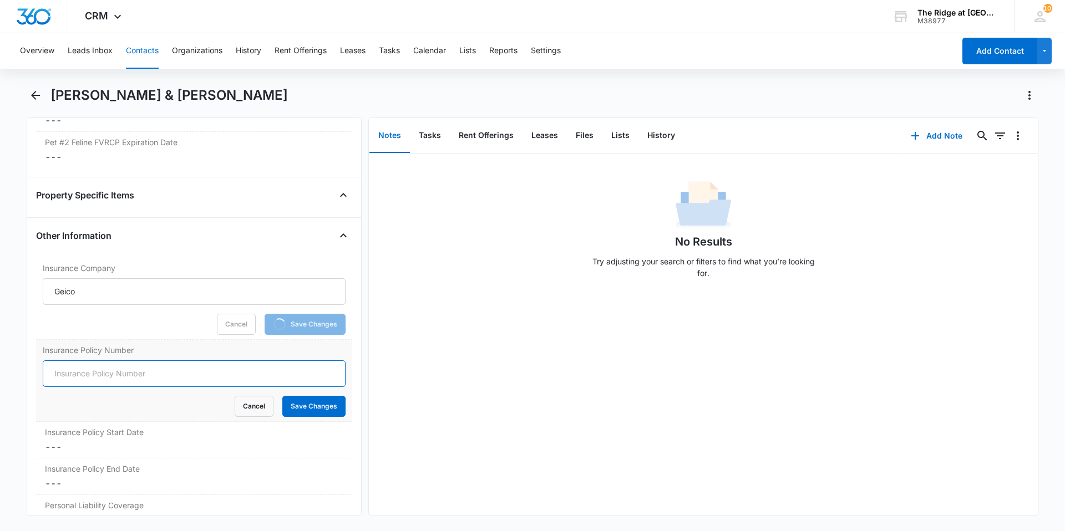
click at [174, 387] on input "Insurance Policy Number" at bounding box center [194, 374] width 303 height 27
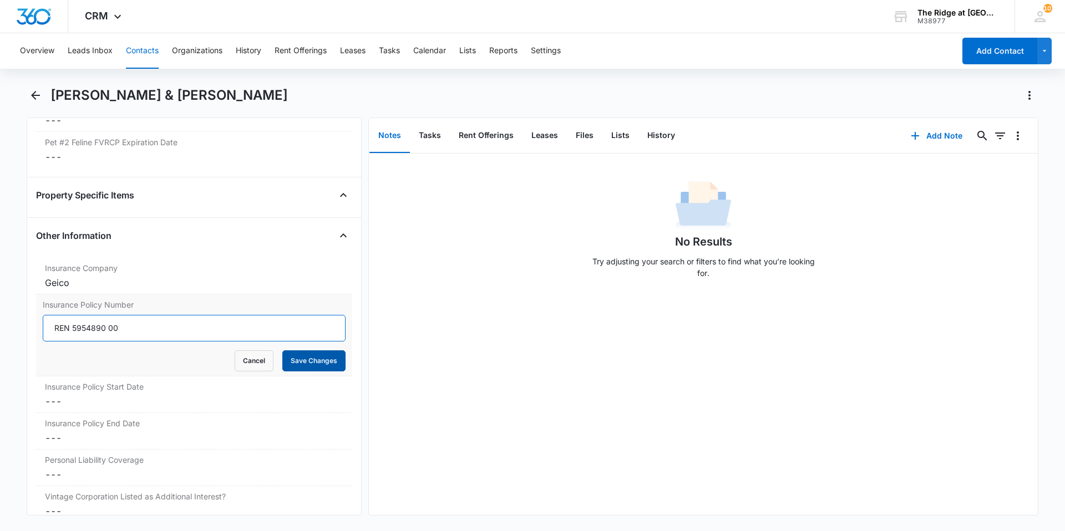
type input "REN 5954890 00"
click at [304, 359] on button "Save Changes" at bounding box center [313, 361] width 63 height 21
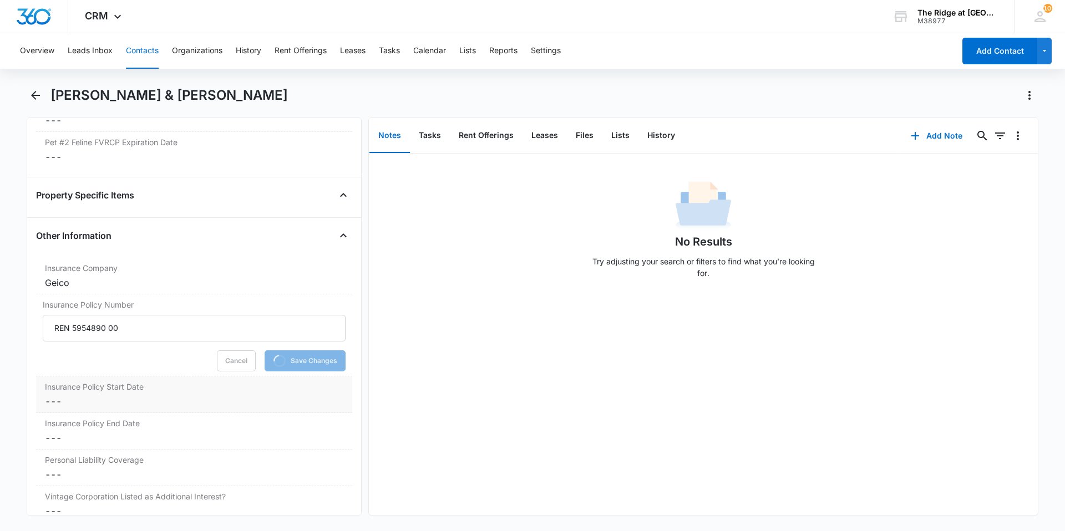
click at [134, 394] on div "Insurance Policy Start Date Cancel Save Changes ---" at bounding box center [194, 395] width 316 height 37
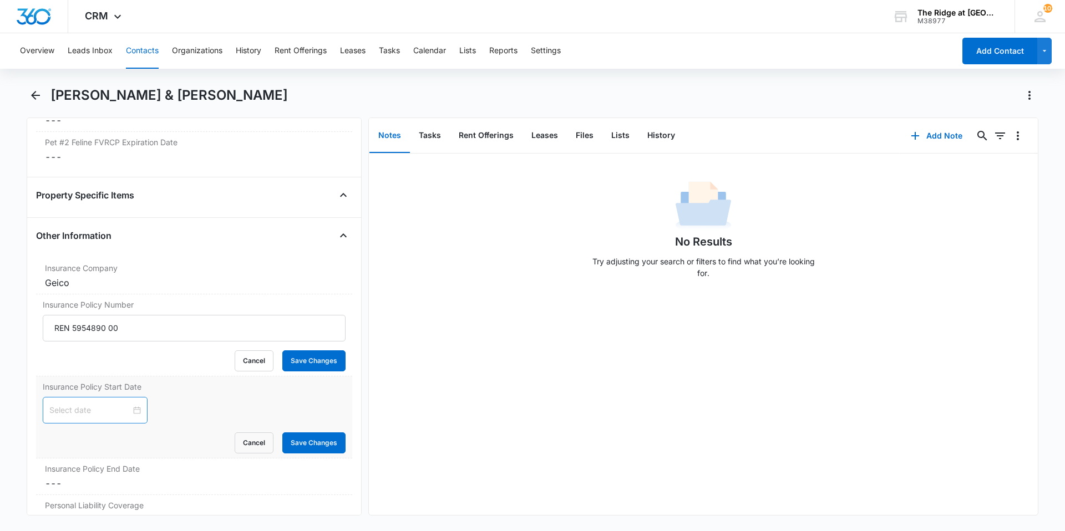
click at [128, 411] on div at bounding box center [95, 410] width 92 height 12
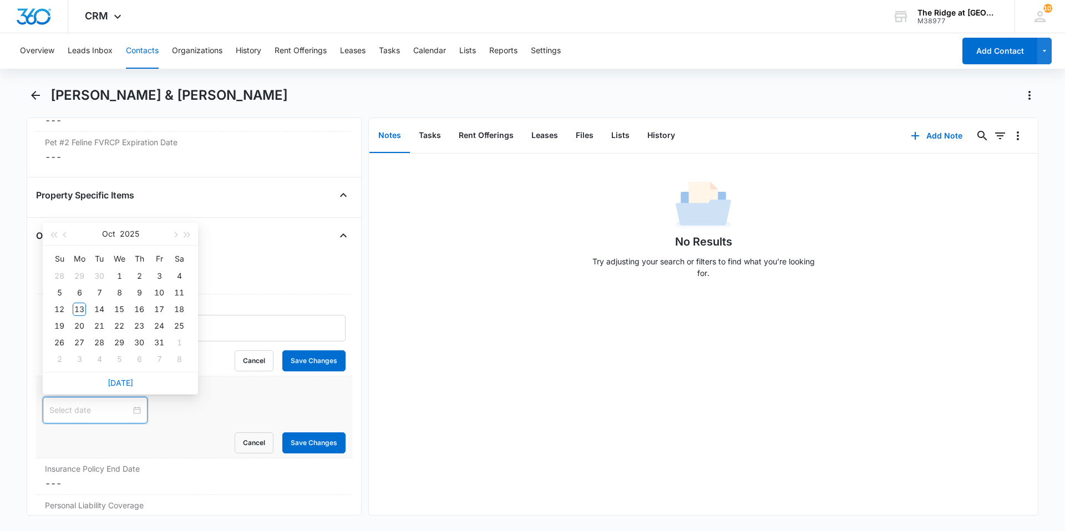
click at [92, 433] on div "Cancel Save Changes" at bounding box center [194, 443] width 303 height 21
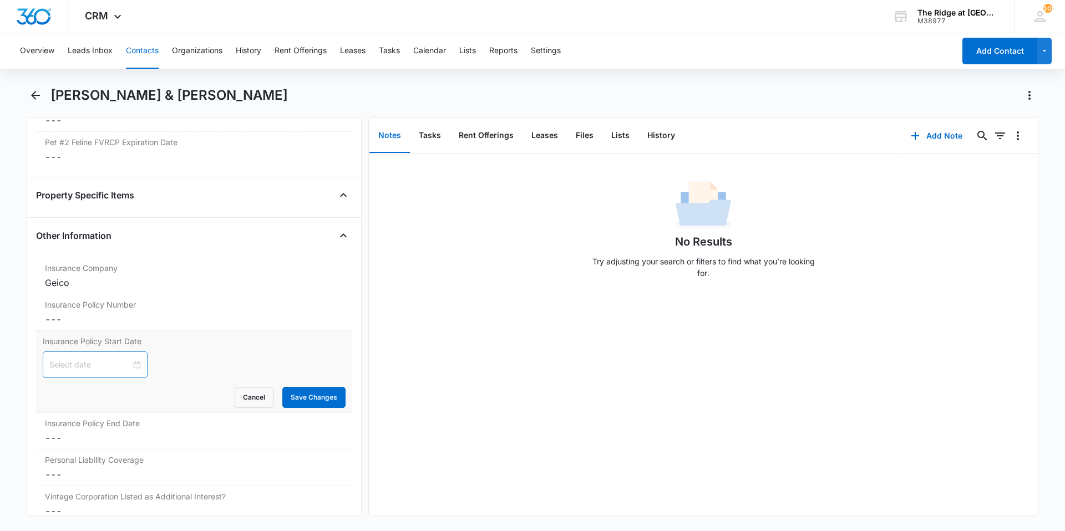
click at [84, 372] on div at bounding box center [95, 365] width 105 height 27
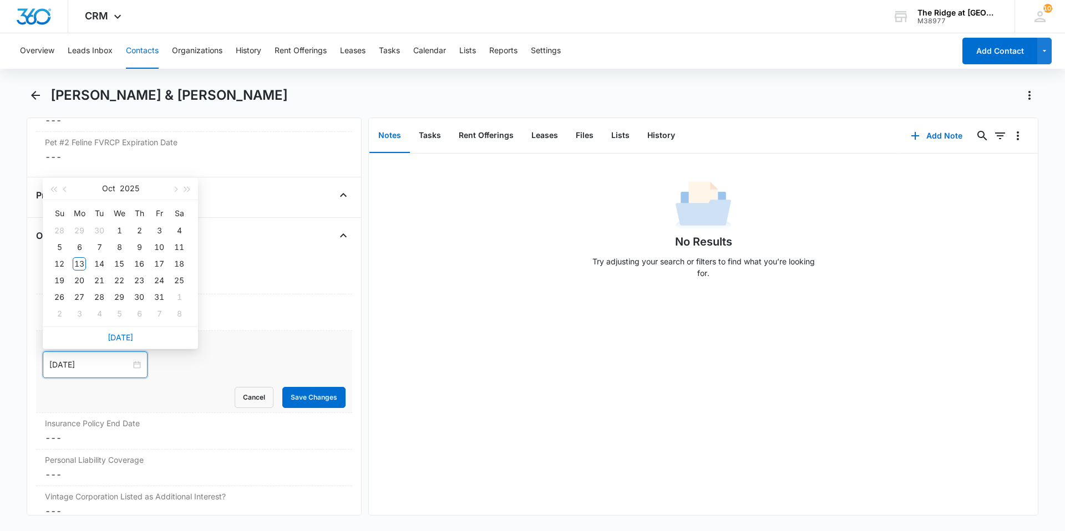
type input "[DATE]"
click at [178, 247] on div "11" at bounding box center [178, 247] width 13 height 13
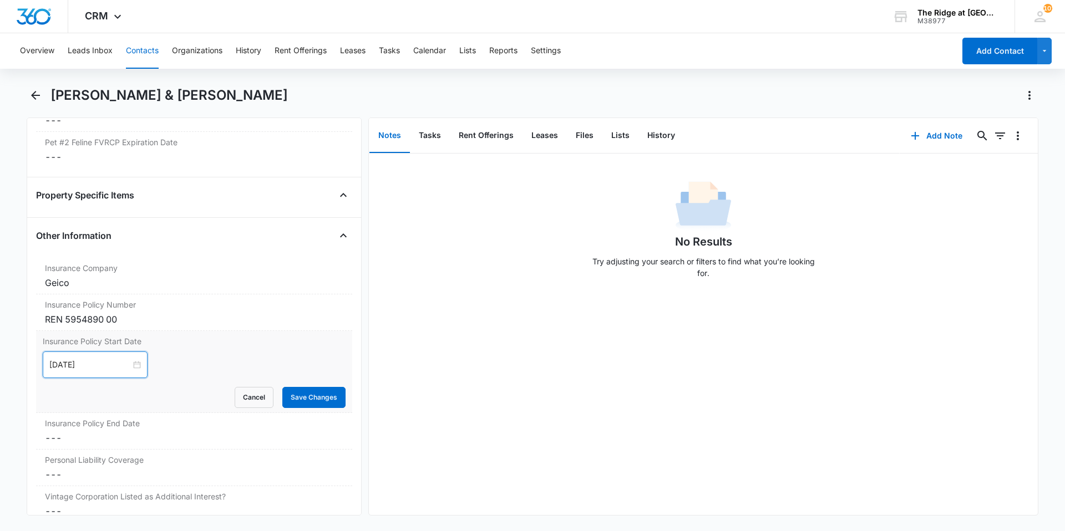
click at [105, 372] on div "[DATE]" at bounding box center [95, 365] width 105 height 27
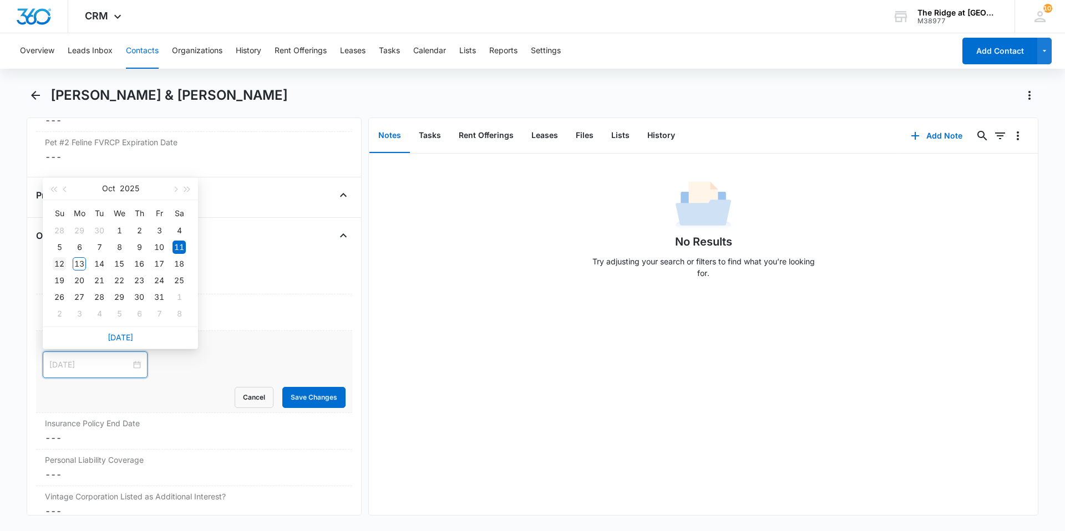
type input "[DATE]"
click at [54, 265] on div "12" at bounding box center [59, 263] width 13 height 13
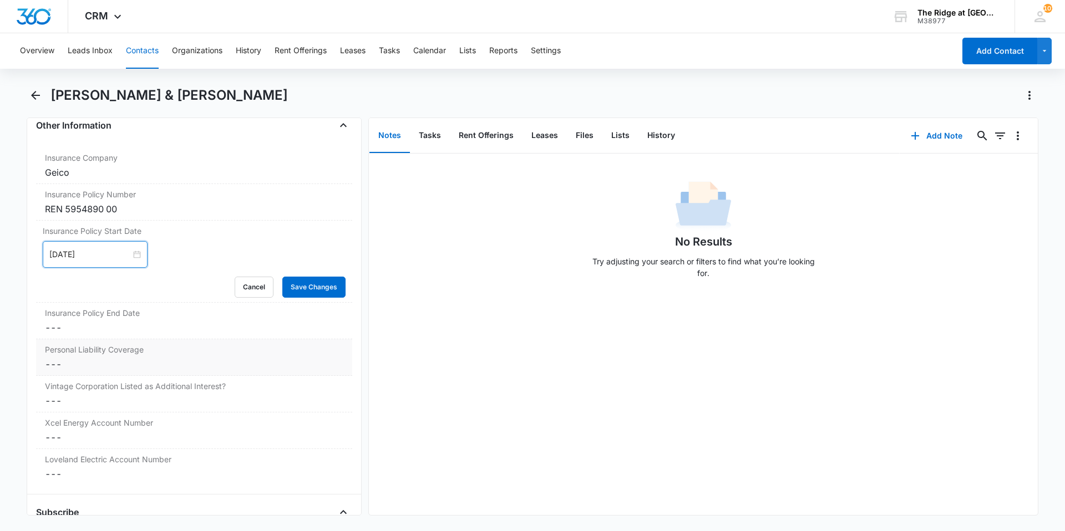
scroll to position [2470, 0]
click at [310, 286] on button "Save Changes" at bounding box center [313, 286] width 63 height 21
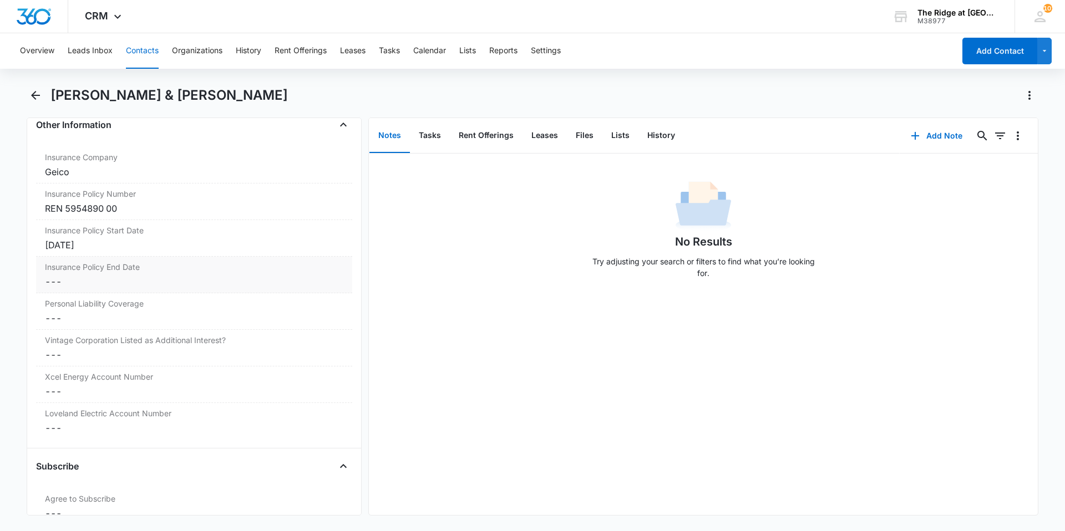
click at [118, 287] on dd "Cancel Save Changes ---" at bounding box center [194, 281] width 298 height 13
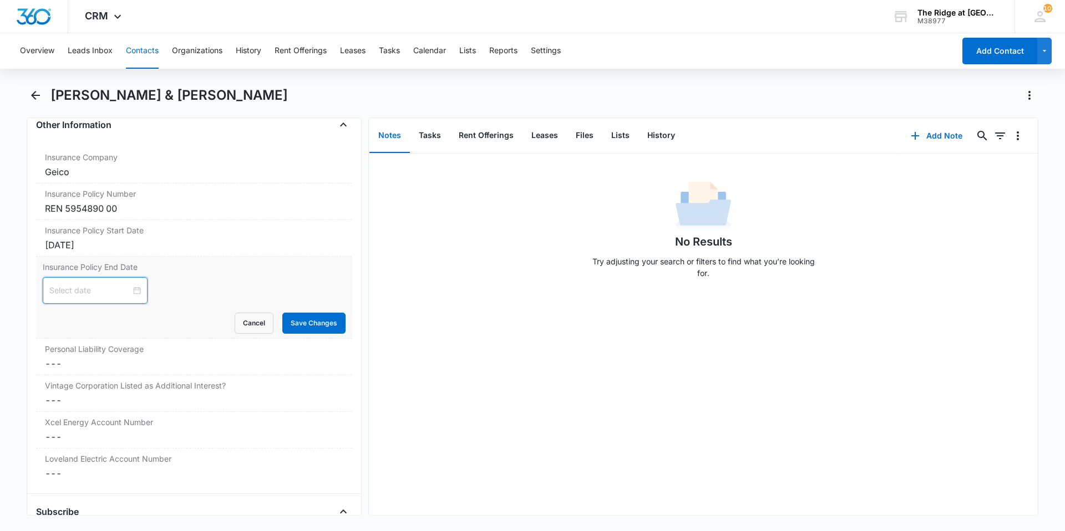
click at [108, 291] on input at bounding box center [90, 291] width 82 height 12
click at [191, 316] on button "button" at bounding box center [187, 317] width 12 height 22
type input "[DATE]"
click at [71, 390] on td "12" at bounding box center [79, 392] width 20 height 17
click at [307, 329] on button "Save Changes" at bounding box center [313, 323] width 63 height 21
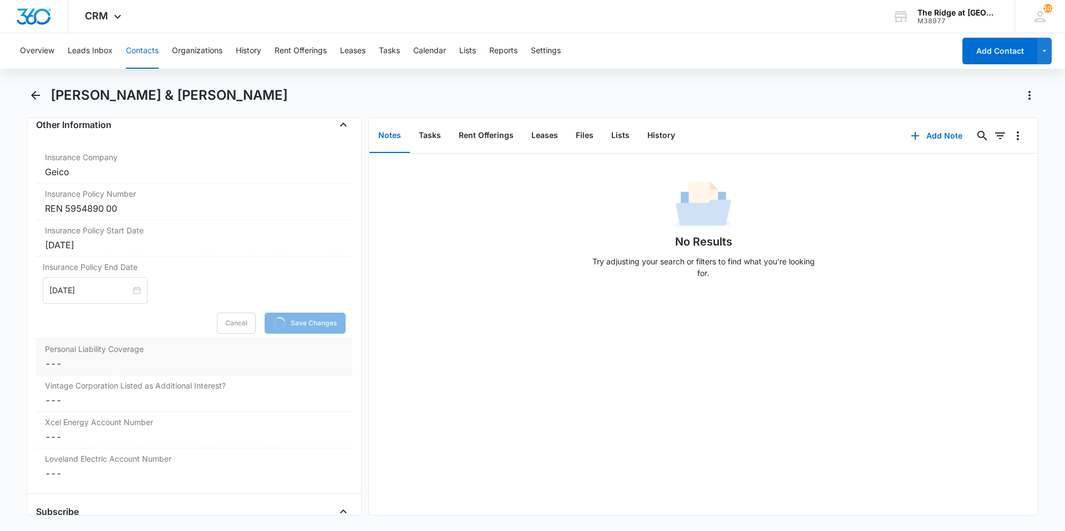
click at [87, 365] on dd "Cancel Save Changes ---" at bounding box center [194, 363] width 298 height 13
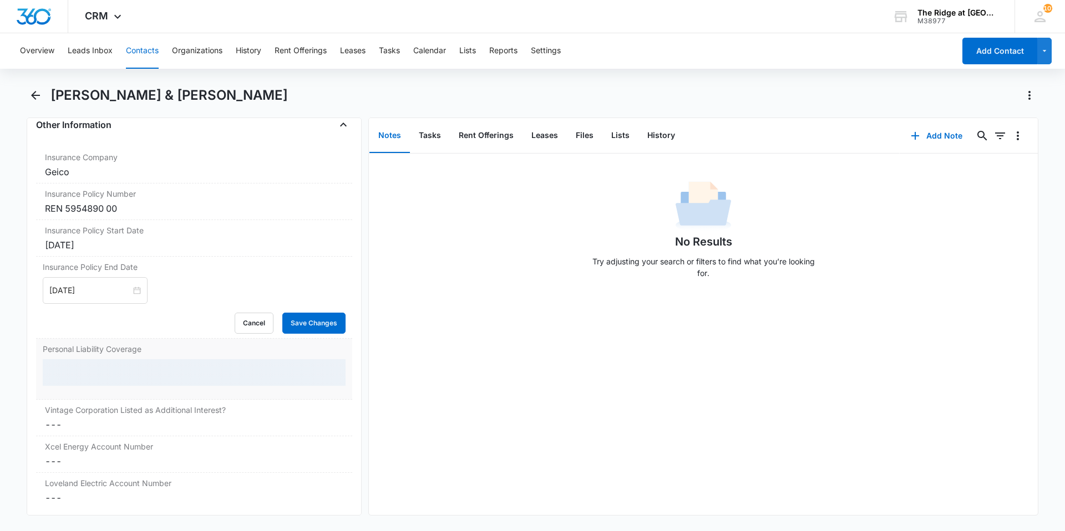
click at [81, 378] on div at bounding box center [194, 372] width 303 height 27
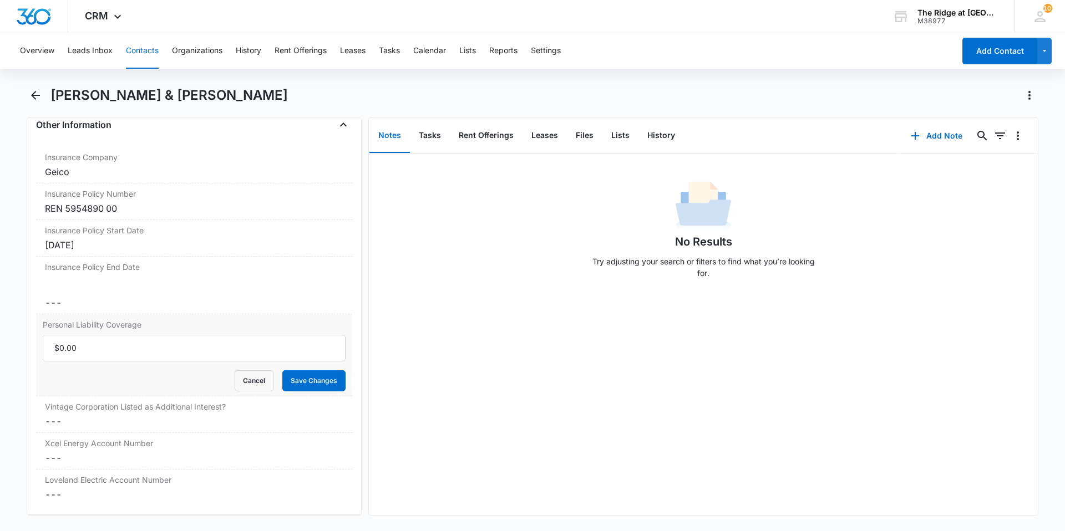
click at [82, 374] on div "Personal Liability Coverage Cancel Save Changes" at bounding box center [194, 355] width 316 height 82
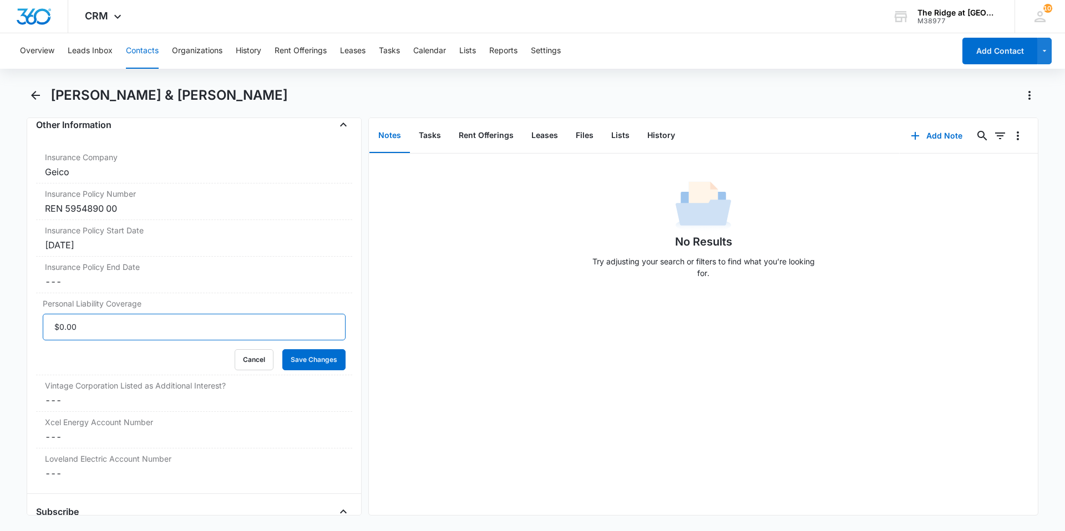
click at [84, 328] on input "Personal Liability Coverage" at bounding box center [194, 327] width 303 height 27
type input "$300,000.00"
click at [297, 364] on button "Save Changes" at bounding box center [313, 359] width 63 height 21
click at [219, 406] on dd "Cancel Save Changes ---" at bounding box center [194, 400] width 298 height 13
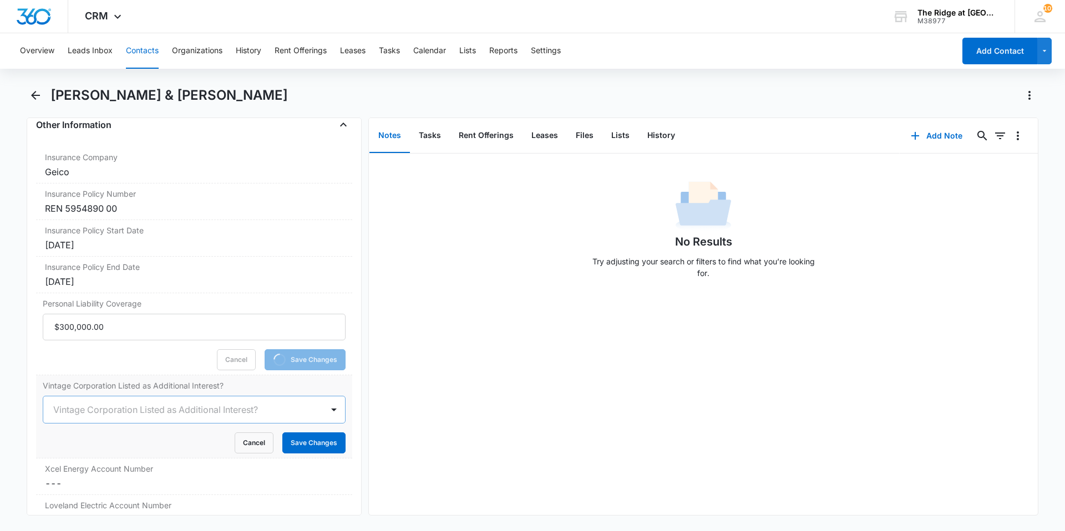
click at [92, 412] on div at bounding box center [180, 410] width 255 height 16
click at [76, 446] on div "Yes No" at bounding box center [194, 459] width 303 height 45
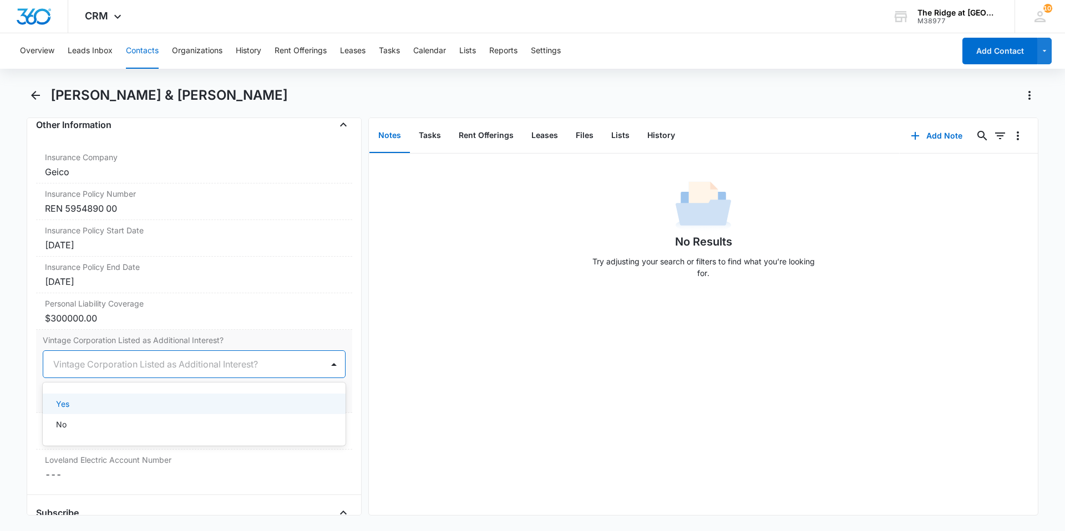
click at [100, 404] on div "Yes" at bounding box center [193, 404] width 274 height 12
click at [313, 390] on button "Save Changes" at bounding box center [313, 397] width 63 height 21
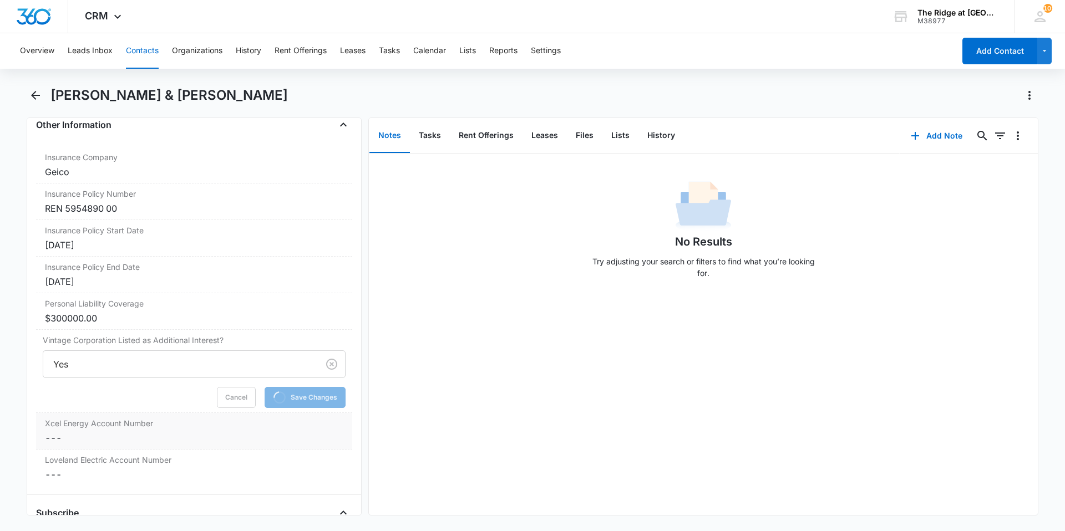
drag, startPoint x: 126, startPoint y: 433, endPoint x: 130, endPoint y: 429, distance: 6.3
click at [126, 433] on dd "Cancel Save Changes ---" at bounding box center [194, 438] width 298 height 13
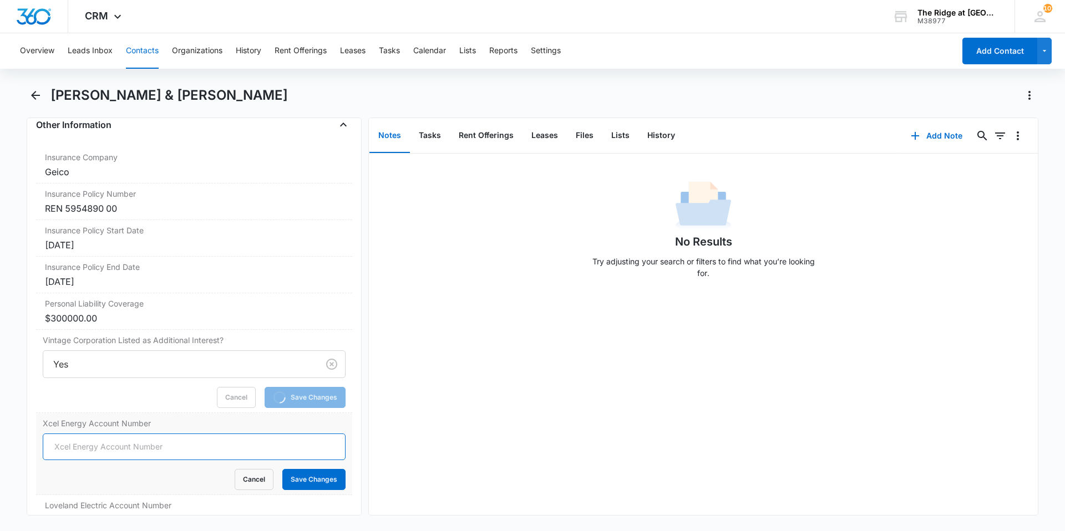
click at [79, 447] on input "Xcel Energy Account Number" at bounding box center [194, 447] width 303 height 27
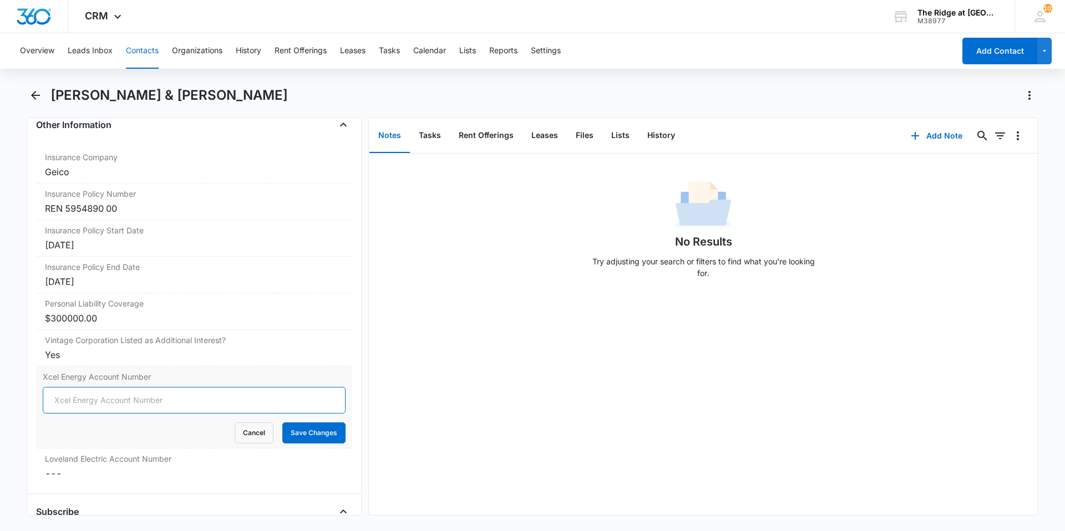
click at [147, 397] on input "Xcel Energy Account Number" at bounding box center [194, 400] width 303 height 27
type input "53-0015367746-9"
click at [306, 425] on button "Save Changes" at bounding box center [313, 433] width 63 height 21
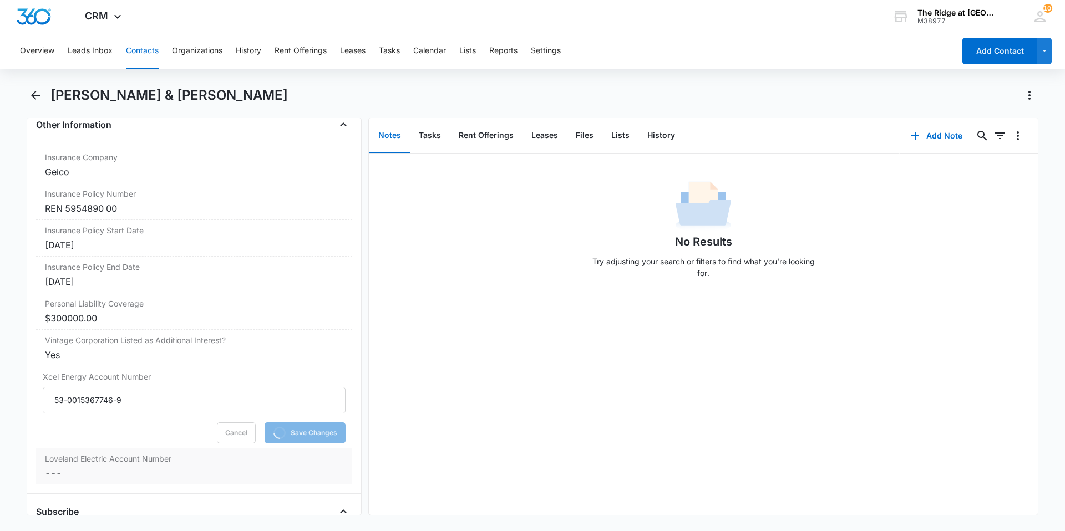
click at [206, 469] on dd "Cancel Save Changes ---" at bounding box center [194, 473] width 298 height 13
click at [114, 481] on input "Loveland Electric Account Number" at bounding box center [194, 482] width 303 height 27
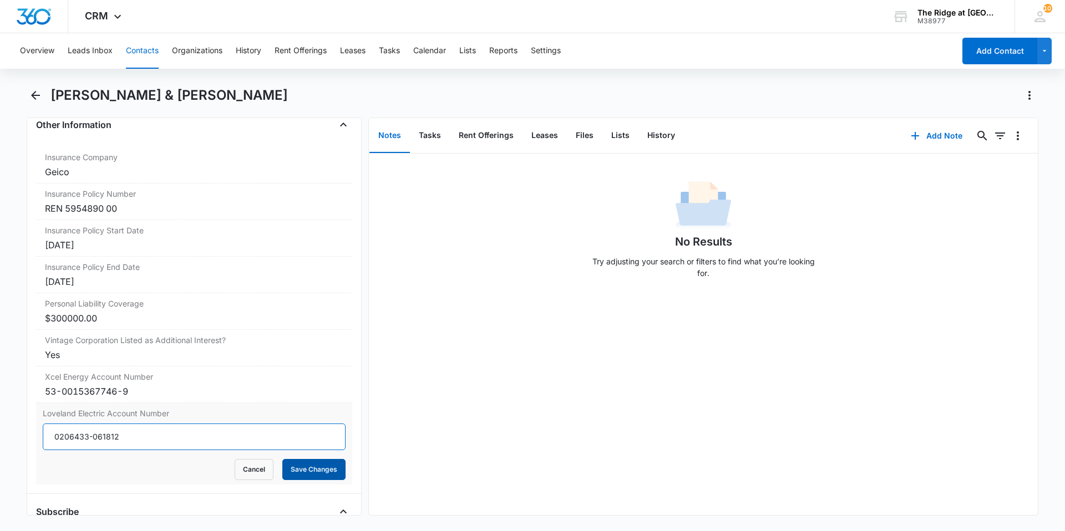
type input "0206433-061812"
click at [302, 465] on button "Save Changes" at bounding box center [313, 469] width 63 height 21
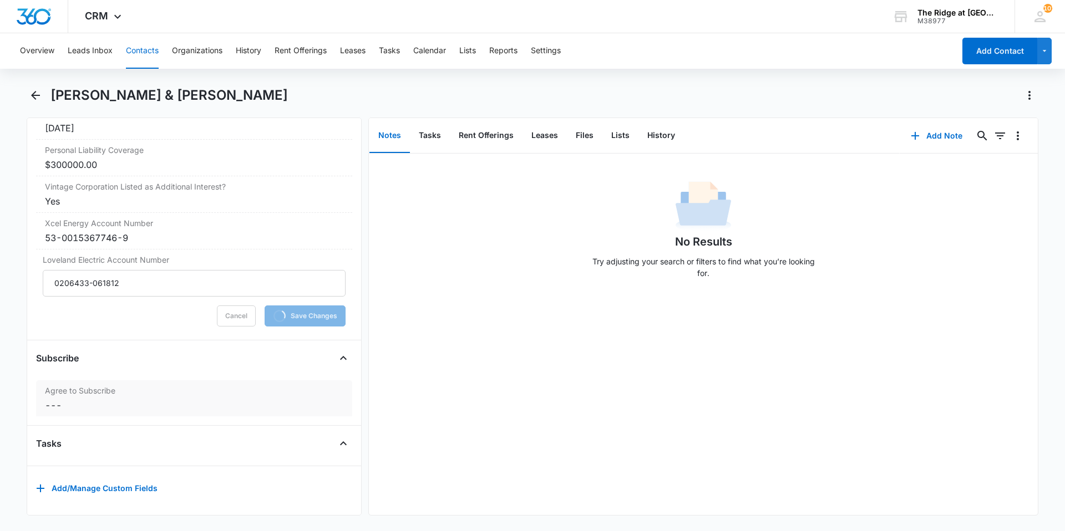
click at [135, 380] on div "Agree to Subscribe Cancel Save Changes ---" at bounding box center [194, 398] width 316 height 36
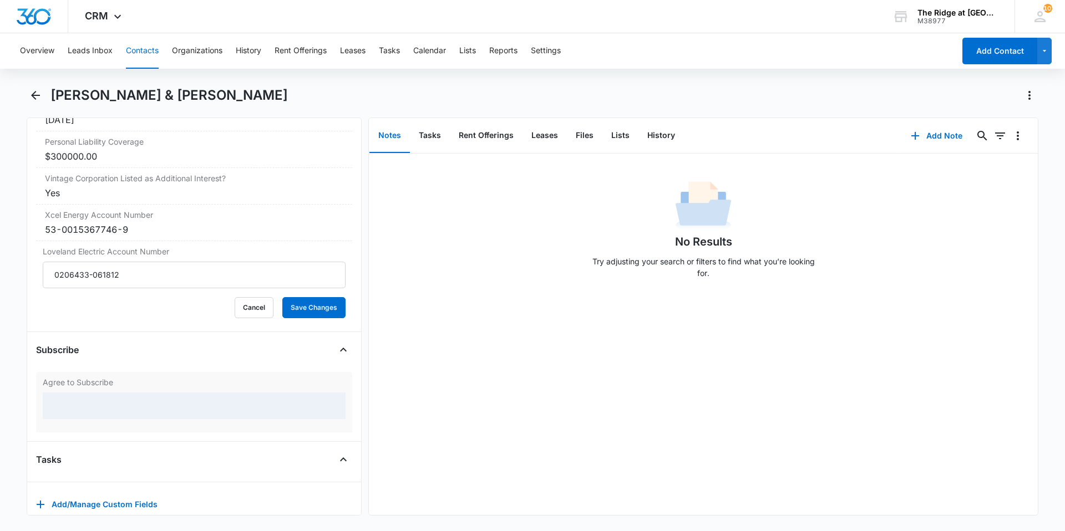
click at [134, 380] on label "Agree to Subscribe" at bounding box center [194, 383] width 303 height 12
click at [123, 406] on div at bounding box center [194, 406] width 303 height 27
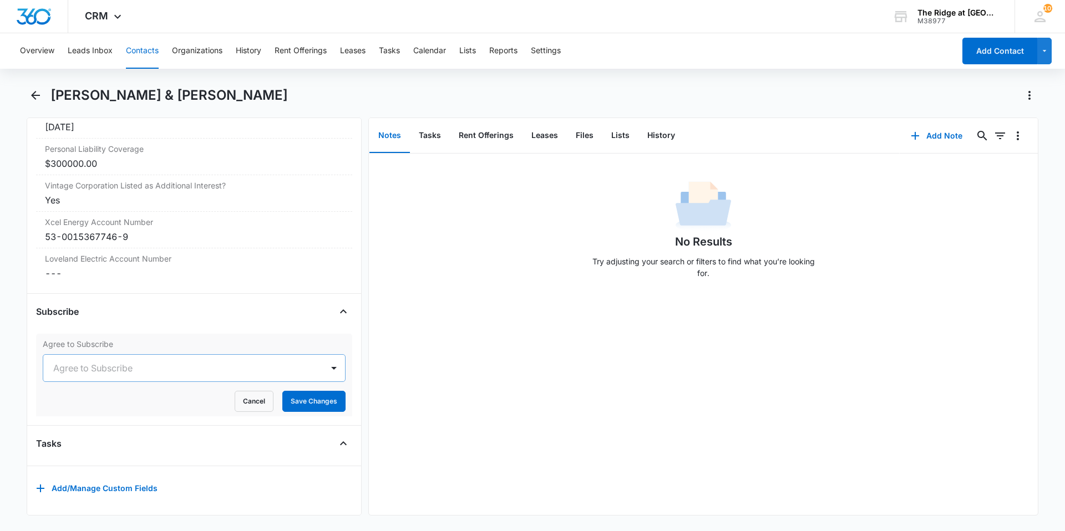
click at [101, 355] on div "Agree to Subscribe" at bounding box center [183, 368] width 280 height 27
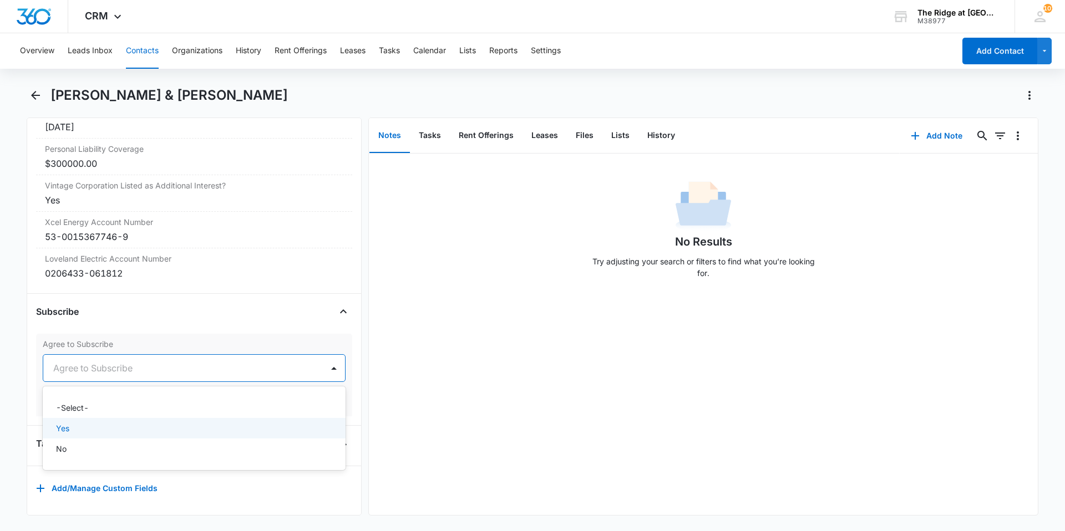
click at [73, 423] on div "Yes" at bounding box center [193, 429] width 274 height 12
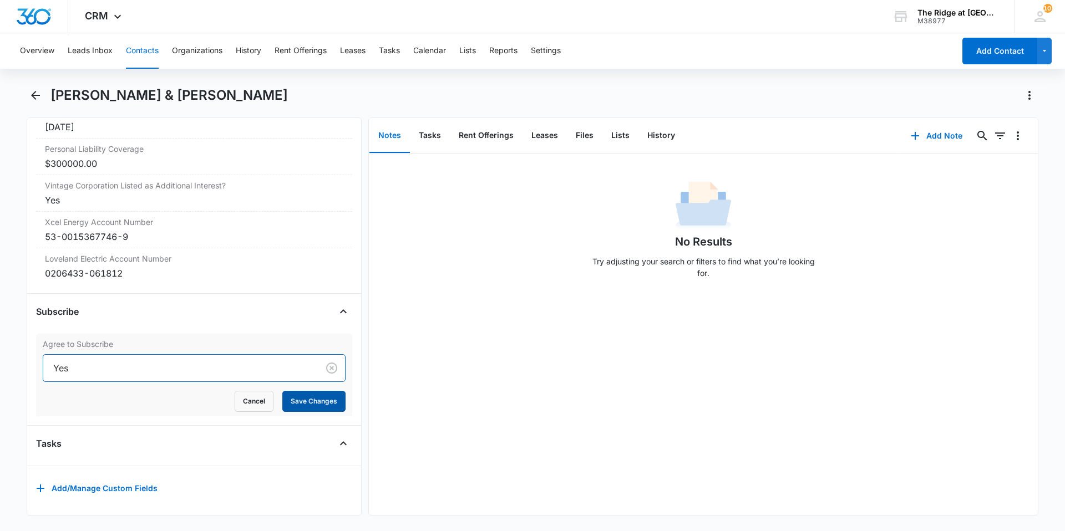
click at [306, 399] on button "Save Changes" at bounding box center [313, 401] width 63 height 21
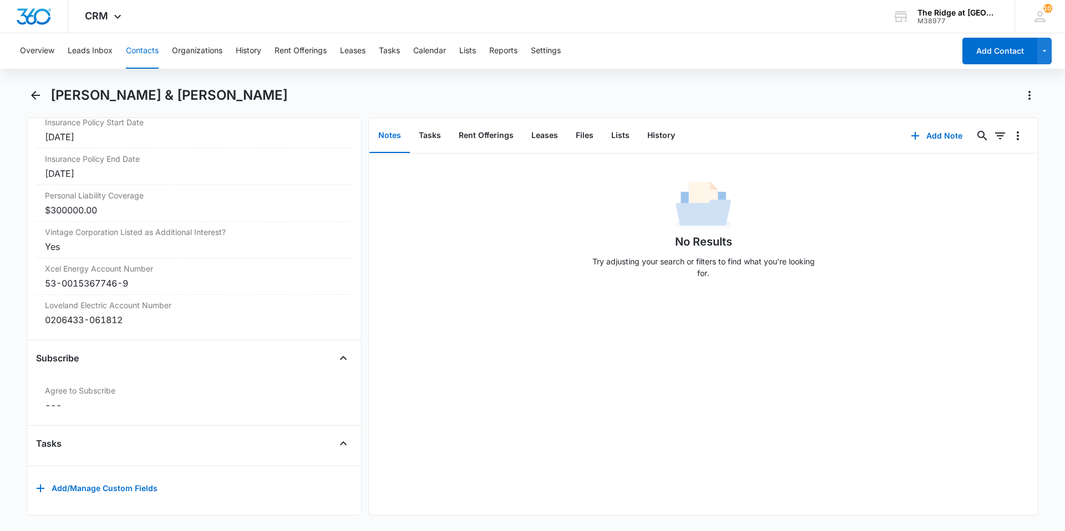
scroll to position [2587, 0]
click at [138, 53] on button "Contacts" at bounding box center [142, 50] width 33 height 35
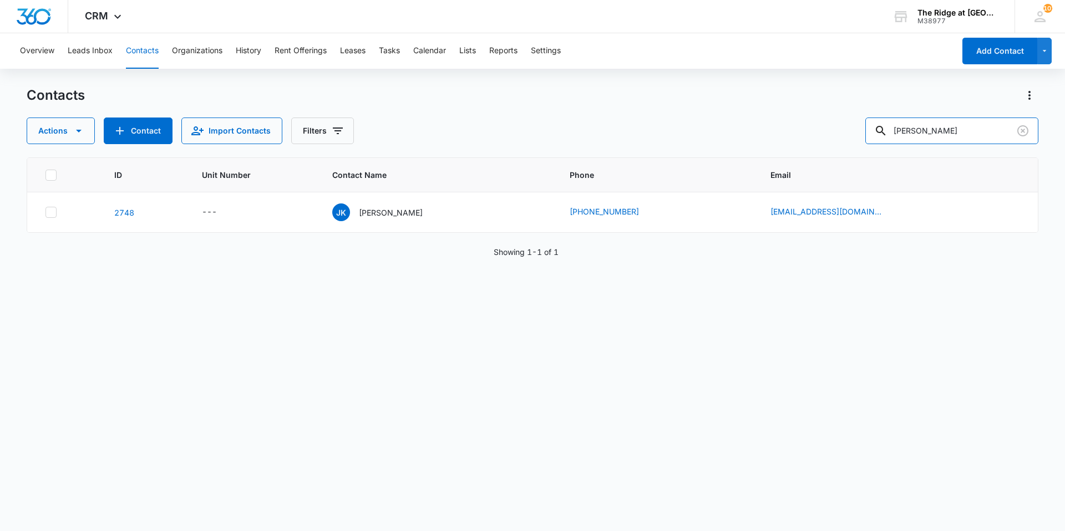
drag, startPoint x: 961, startPoint y: 140, endPoint x: 834, endPoint y: 158, distance: 127.8
click at [834, 158] on div "Contacts Actions Contact Import Contacts Filters [PERSON_NAME] ID Unit Number C…" at bounding box center [533, 309] width 1012 height 444
type input "[PERSON_NAME]"
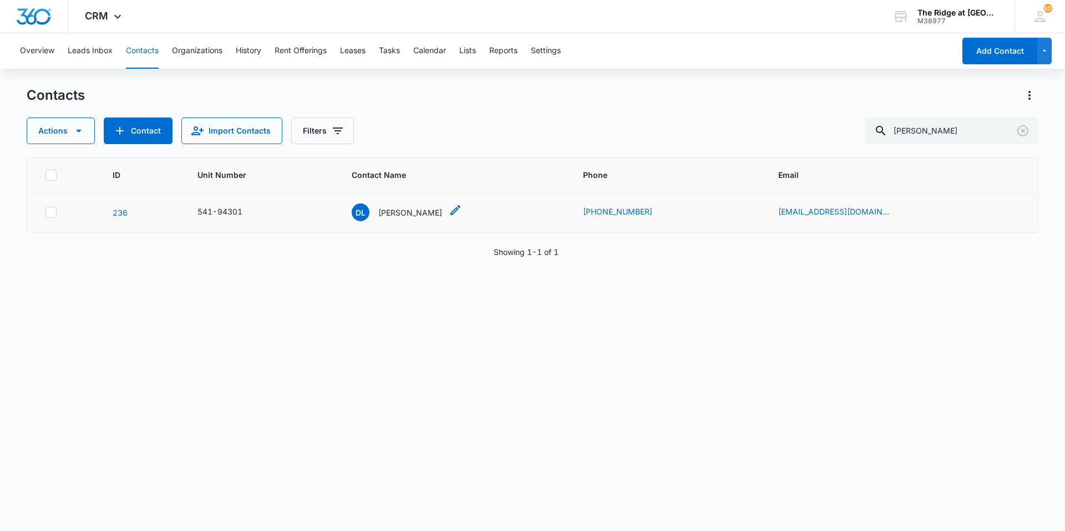
click at [383, 210] on p "[PERSON_NAME]" at bounding box center [410, 213] width 64 height 12
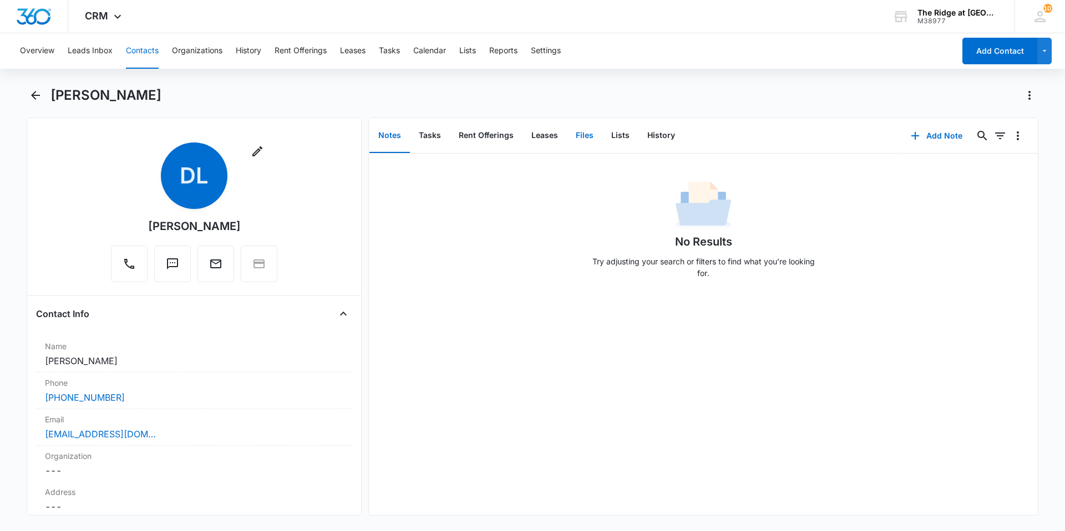
click at [579, 141] on button "Files" at bounding box center [584, 136] width 35 height 34
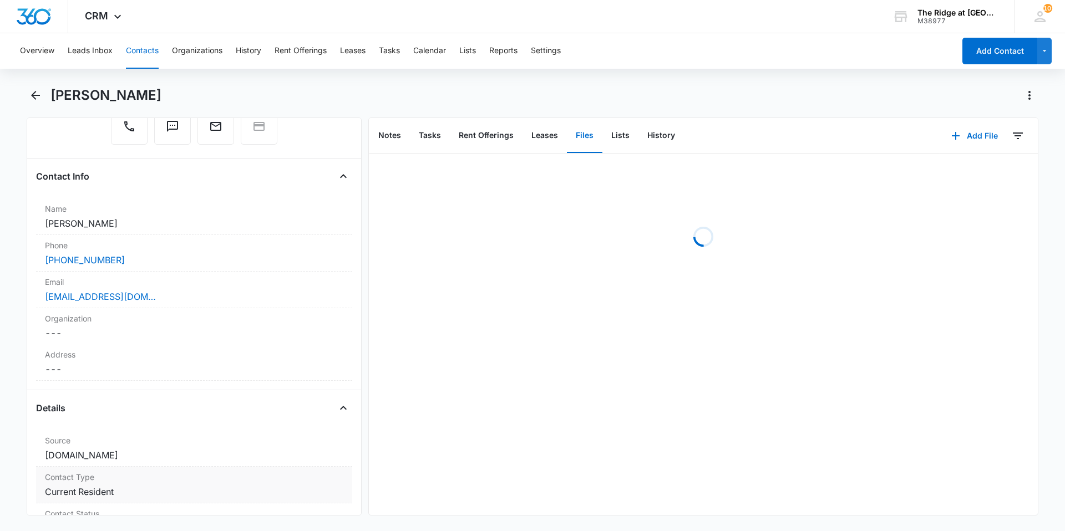
scroll to position [277, 0]
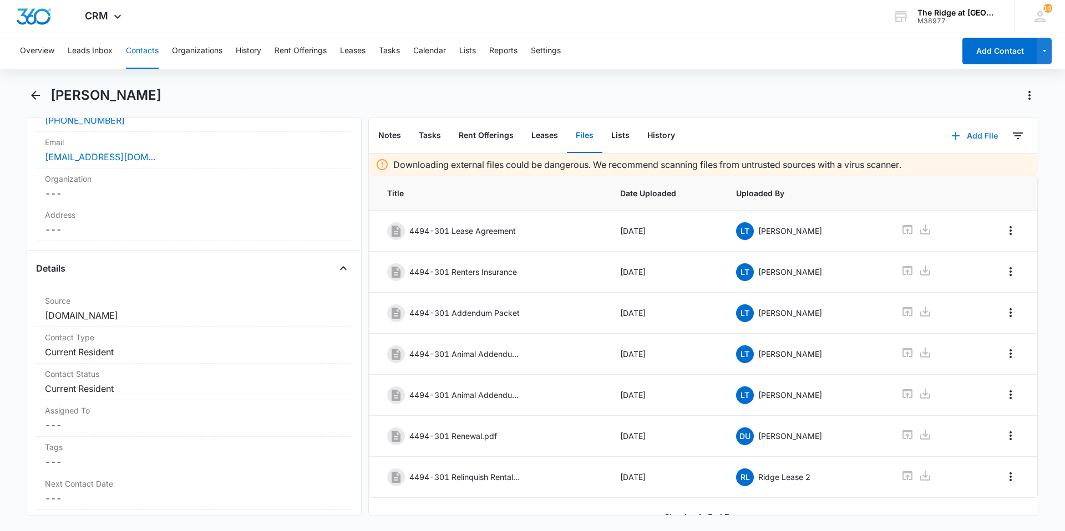
click at [962, 139] on button "Add File" at bounding box center [974, 136] width 69 height 27
click at [946, 172] on div "Upload Files" at bounding box center [959, 172] width 44 height 8
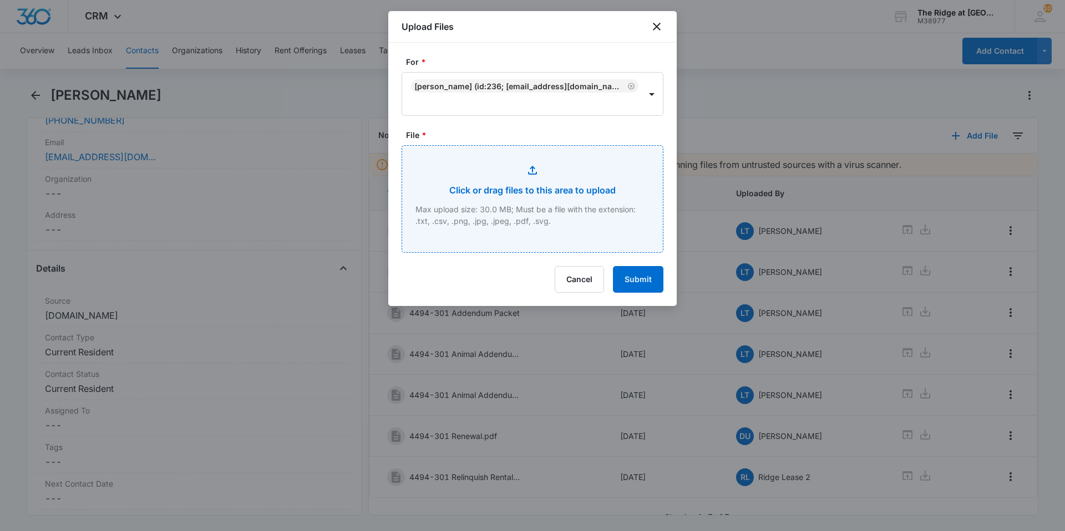
click at [405, 177] on input "File *" at bounding box center [532, 199] width 261 height 106
type input "C:\fakepath\4494-301 Renewal.pdf"
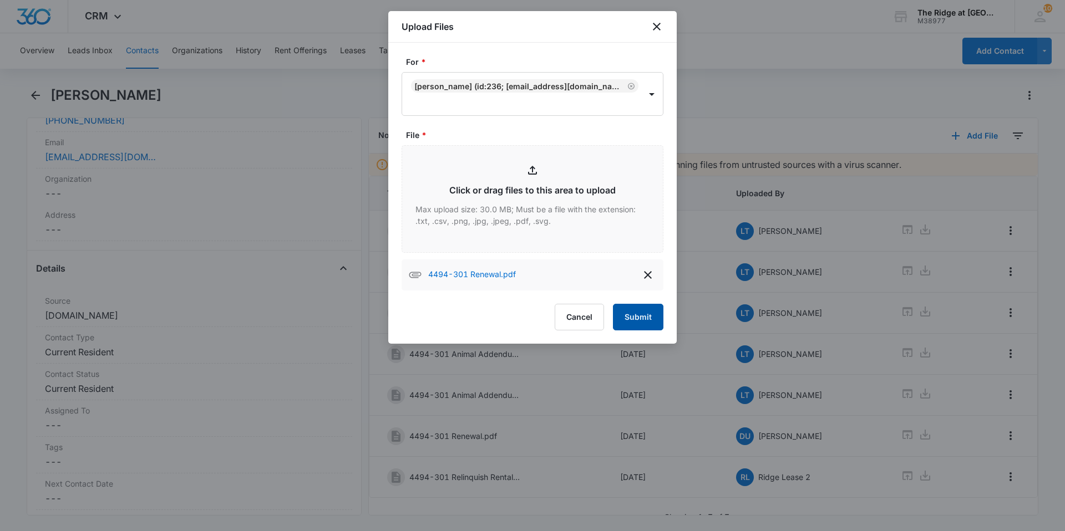
click at [641, 317] on button "Submit" at bounding box center [638, 317] width 50 height 27
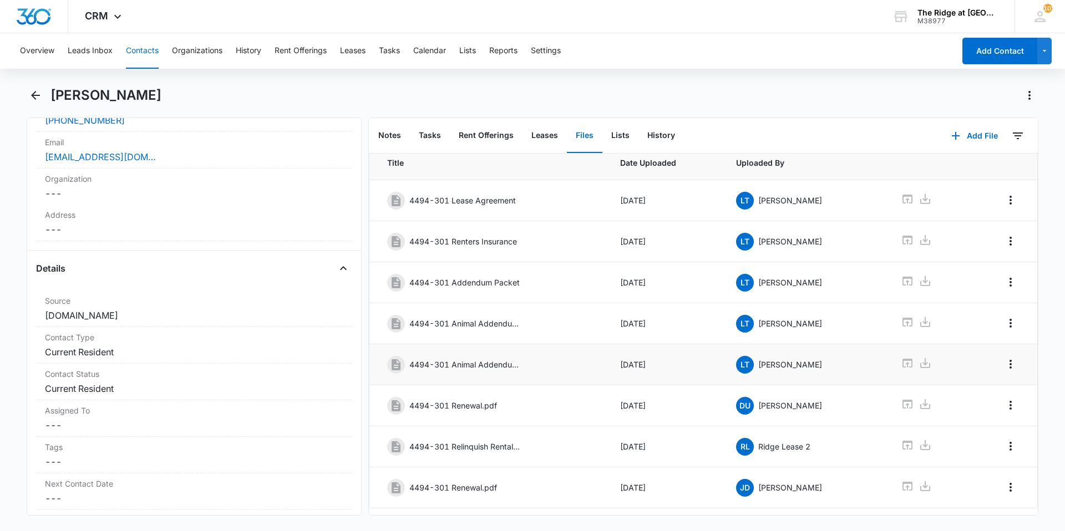
scroll to position [57, 0]
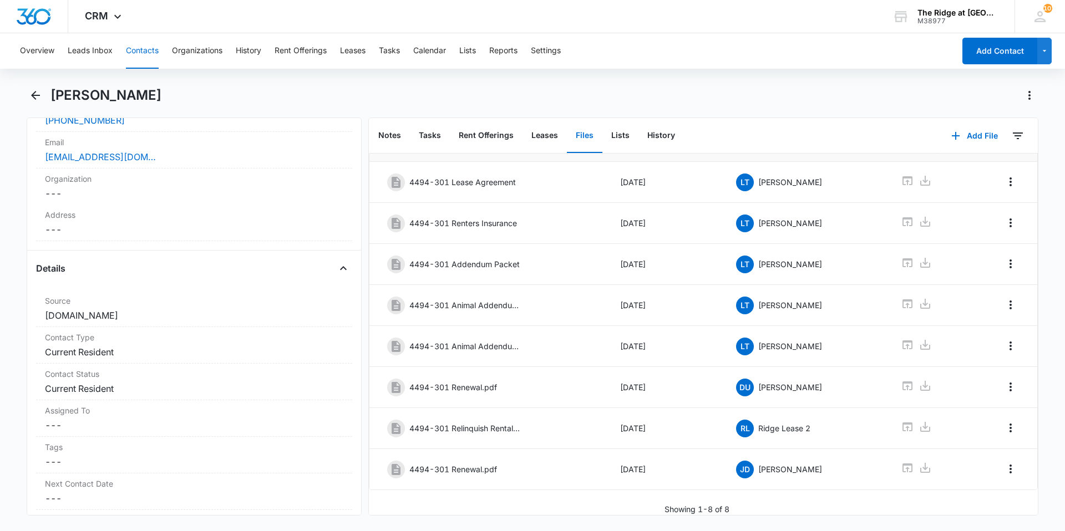
click at [148, 48] on button "Contacts" at bounding box center [142, 50] width 33 height 35
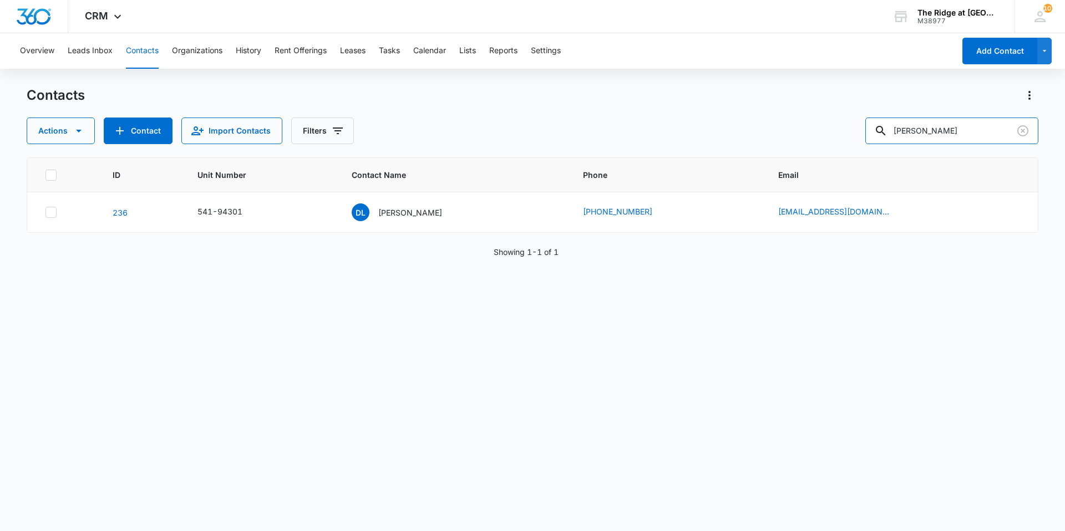
drag, startPoint x: 946, startPoint y: 143, endPoint x: 801, endPoint y: 158, distance: 145.5
click at [801, 158] on div "Contacts Actions Contact Import Contacts Filters [PERSON_NAME] ID Unit Number C…" at bounding box center [533, 309] width 1012 height 444
type input "[PERSON_NAME]"
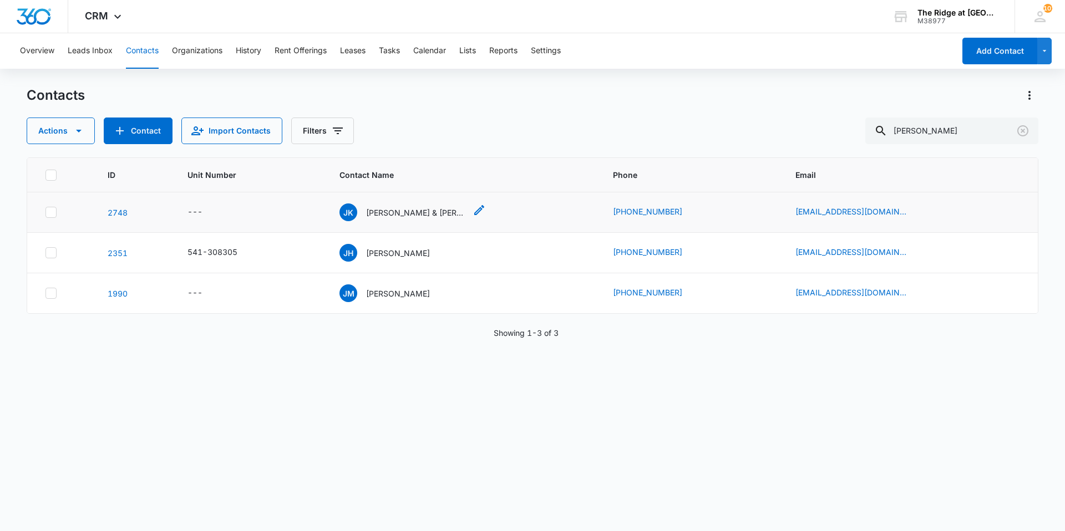
click at [395, 208] on p "[PERSON_NAME] & [PERSON_NAME]" at bounding box center [416, 213] width 100 height 12
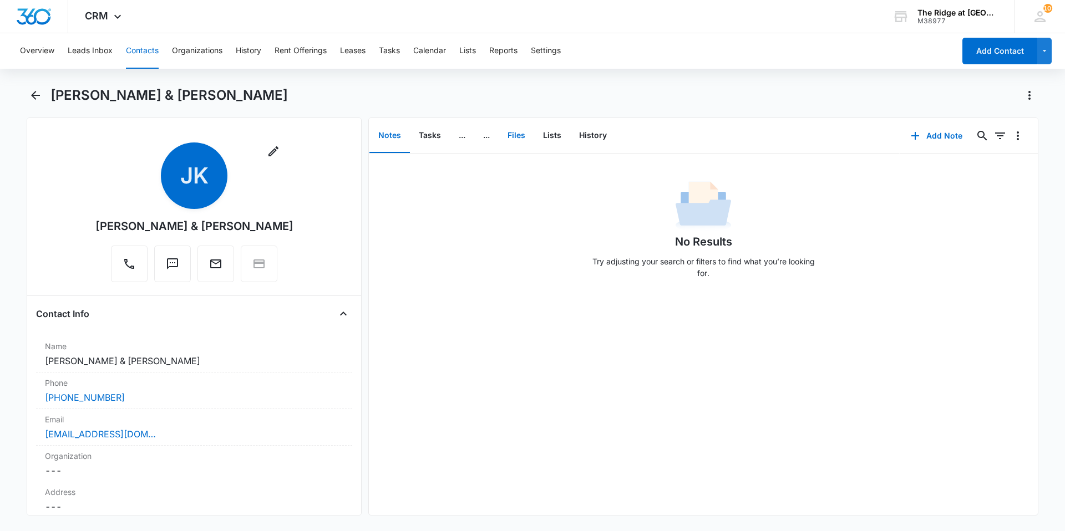
click at [516, 137] on button "Files" at bounding box center [516, 136] width 35 height 34
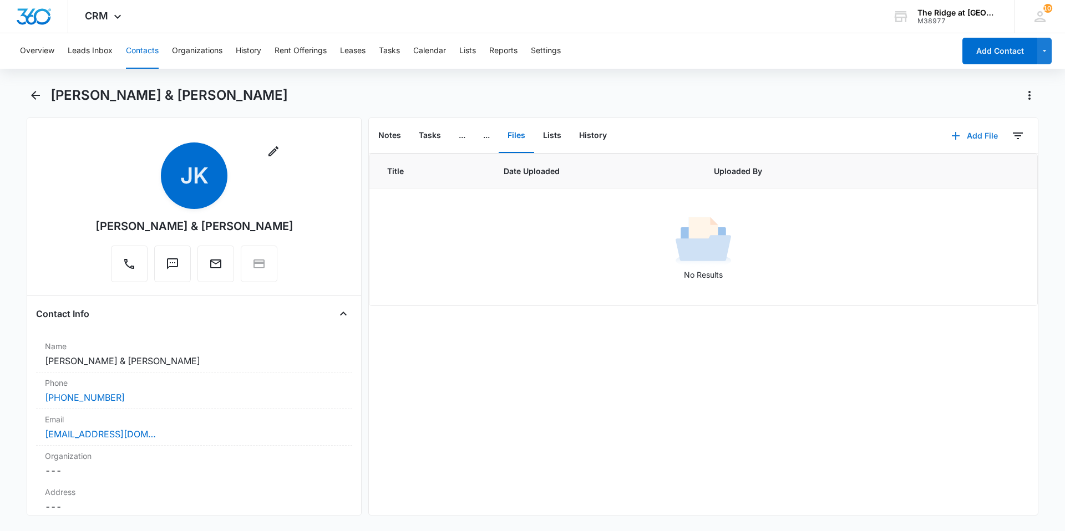
click at [978, 135] on button "Add File" at bounding box center [974, 136] width 69 height 27
click at [946, 169] on div "Upload Files" at bounding box center [959, 172] width 44 height 8
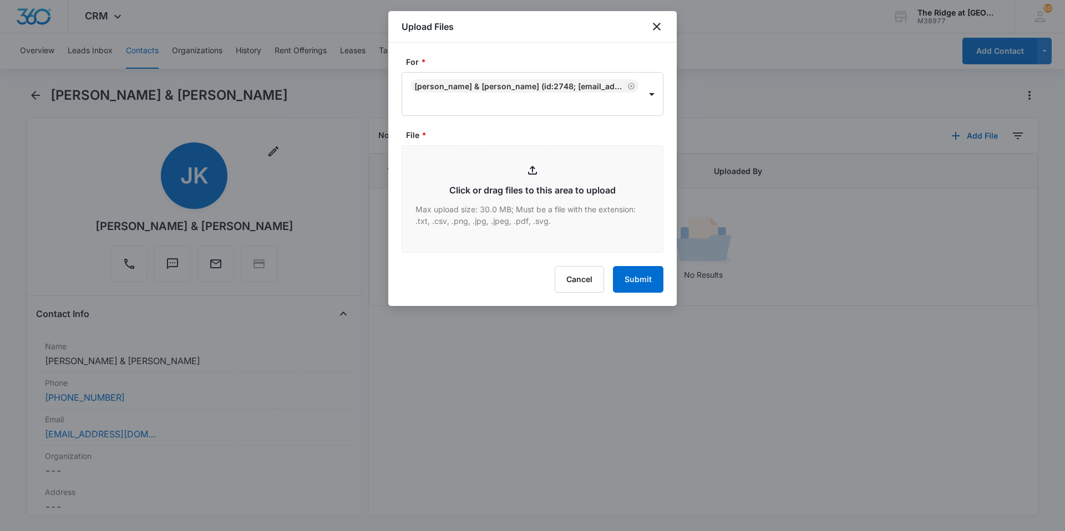
type input "C:\fakepath\4454-207 apps.pdf"
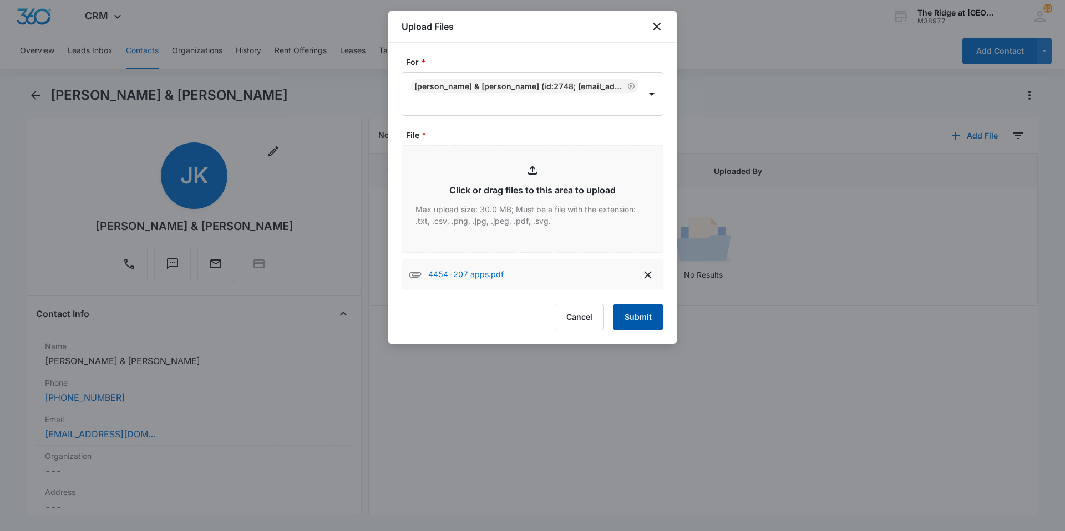
click at [648, 311] on button "Submit" at bounding box center [638, 317] width 50 height 27
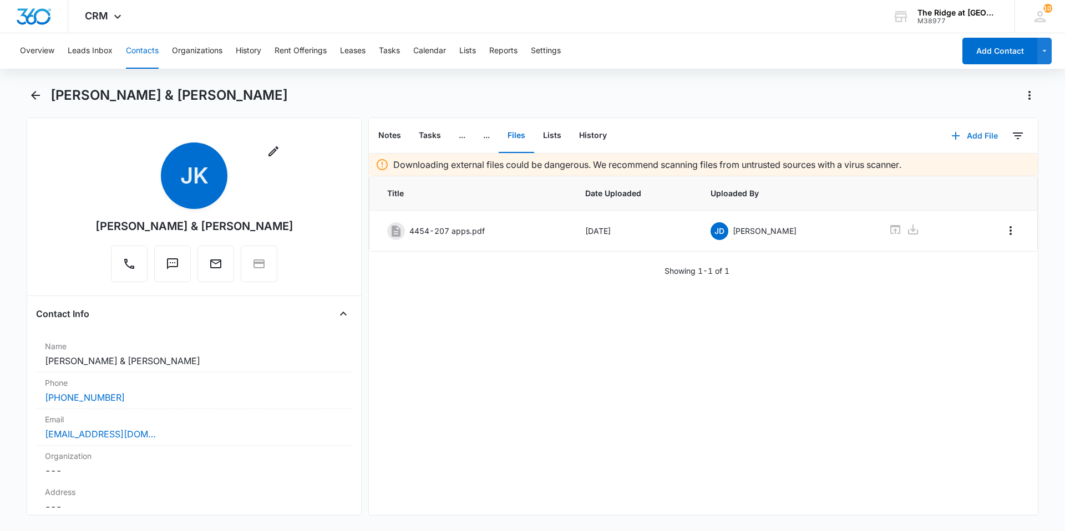
click at [951, 129] on icon "button" at bounding box center [955, 135] width 13 height 13
click at [952, 168] on div "Upload Files" at bounding box center [959, 172] width 44 height 8
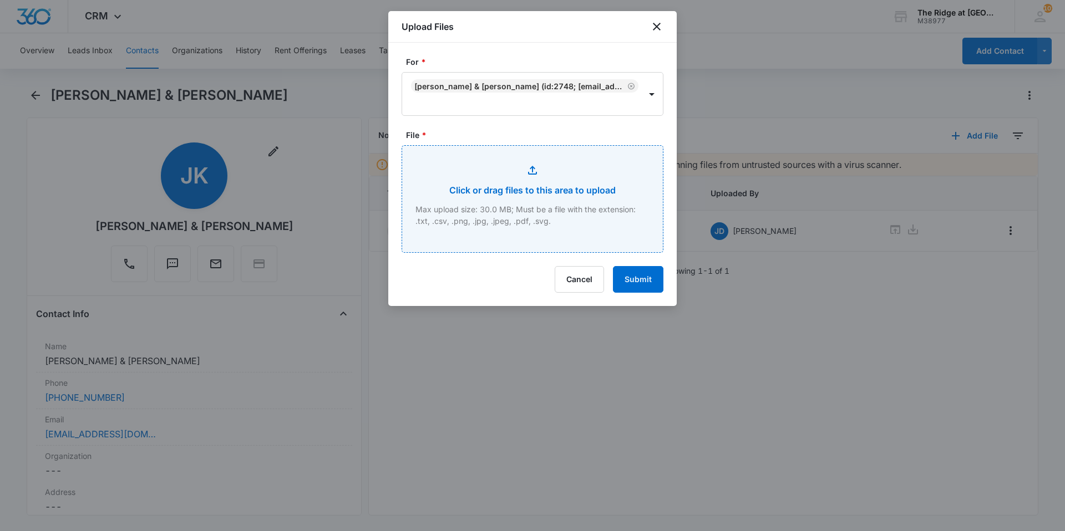
click at [461, 179] on input "File *" at bounding box center [532, 199] width 261 height 106
type input "C:\fakepath\4454-207 Lease (2).pdf"
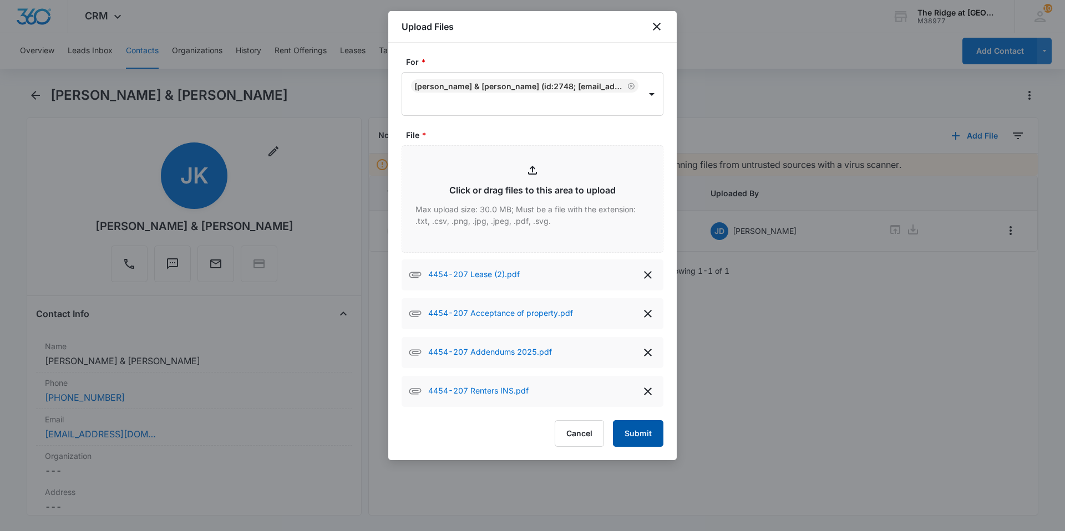
click at [643, 433] on button "Submit" at bounding box center [638, 433] width 50 height 27
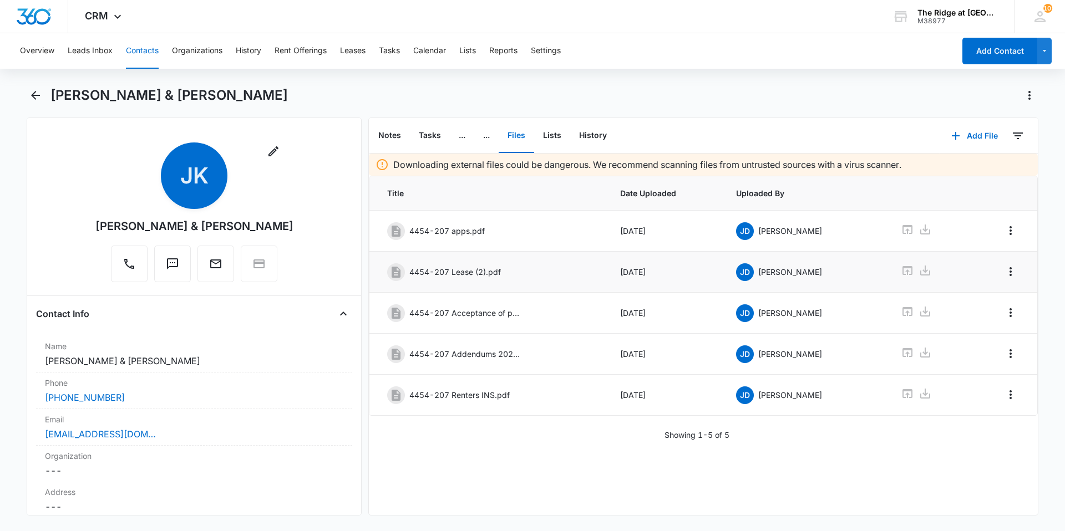
click at [460, 268] on p "4454-207 Lease (2).pdf" at bounding box center [455, 272] width 92 height 12
click at [901, 272] on icon at bounding box center [907, 270] width 13 height 13
